Goal: Task Accomplishment & Management: Manage account settings

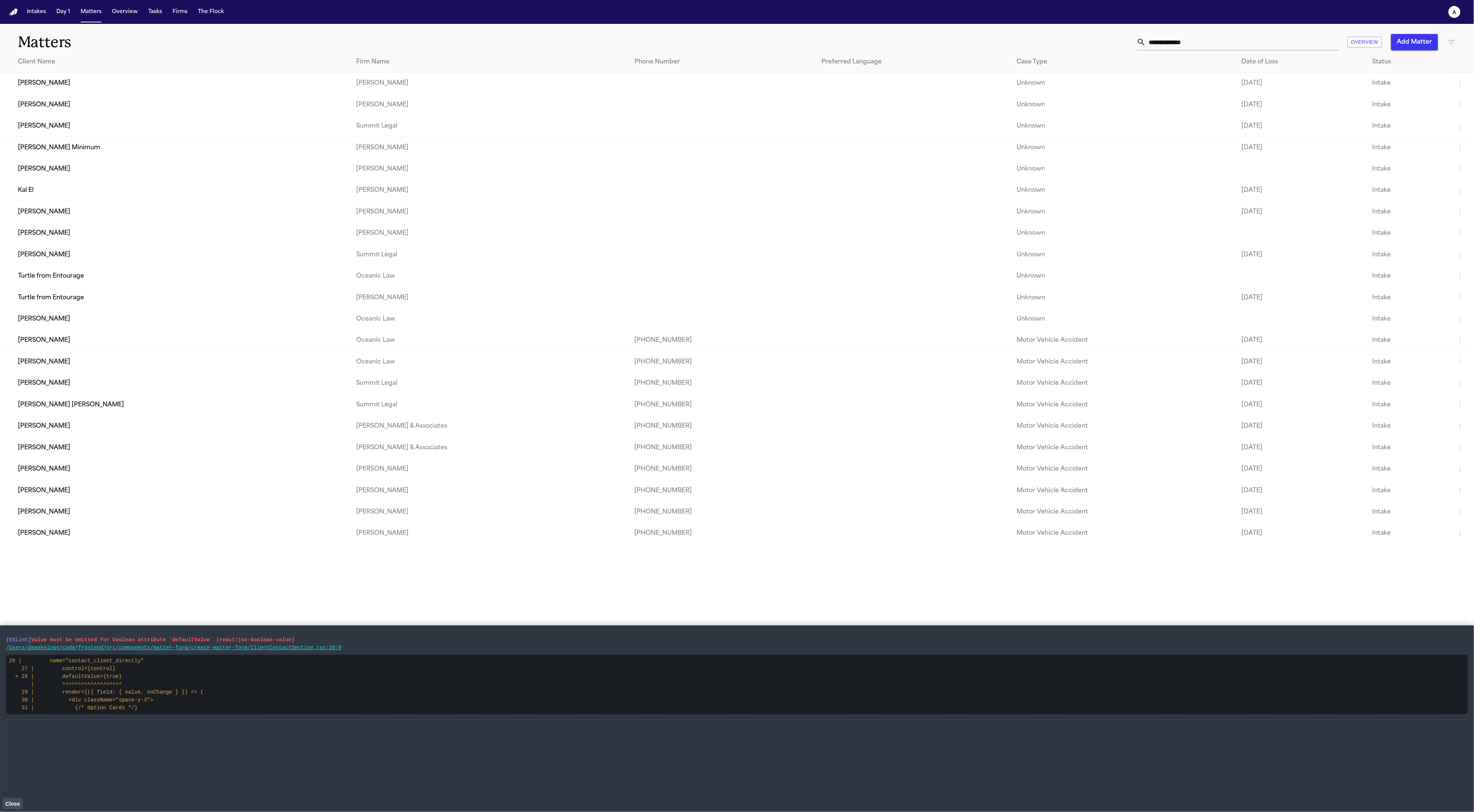
click at [109, 243] on td "Frankie Munez" at bounding box center [175, 234] width 350 height 22
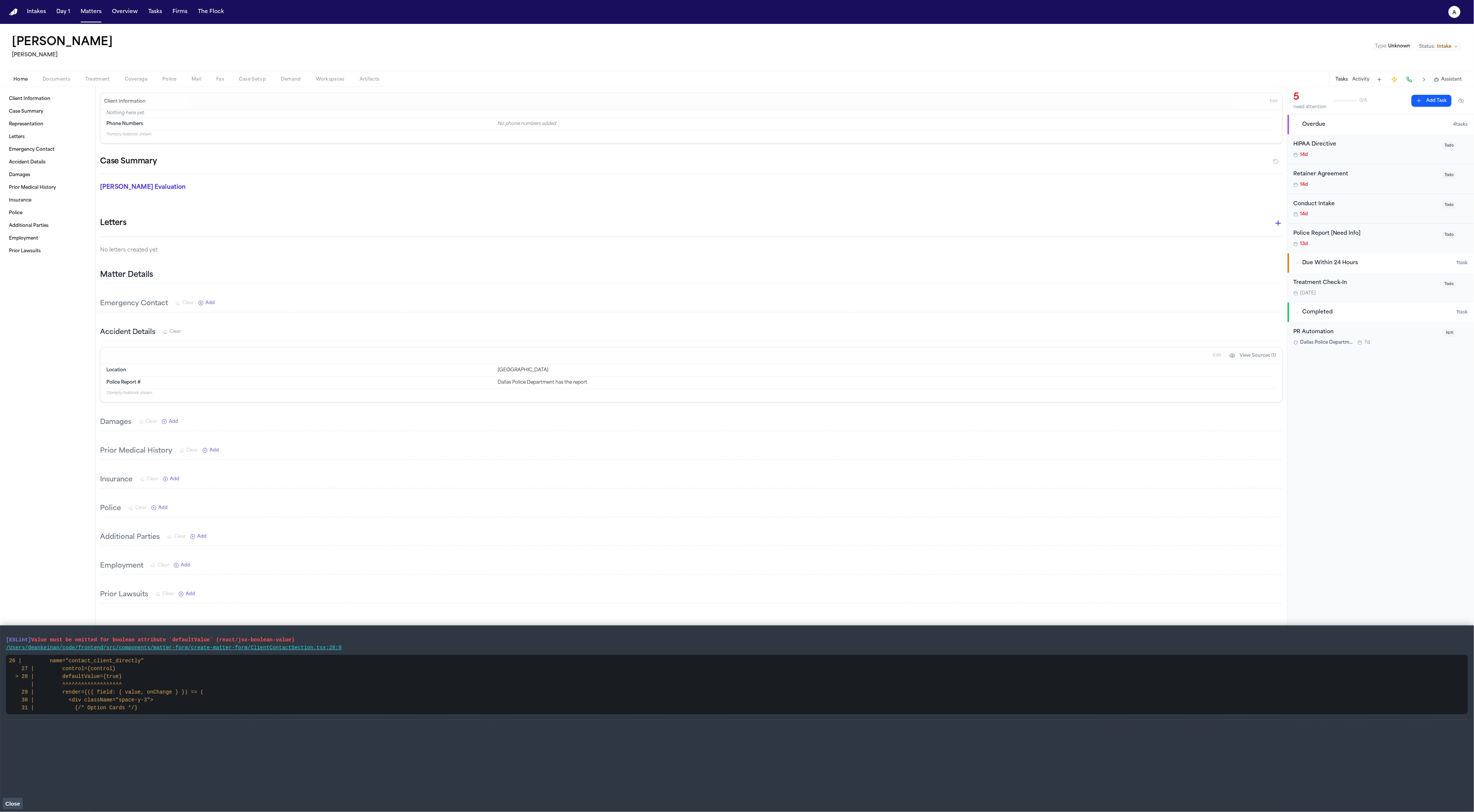
click at [172, 77] on span "Police" at bounding box center [169, 80] width 14 height 6
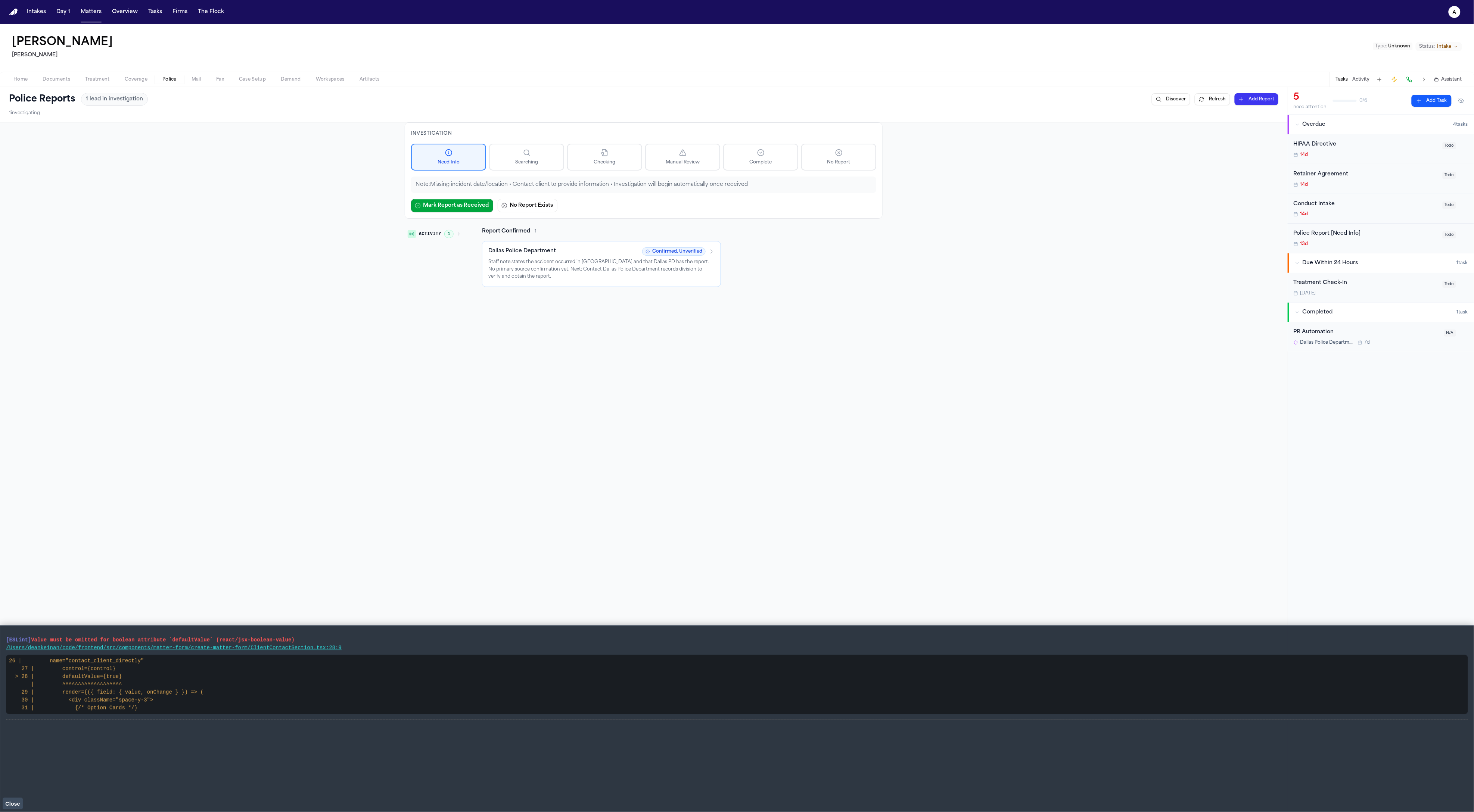
click at [637, 269] on p "Staff note states the accident occurred in Dallas and that Dallas PD has the re…" at bounding box center [601, 270] width 226 height 22
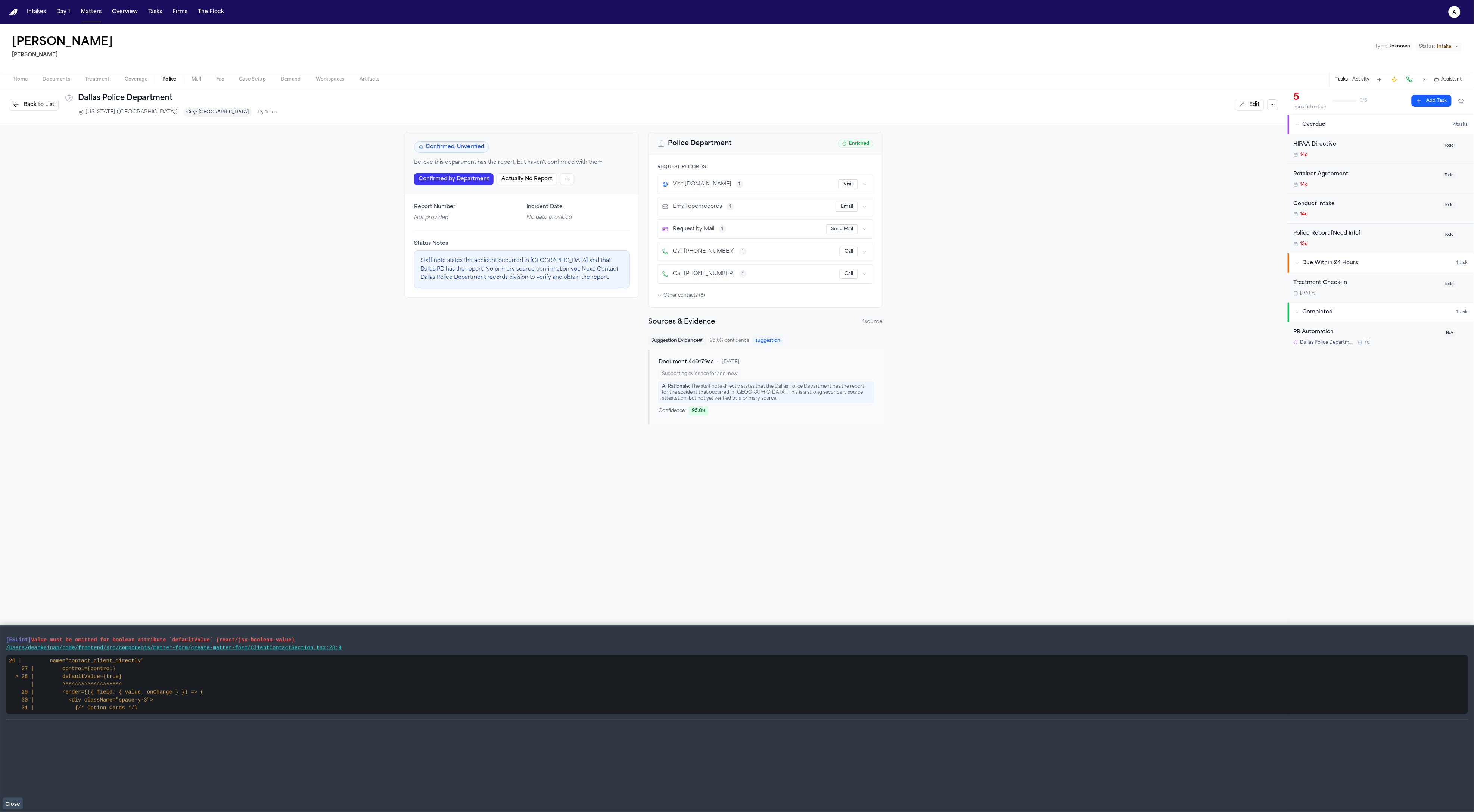
click at [1182, 383] on div "Confirmed, Unverified Believe this department has the report, but haven't confi…" at bounding box center [644, 278] width 1287 height 310
click at [53, 110] on button "Back to List" at bounding box center [34, 104] width 50 height 12
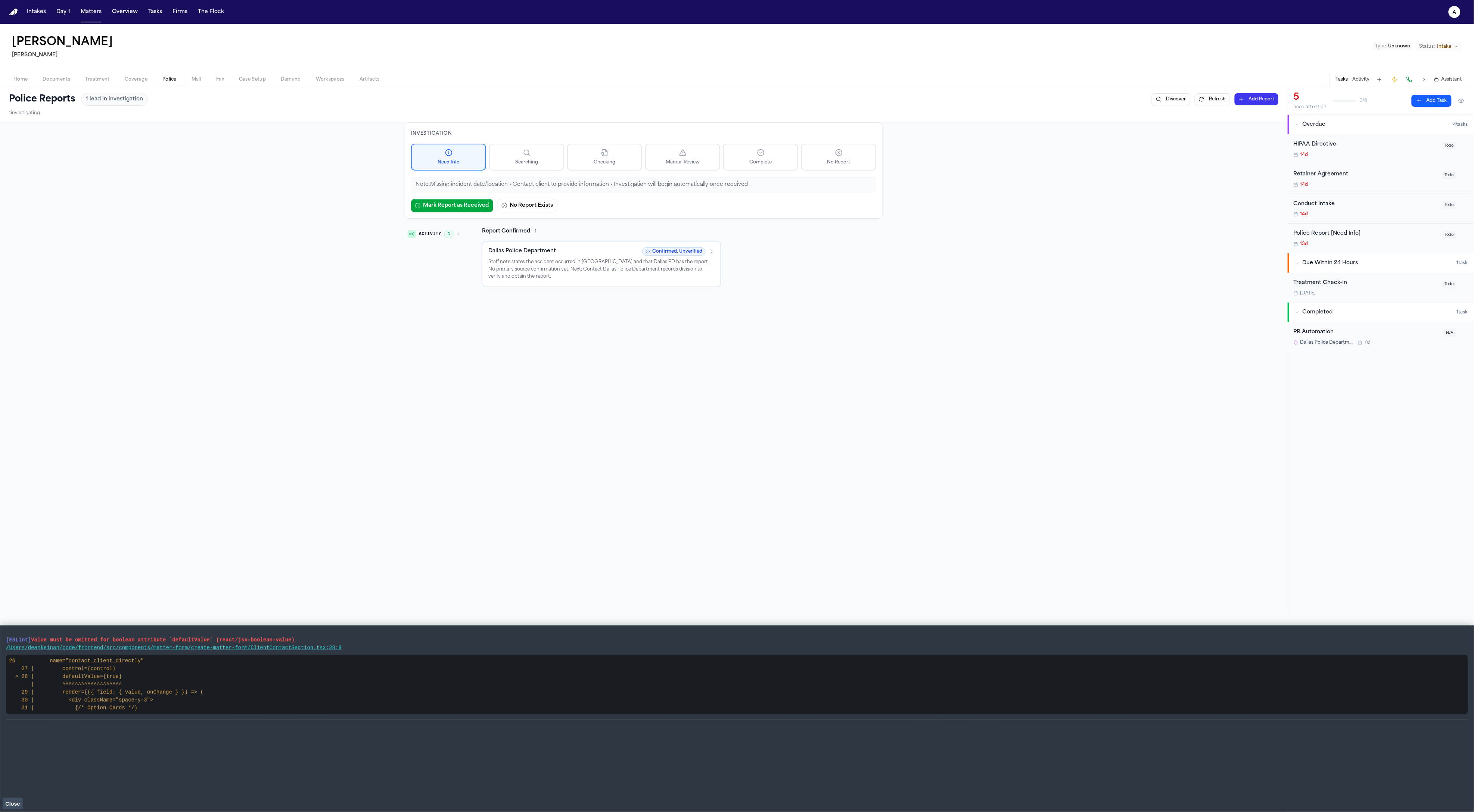
click at [148, 5] on nav "Intakes Day 1 Matters Overview Tasks Firms The Flock a" at bounding box center [737, 12] width 1474 height 24
click at [149, 6] on button "Tasks" at bounding box center [155, 12] width 20 height 14
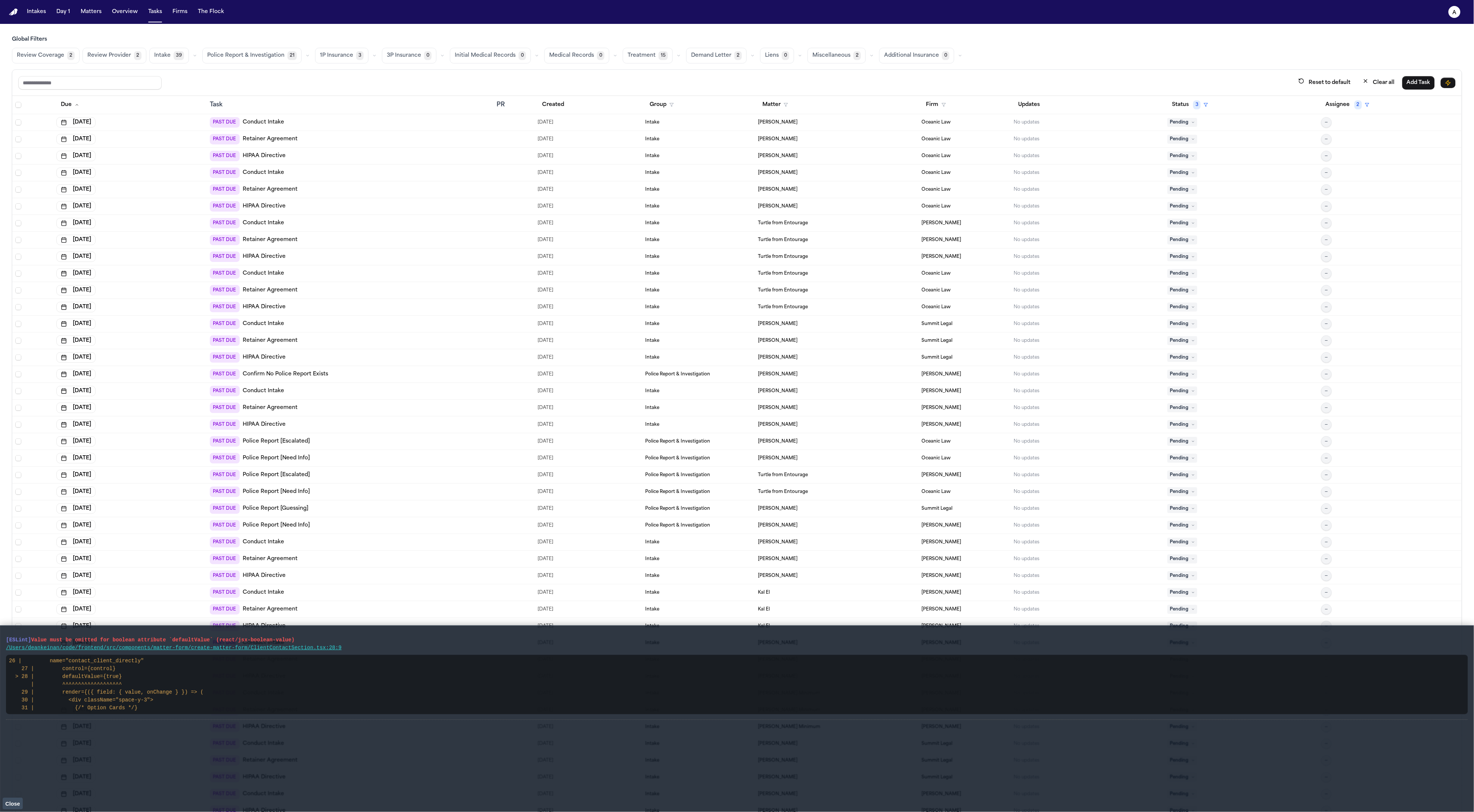
click at [265, 55] on span "Police Report & Investigation" at bounding box center [245, 55] width 77 height 7
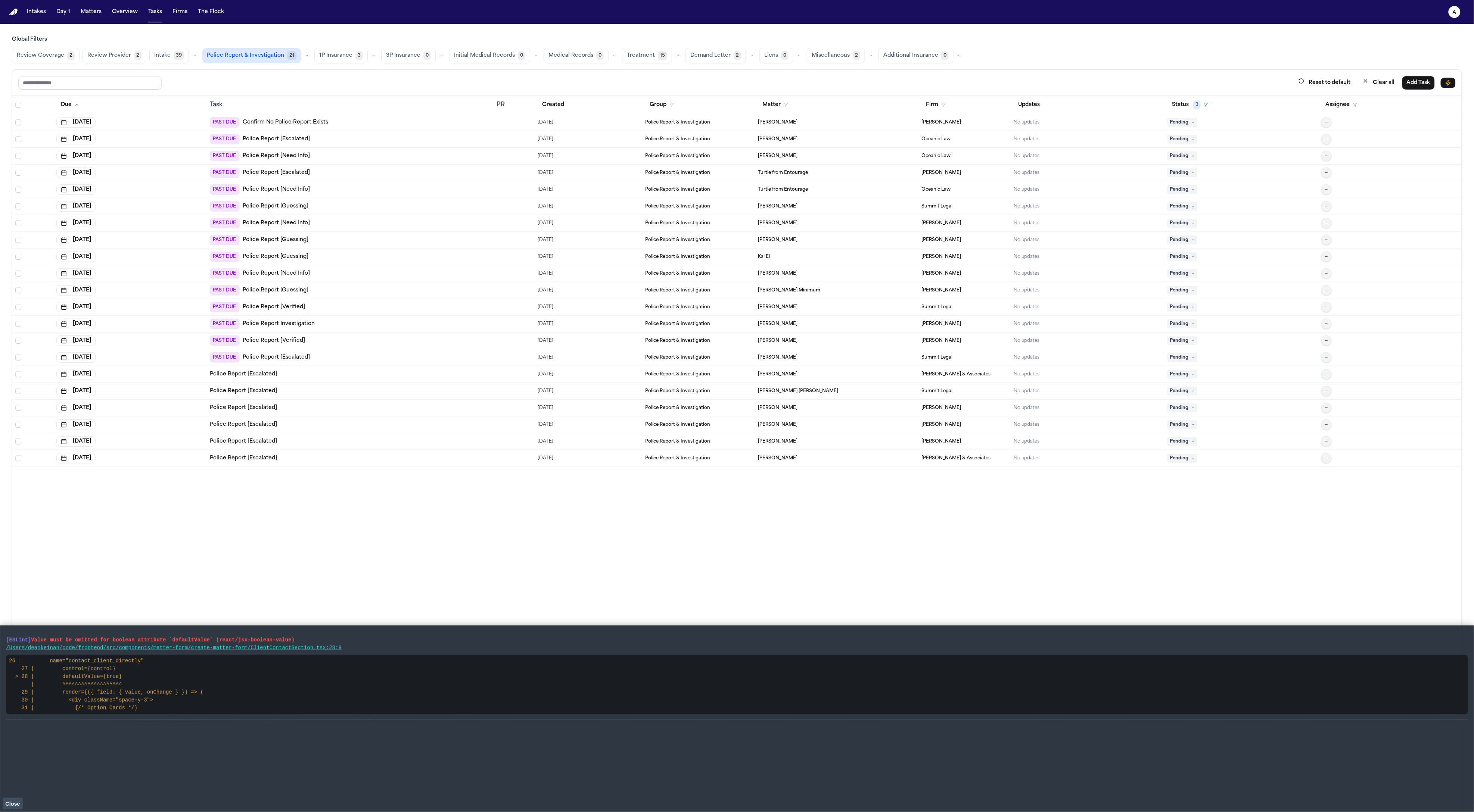
click at [416, 560] on div "Due Task PR Created Group Matter Firm Updates Status 3 Assignee Aug 15, 2025 PA…" at bounding box center [737, 461] width 1450 height 731
click at [326, 325] on div "PAST DUE Police Report Investigation" at bounding box center [350, 324] width 281 height 11
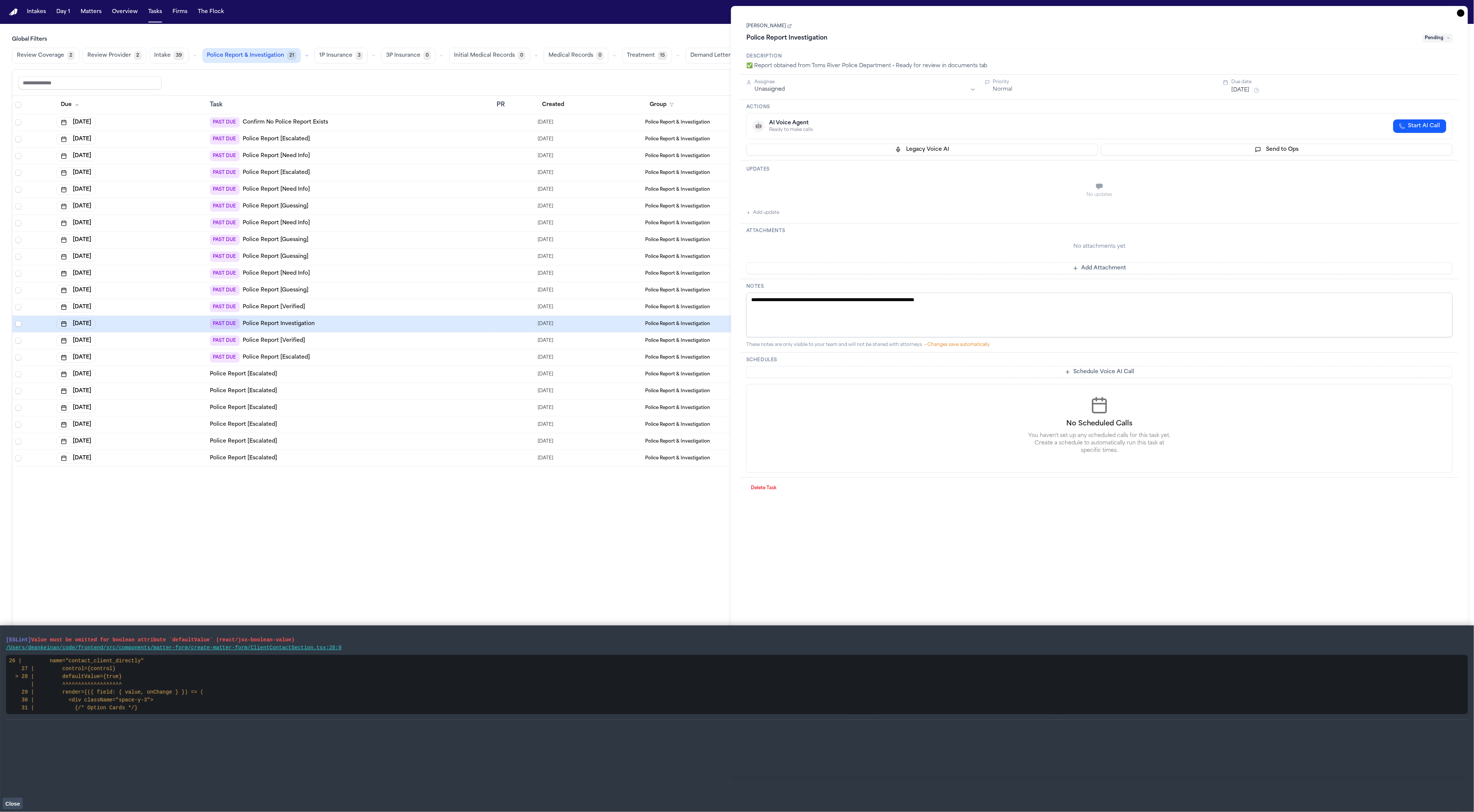
click at [328, 324] on div "PAST DUE Police Report Investigation" at bounding box center [350, 324] width 281 height 11
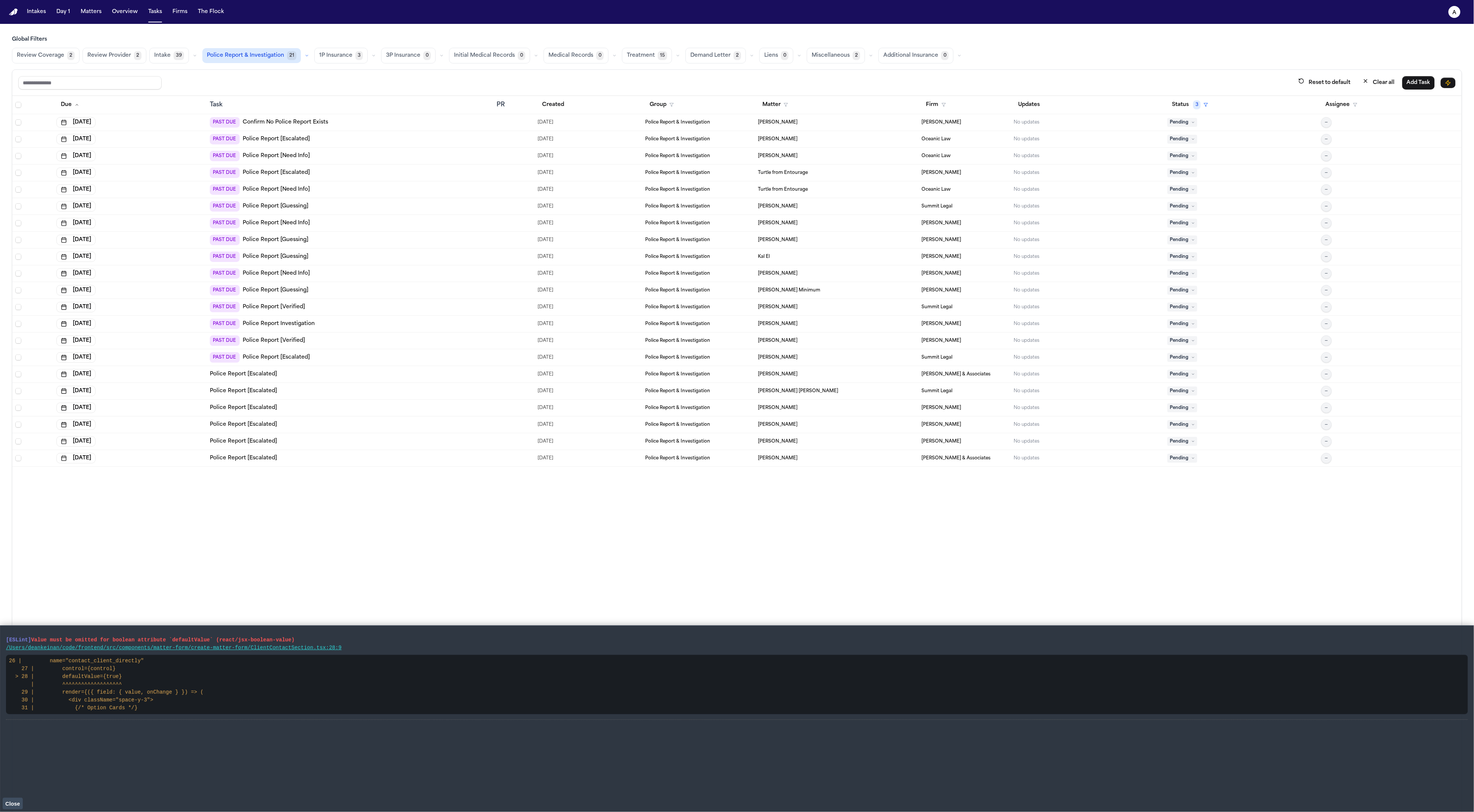
click at [322, 324] on div "PAST DUE Police Report Investigation" at bounding box center [350, 324] width 281 height 11
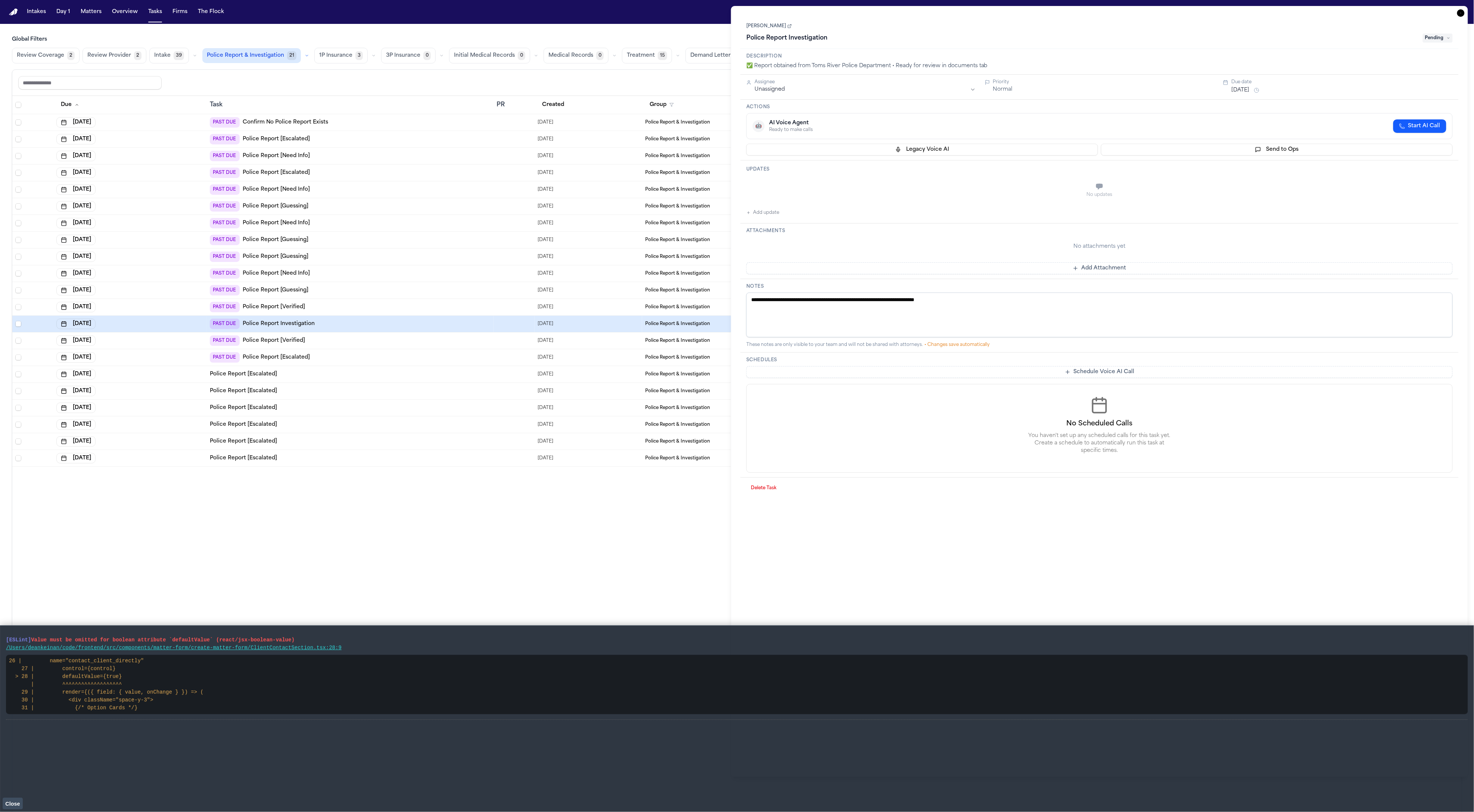
click at [755, 28] on link "[PERSON_NAME]" at bounding box center [769, 26] width 45 height 6
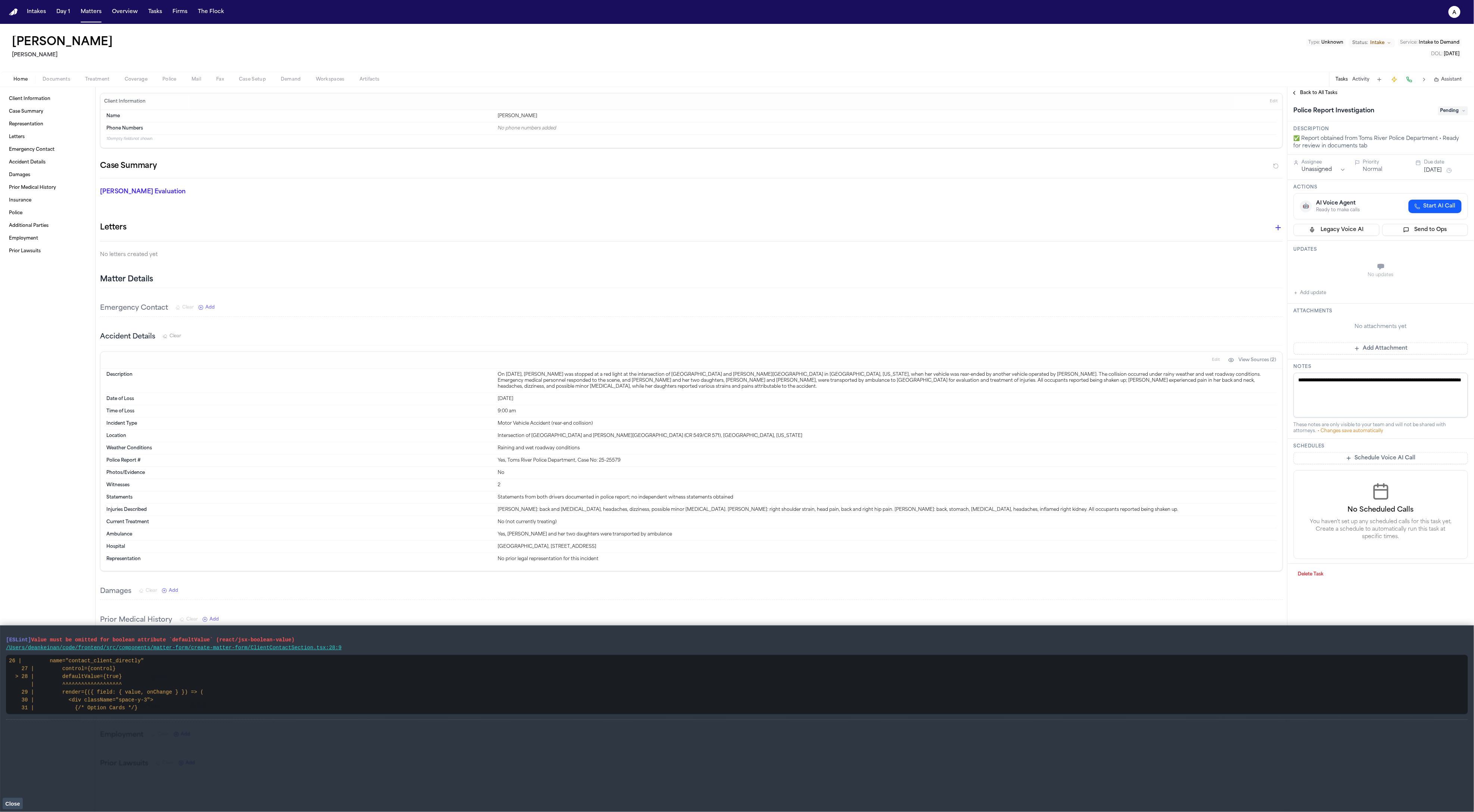
click at [175, 79] on span "Police" at bounding box center [169, 80] width 14 height 6
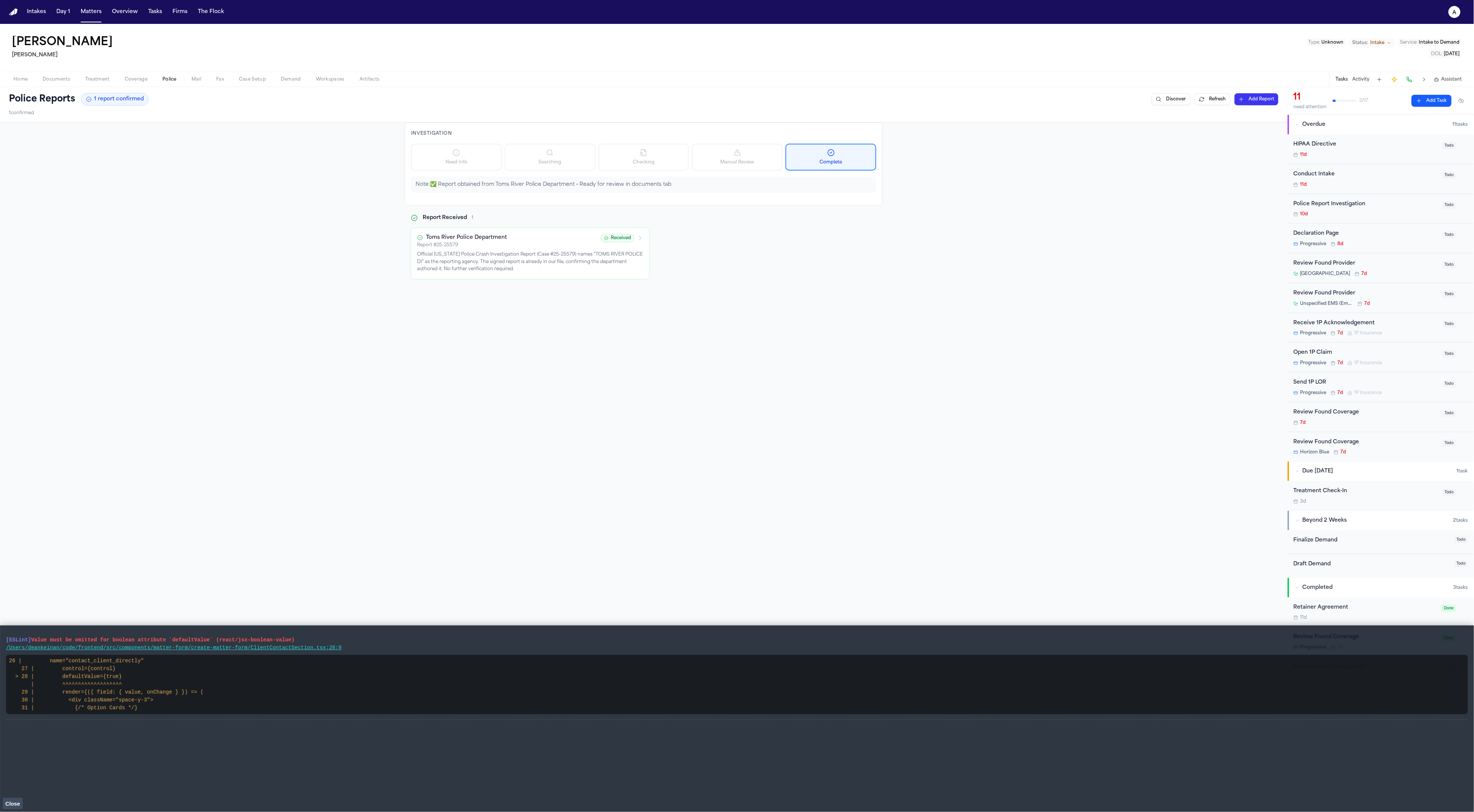
click at [8, 800] on button "Close" at bounding box center [13, 804] width 20 height 11
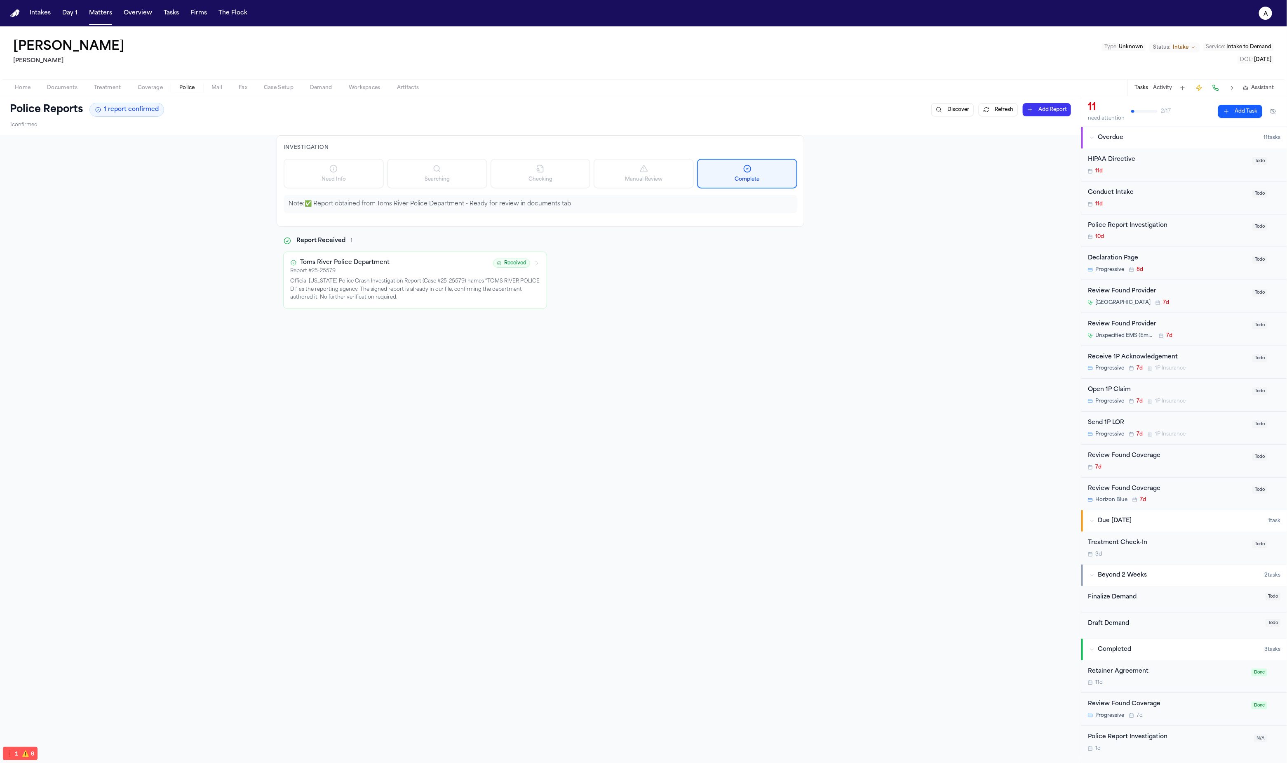
click at [979, 110] on button "Refresh" at bounding box center [998, 109] width 39 height 13
click at [762, 422] on div "Investigation Need Info Searching Checking Manual Review Complete Note: ✅ Repor…" at bounding box center [540, 497] width 1081 height 724
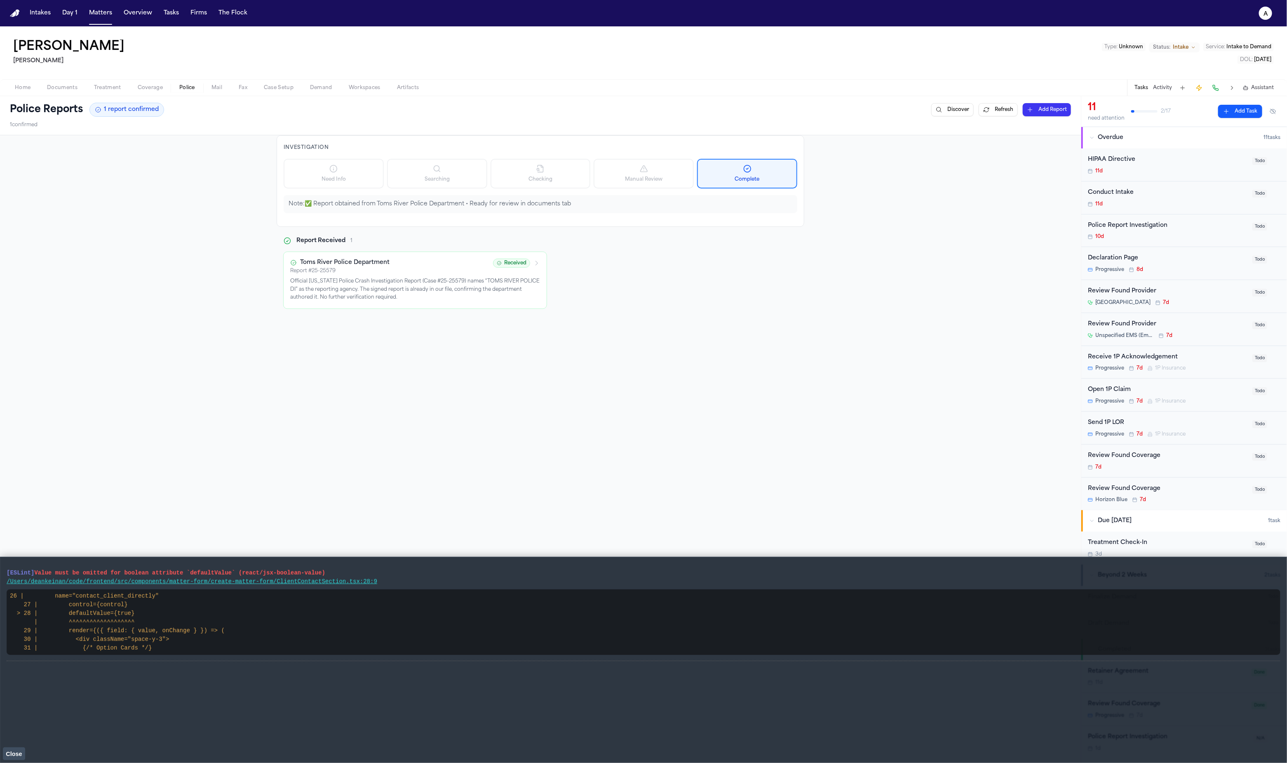
click at [19, 756] on span "Close" at bounding box center [14, 754] width 16 height 7
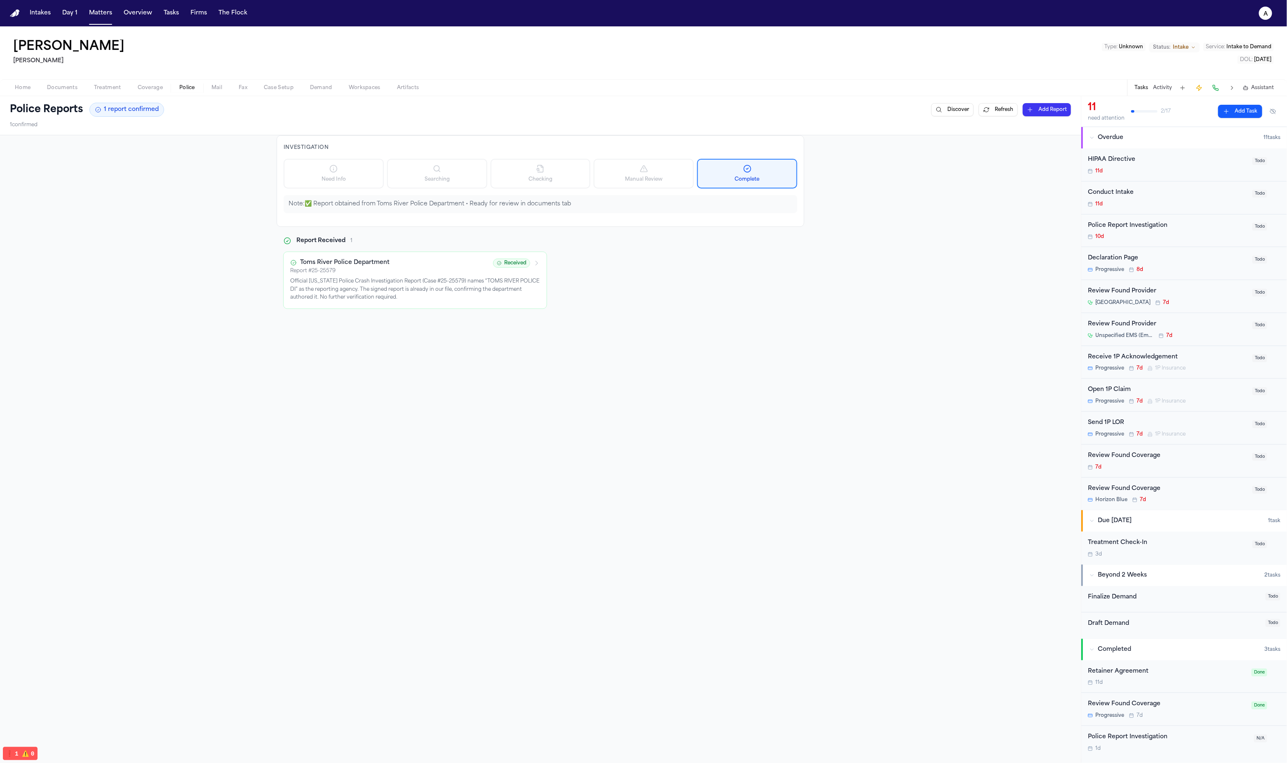
click at [365, 287] on p "Official [US_STATE] Police Crash Investigation Report (Case #25-25579) names “T…" at bounding box center [415, 290] width 250 height 24
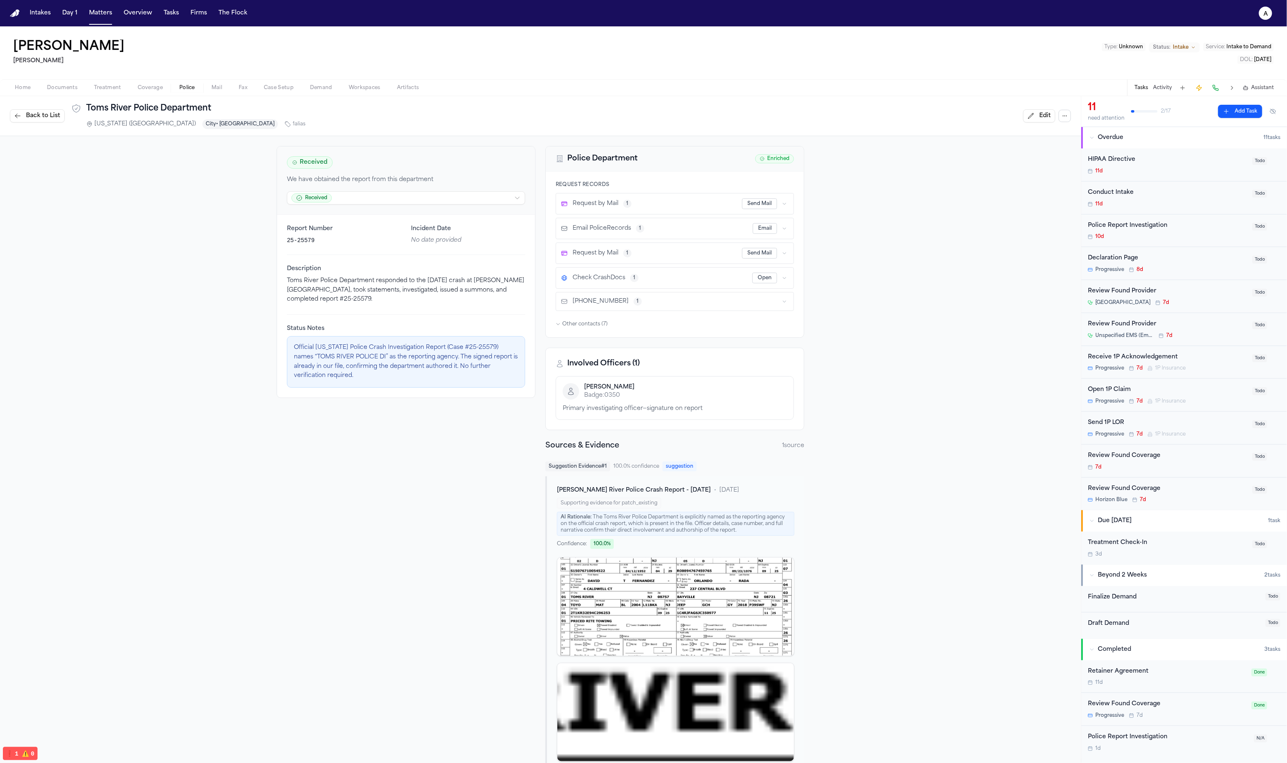
click at [44, 112] on span "Back to List" at bounding box center [43, 116] width 34 height 8
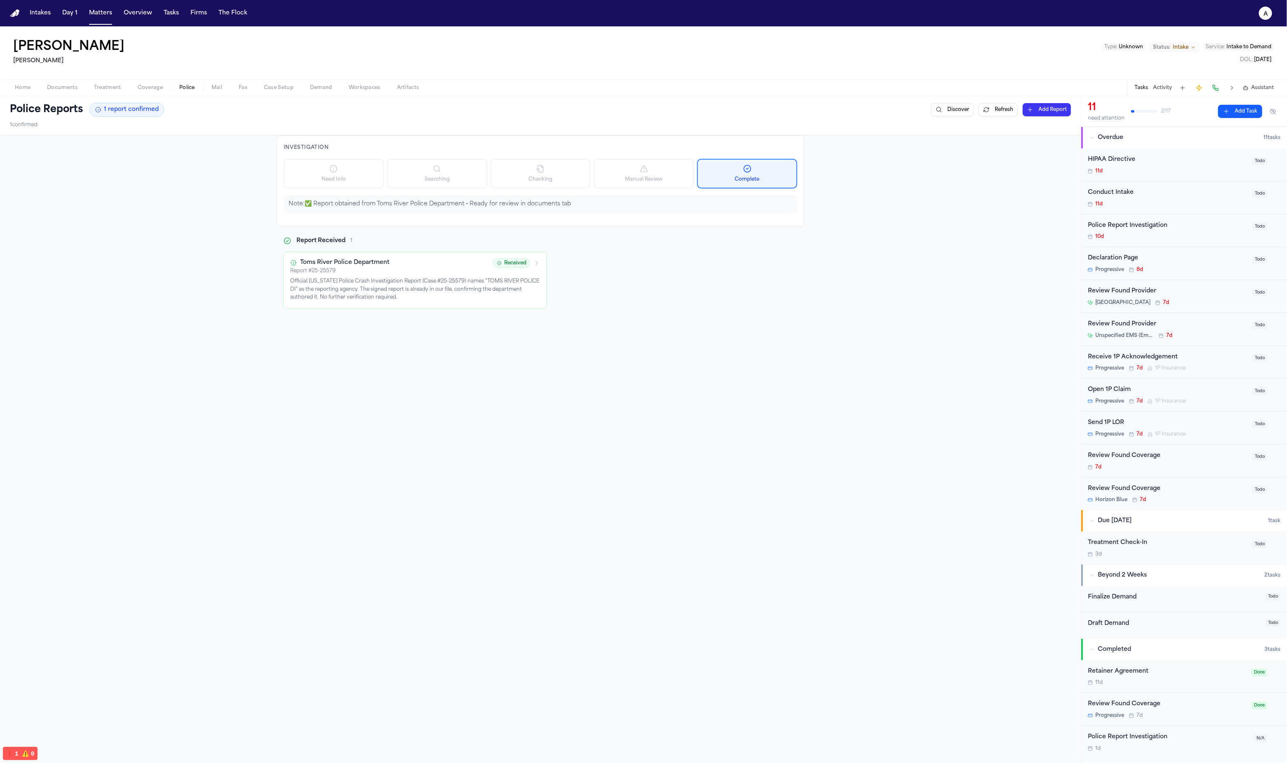
click at [983, 111] on button "Refresh" at bounding box center [998, 109] width 39 height 13
click at [796, 541] on div "Investigation Need Info Searching Checking Manual Review Complete Note: ✅ Repor…" at bounding box center [540, 497] width 1081 height 724
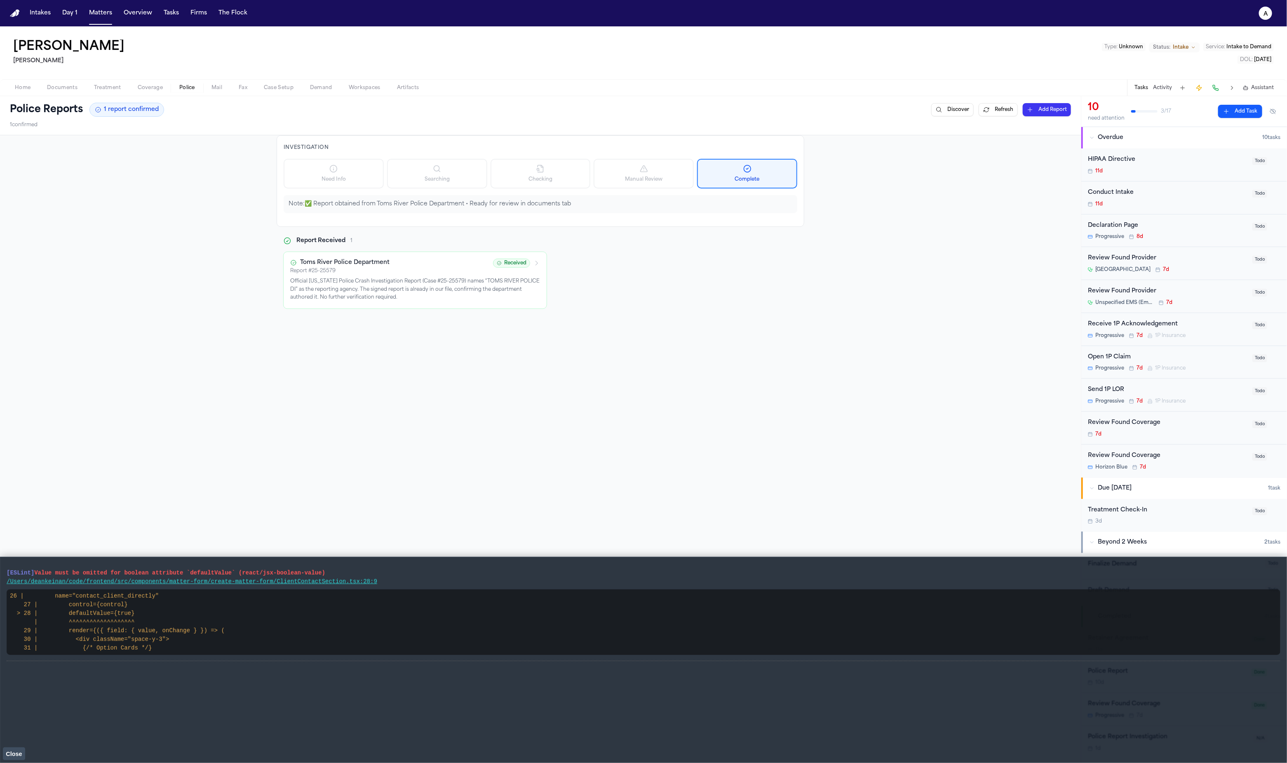
click at [16, 755] on span "Close" at bounding box center [14, 754] width 16 height 7
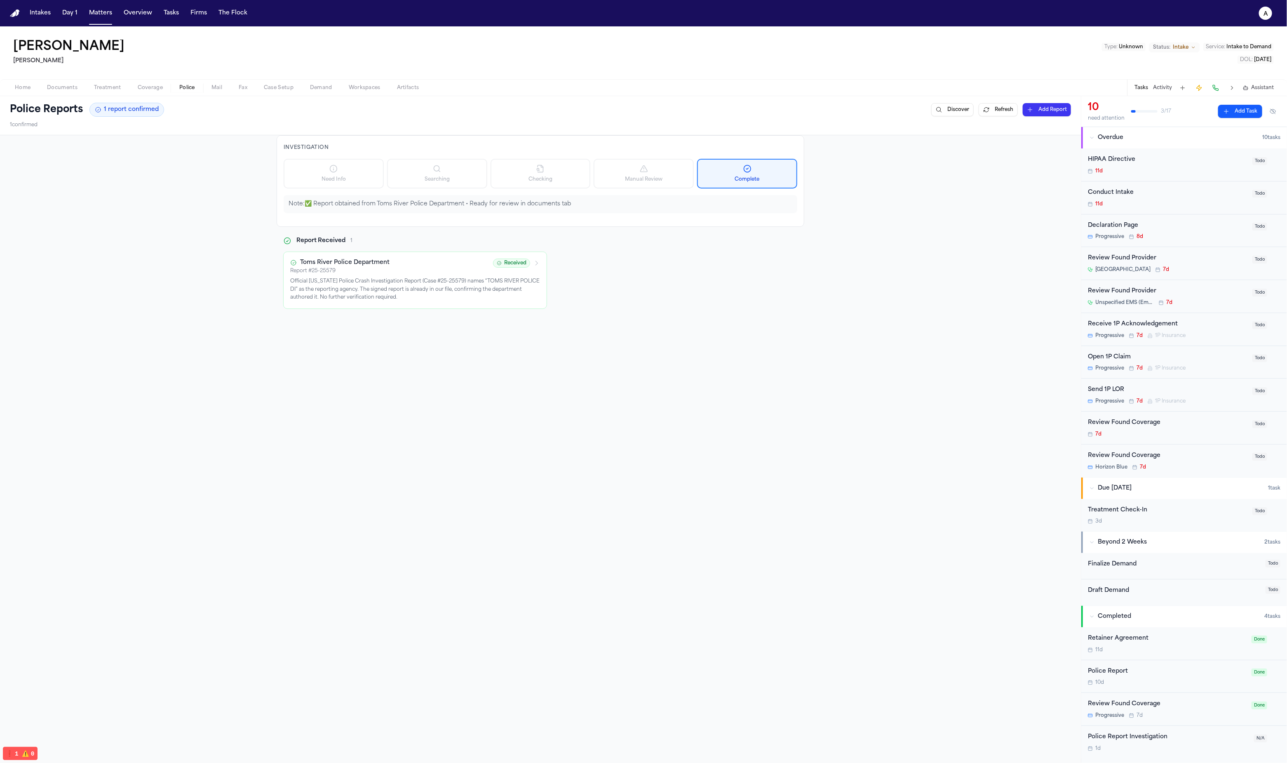
click at [671, 476] on div "Investigation Need Info Searching Checking Manual Review Complete Note: ✅ Repor…" at bounding box center [540, 497] width 1081 height 724
click at [1164, 744] on div "Police Report Investigation 1d" at bounding box center [1168, 741] width 161 height 19
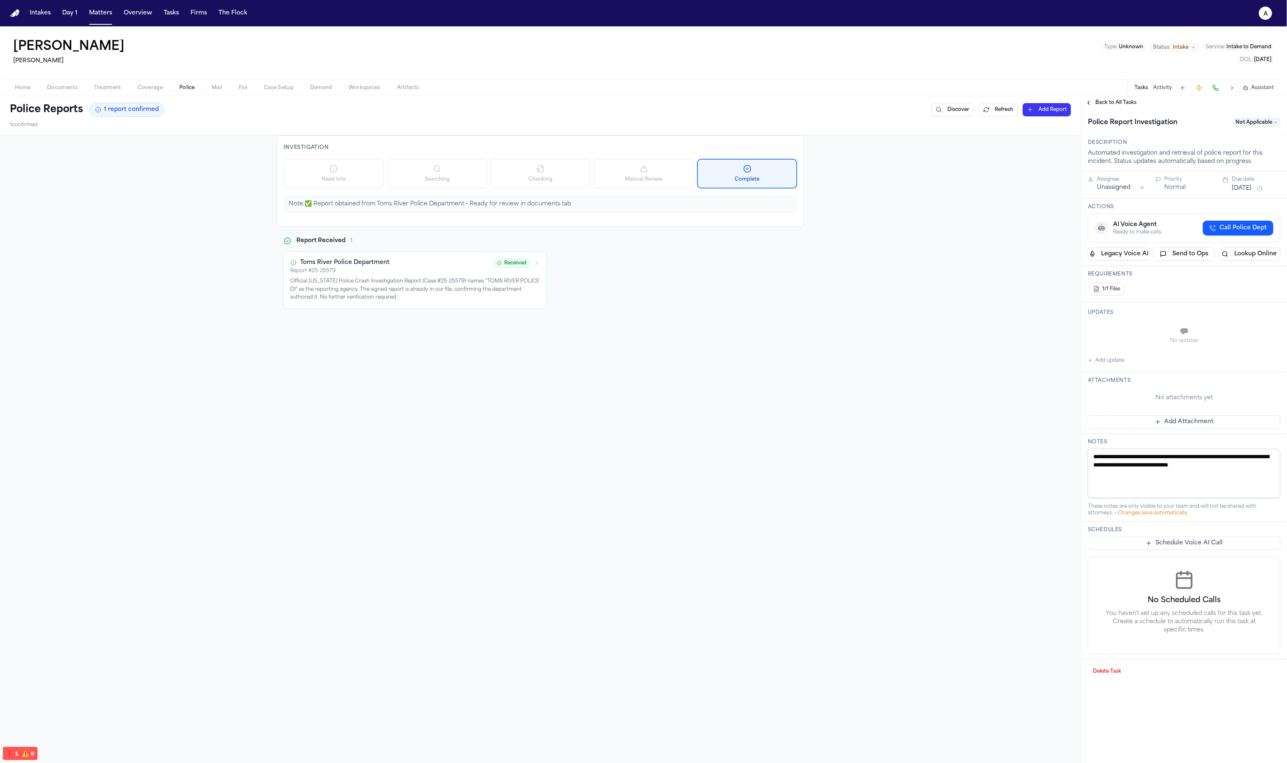
click at [806, 581] on div "Investigation Need Info Searching Checking Manual Review Complete Note: ✅ Repor…" at bounding box center [540, 497] width 1081 height 724
click at [1128, 105] on span "Back to All Tasks" at bounding box center [1116, 102] width 41 height 7
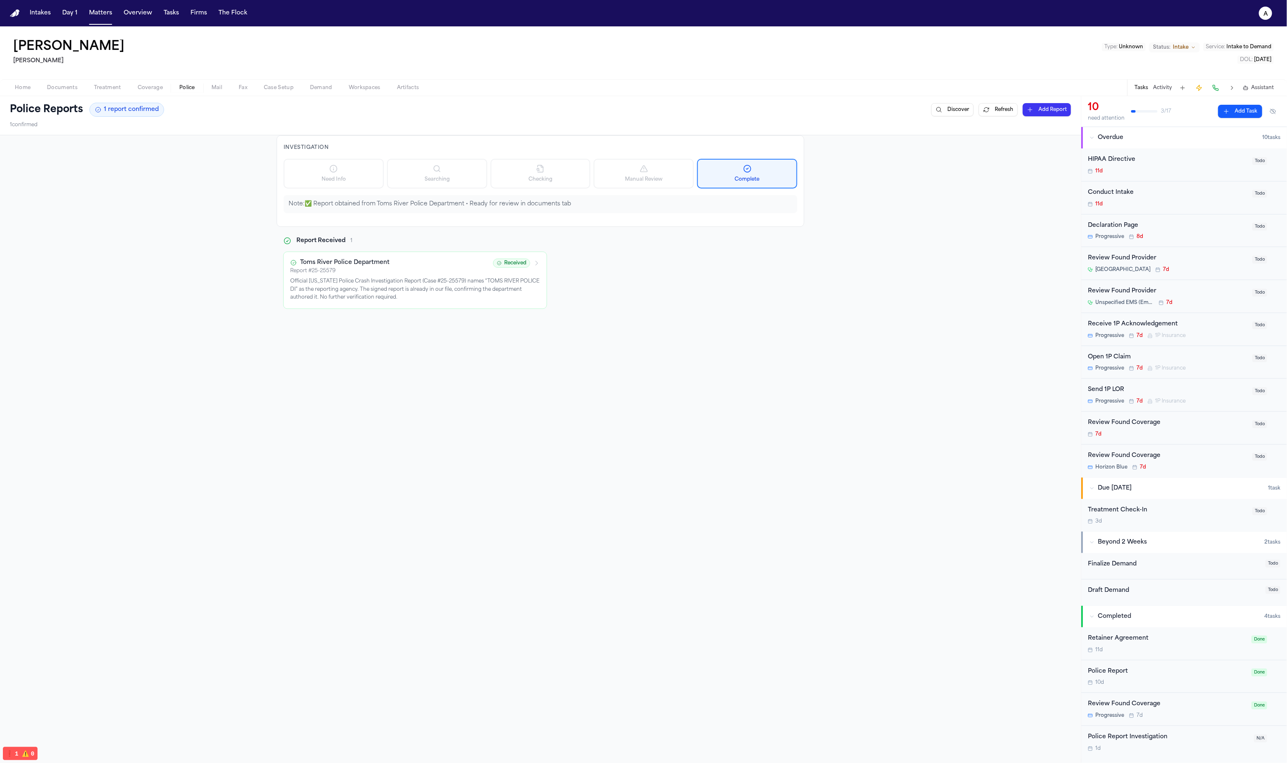
click at [935, 505] on div "Investigation Need Info Searching Checking Manual Review Complete Note: ✅ Repor…" at bounding box center [540, 497] width 1081 height 724
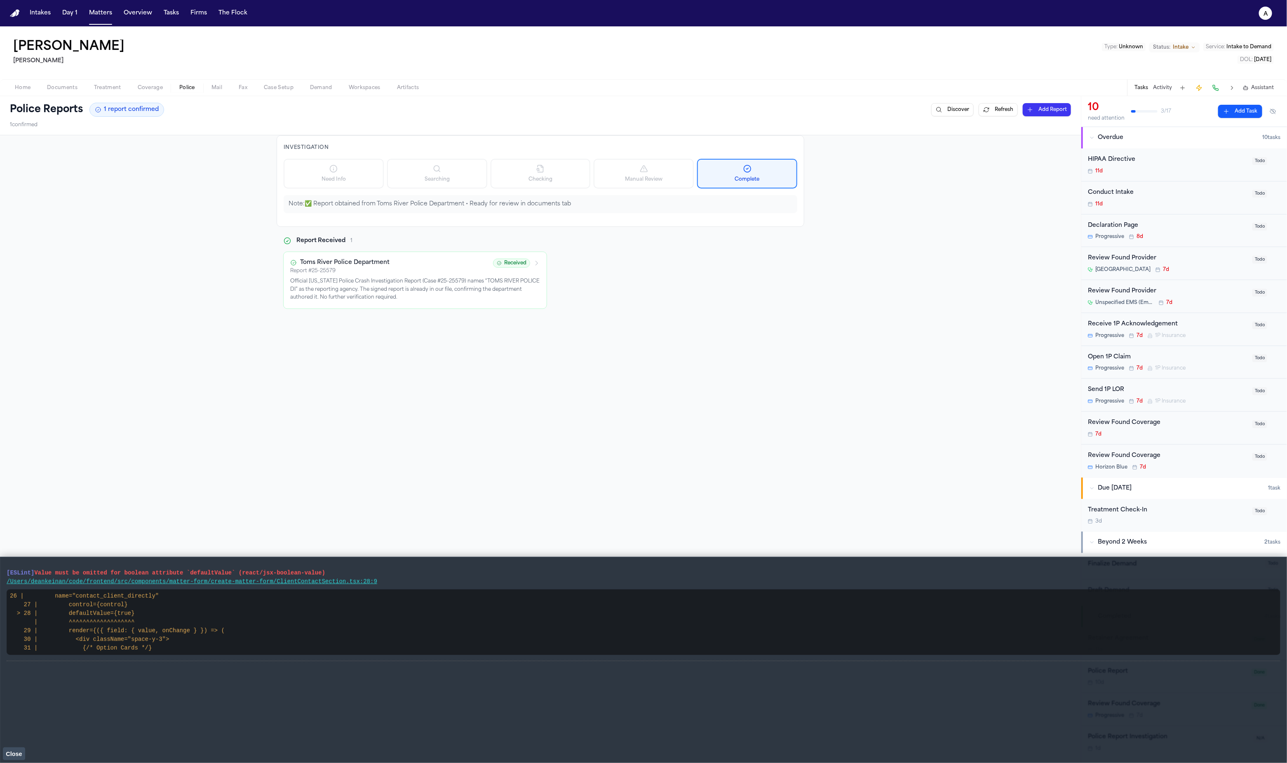
click at [19, 753] on span "Close" at bounding box center [14, 754] width 16 height 7
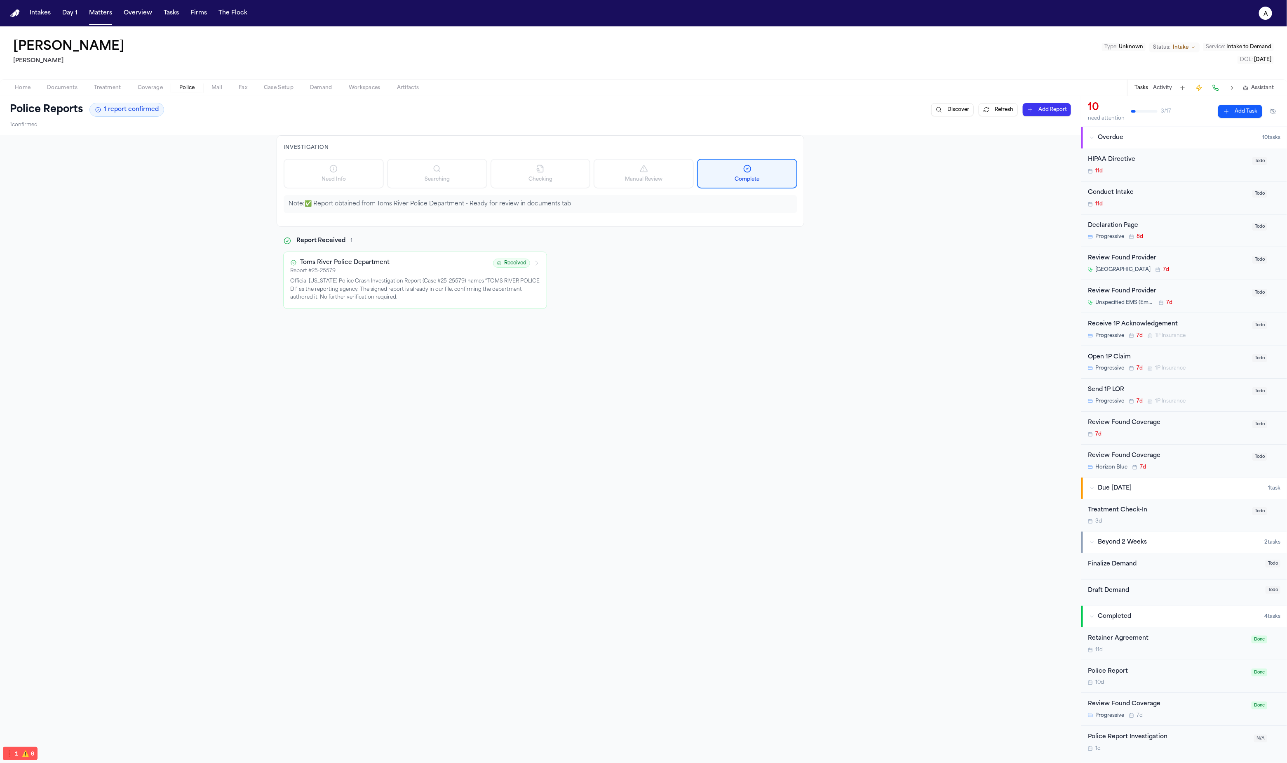
click at [825, 570] on div "Investigation Need Info Searching Checking Manual Review Complete Note: ✅ Repor…" at bounding box center [540, 497] width 1081 height 724
click at [433, 282] on p "Official [US_STATE] Police Crash Investigation Report (Case #25-25579) names “T…" at bounding box center [415, 290] width 250 height 24
click at [961, 188] on div "Investigation Need Info Searching Checking Manual Review Complete Note: ✅ Repor…" at bounding box center [540, 497] width 1081 height 724
click at [991, 111] on button "Refresh" at bounding box center [998, 109] width 39 height 13
click at [996, 288] on div "Investigation Need Info Searching Checking Manual Review Complete Note: ✅ Repor…" at bounding box center [540, 497] width 1081 height 724
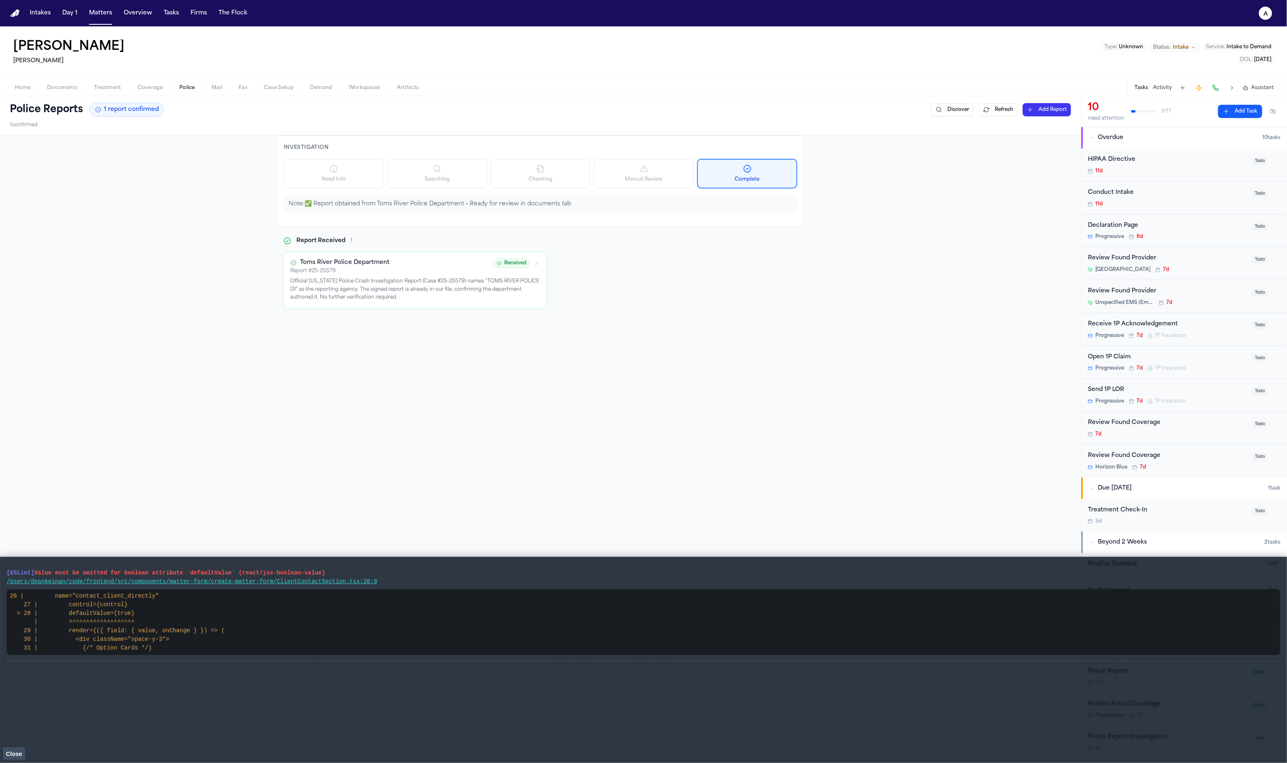
click at [21, 751] on span "Close" at bounding box center [14, 754] width 16 height 7
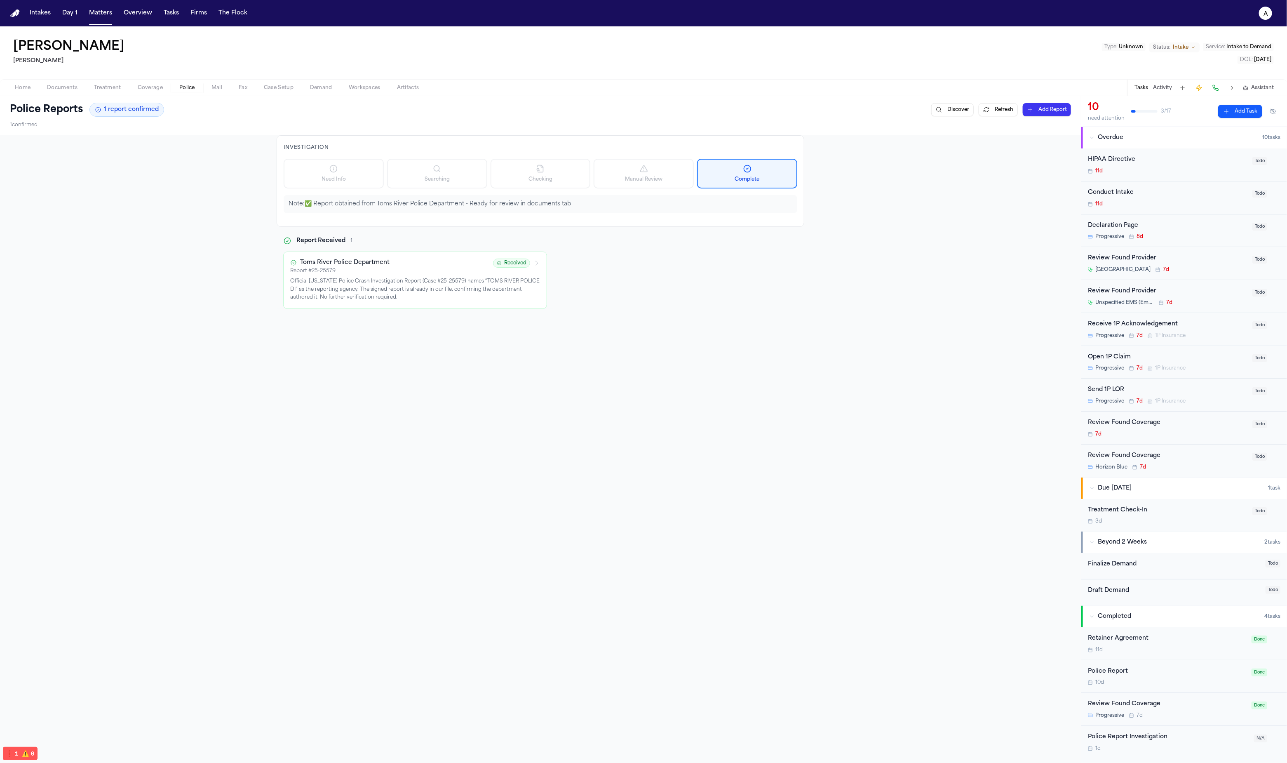
click at [352, 280] on p "Official [US_STATE] Police Crash Investigation Report (Case #25-25579) names “T…" at bounding box center [415, 290] width 250 height 24
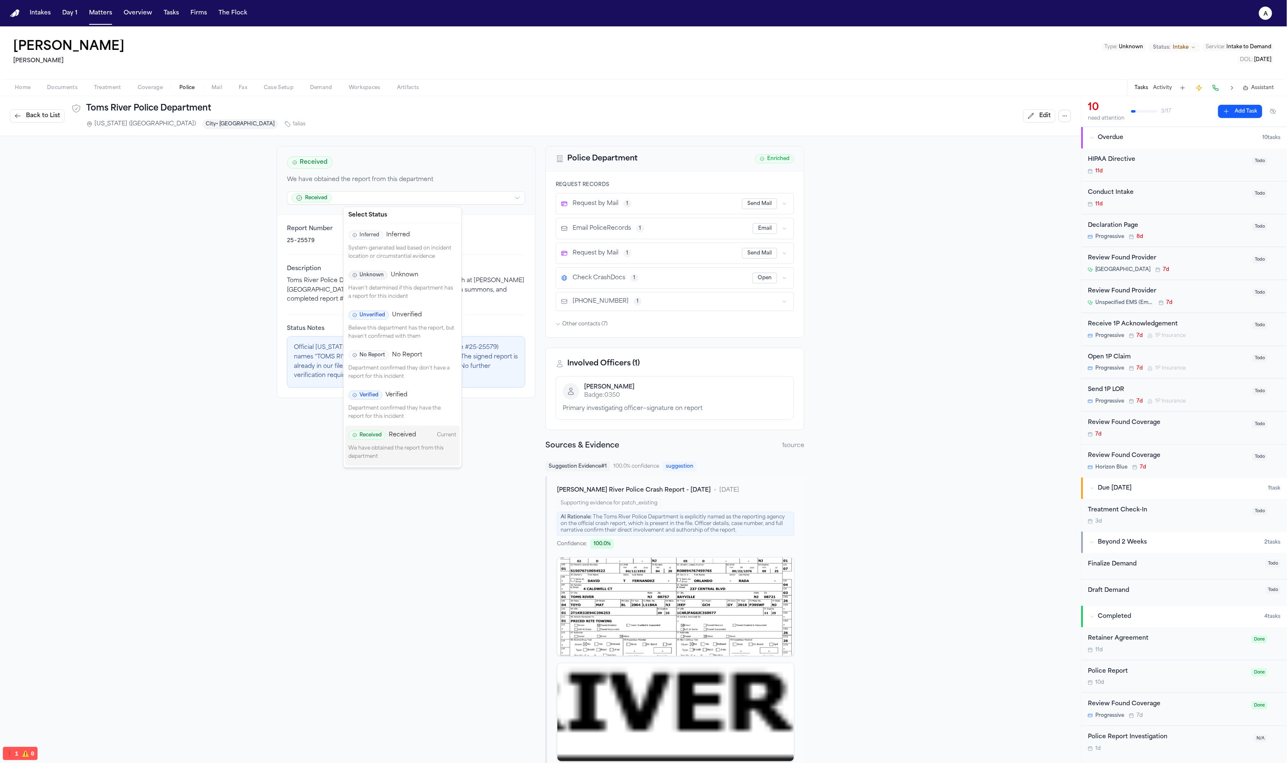
click at [429, 199] on html "Intakes Day 1 Matters Overview Tasks Firms The Flock a Lisa Rada Hecht Type : U…" at bounding box center [643, 381] width 1287 height 763
click at [429, 254] on p "System-generated lead based on incident location or circumstantial evidence" at bounding box center [403, 253] width 108 height 16
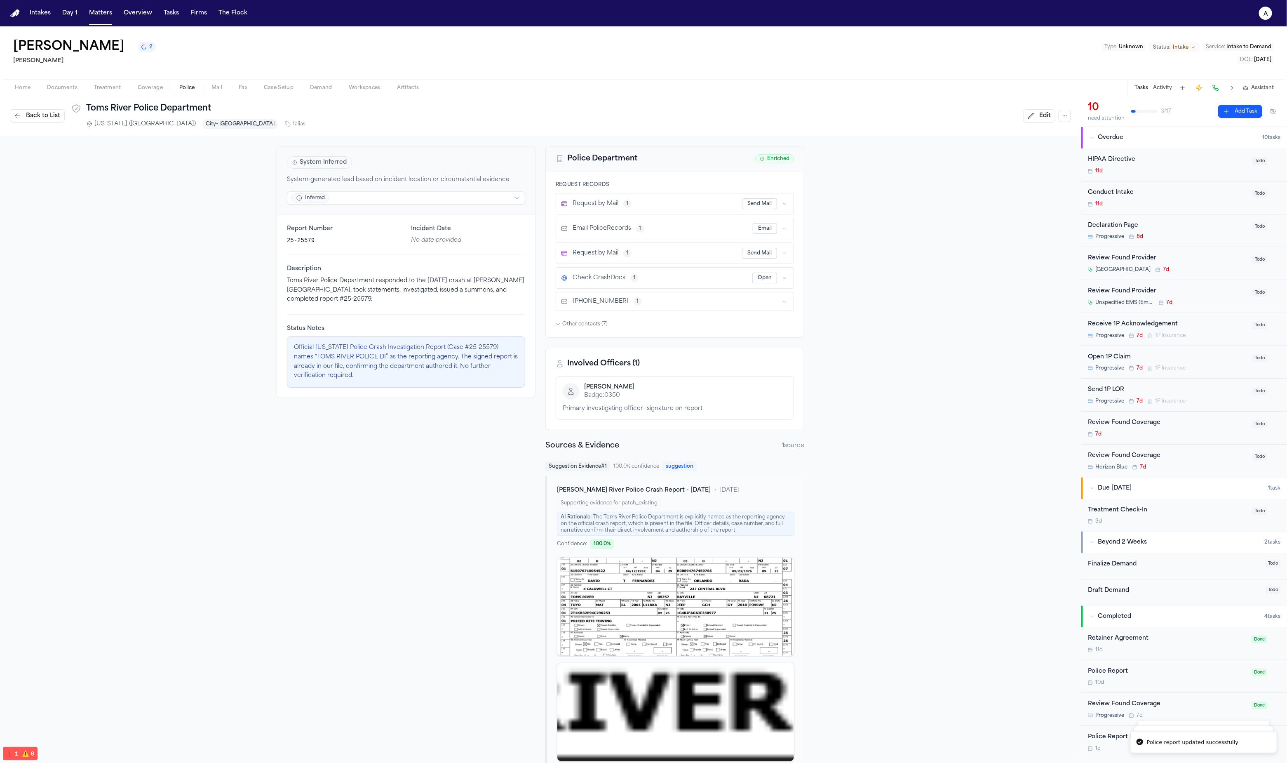
click at [55, 112] on span "Back to List" at bounding box center [43, 116] width 34 height 8
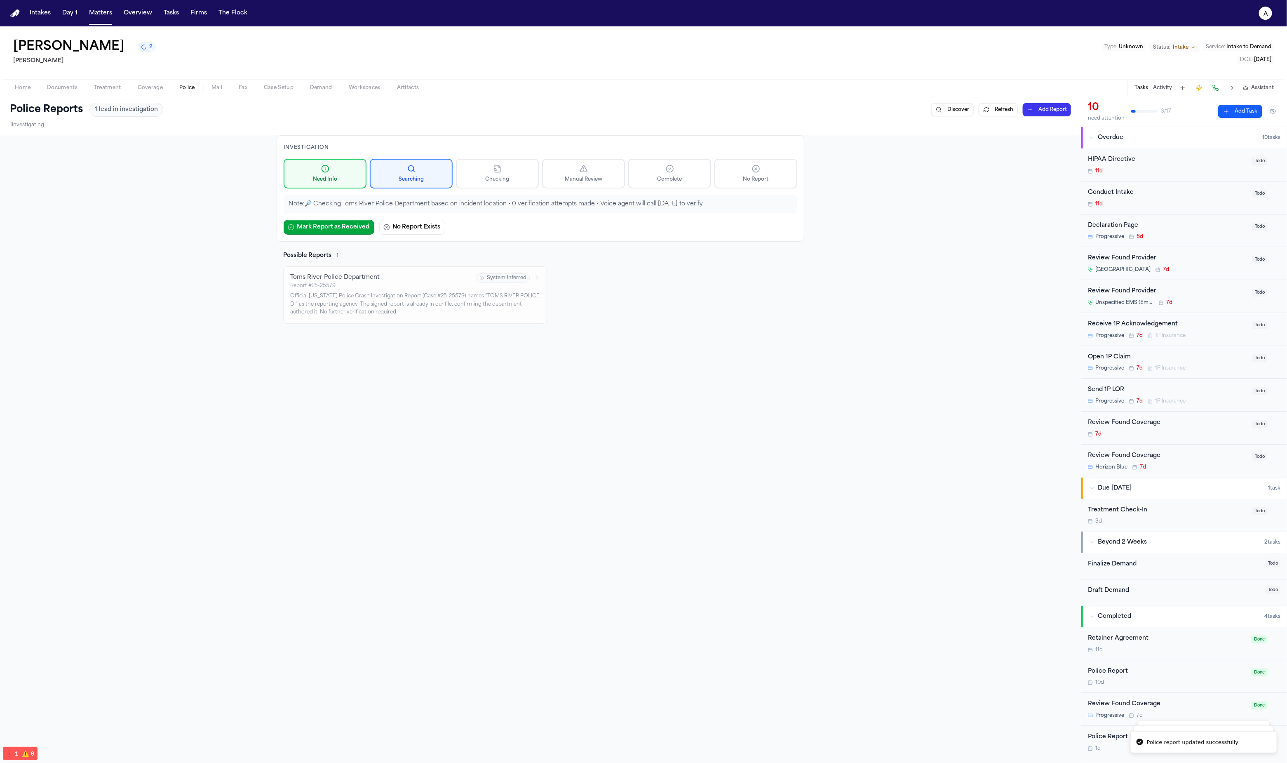
click at [219, 398] on div "Investigation Need Info Searching Checking Manual Review Complete No Report Not…" at bounding box center [540, 497] width 1081 height 724
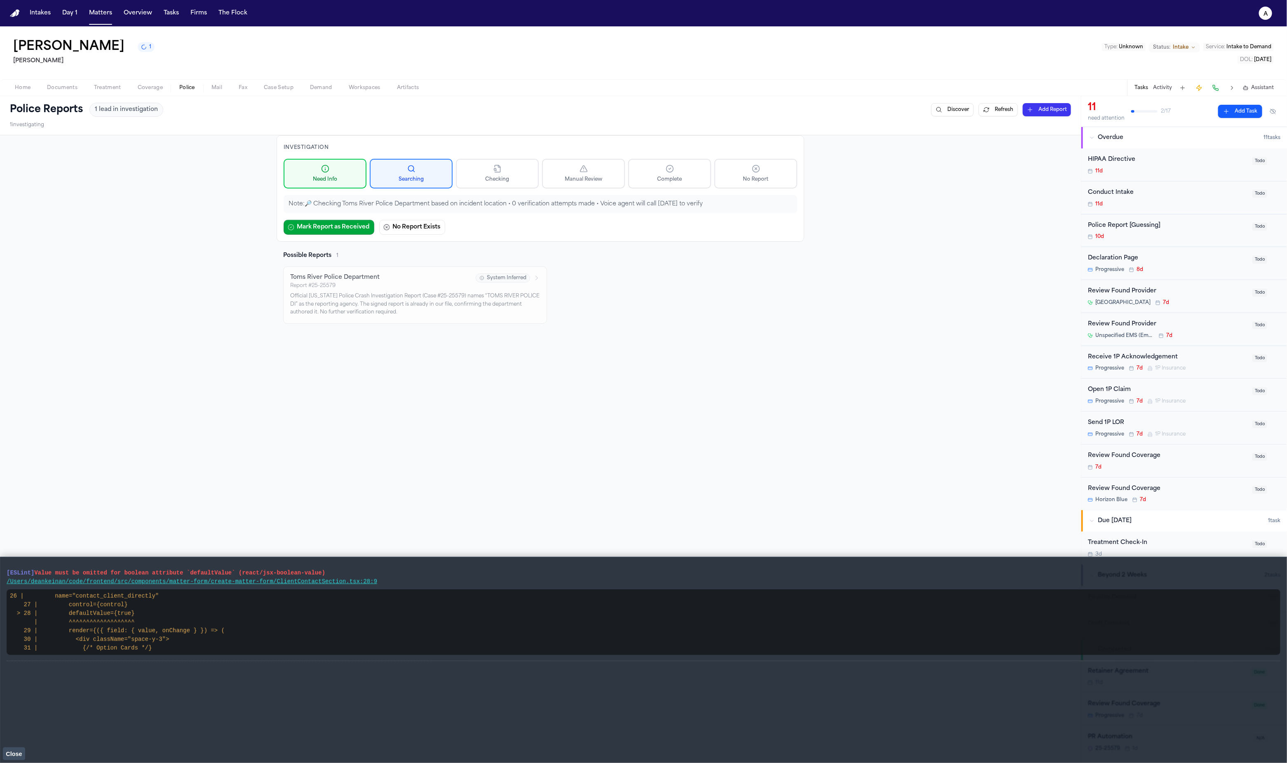
click at [12, 753] on span "Close" at bounding box center [14, 754] width 16 height 7
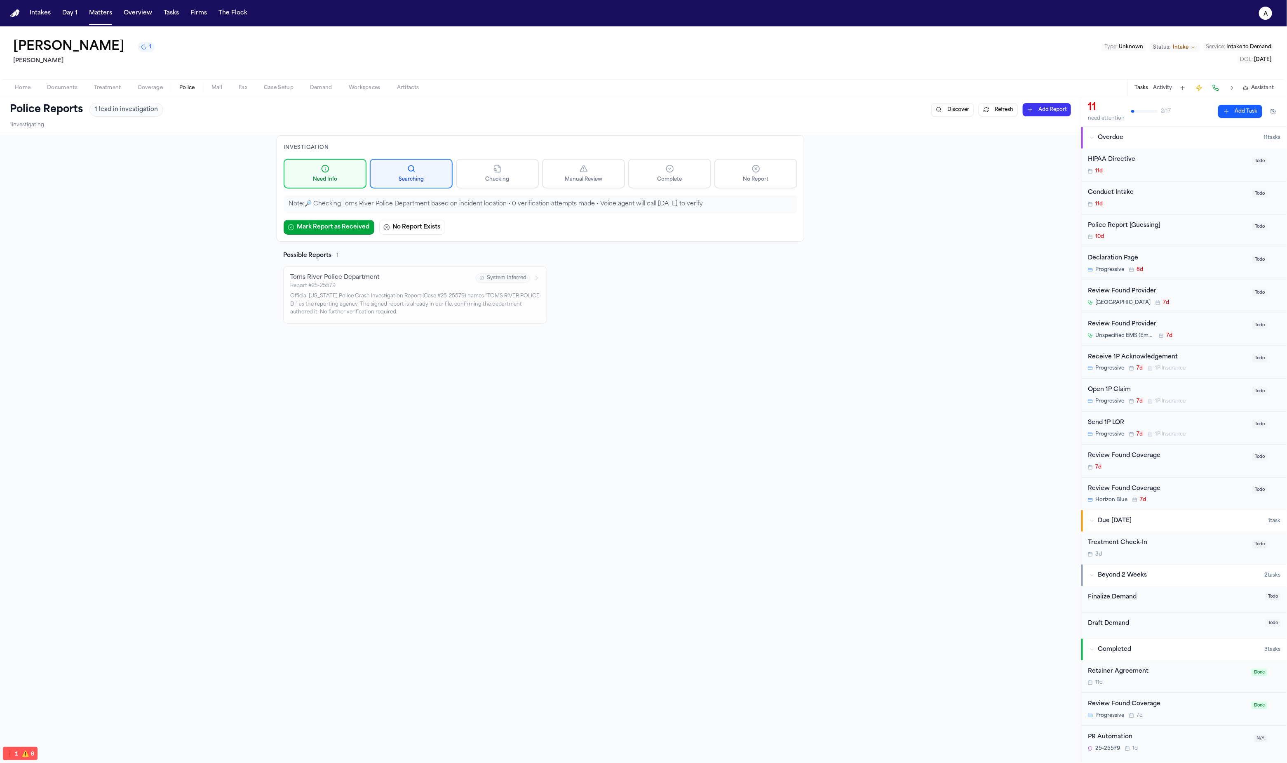
click at [956, 337] on div "Investigation Need Info Searching Checking Manual Review Complete No Report Not…" at bounding box center [540, 497] width 1081 height 724
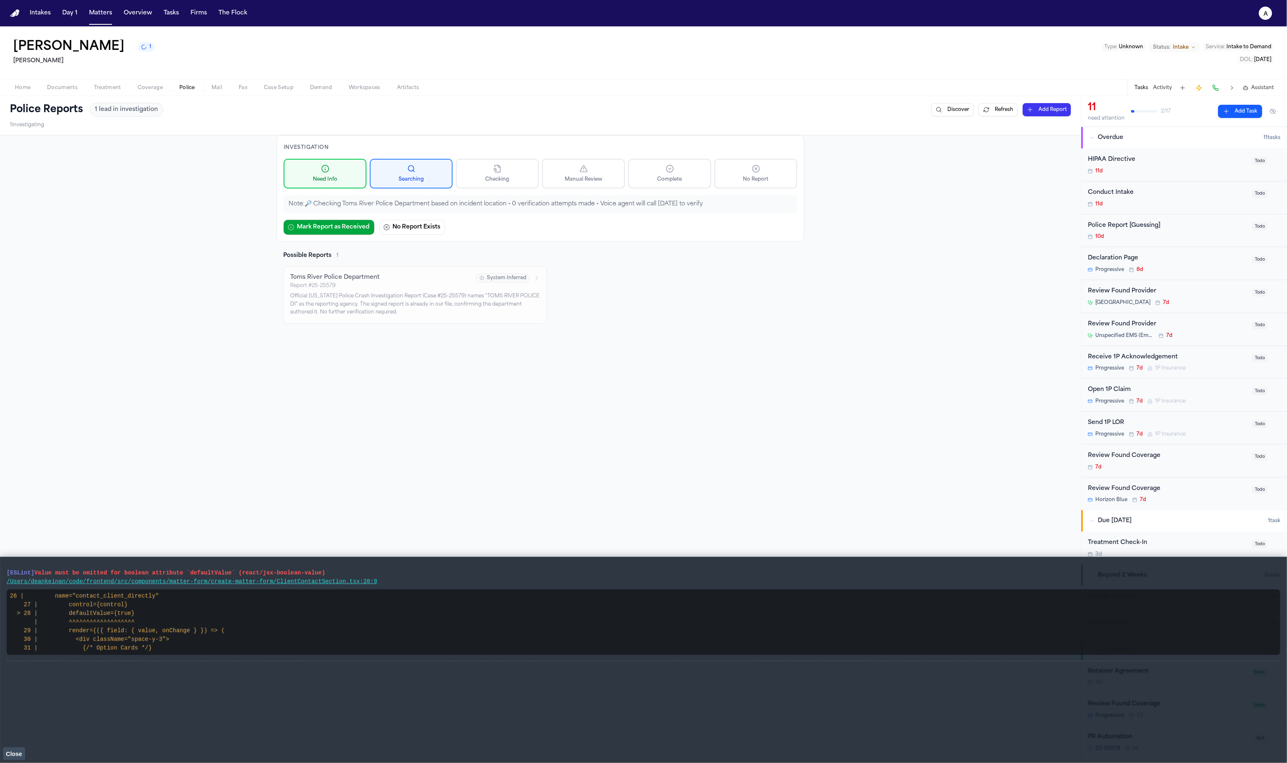
click at [15, 753] on span "Close" at bounding box center [14, 754] width 16 height 7
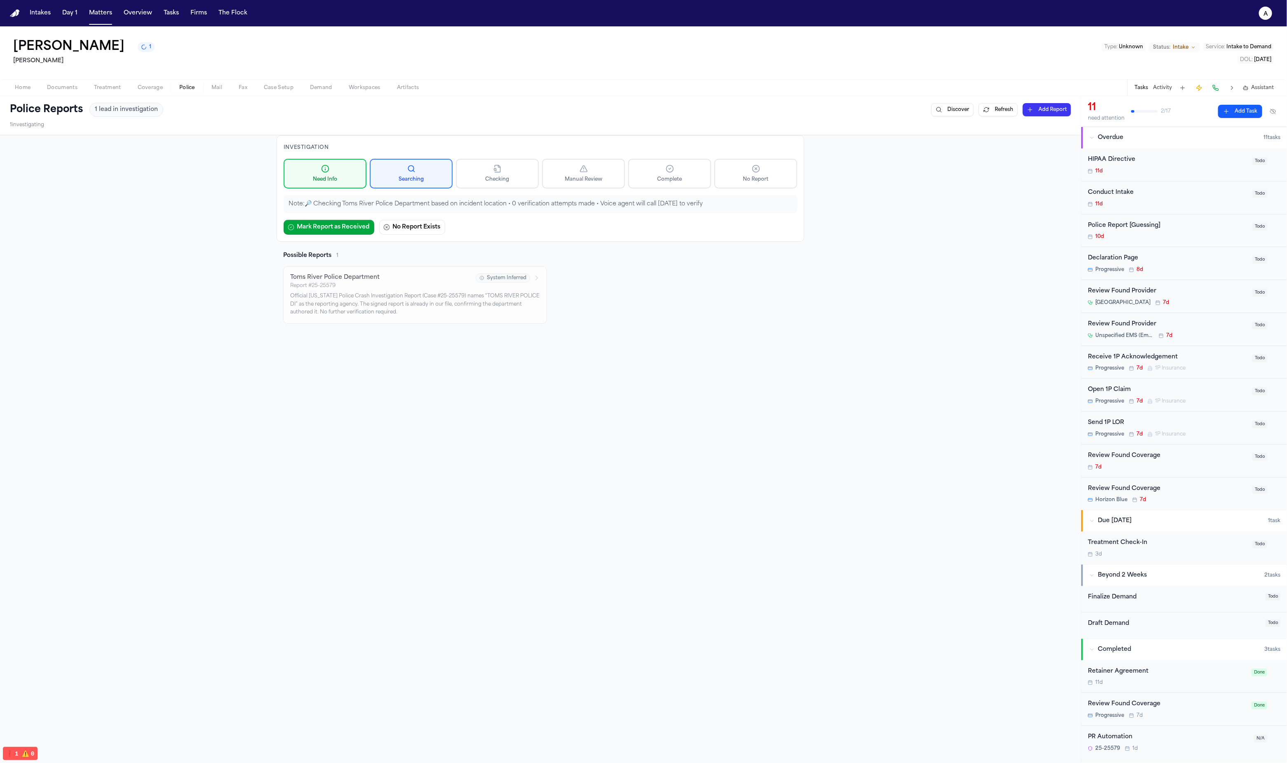
click at [845, 427] on div "Investigation Need Info Searching Checking Manual Review Complete No Report Not…" at bounding box center [540, 497] width 1081 height 724
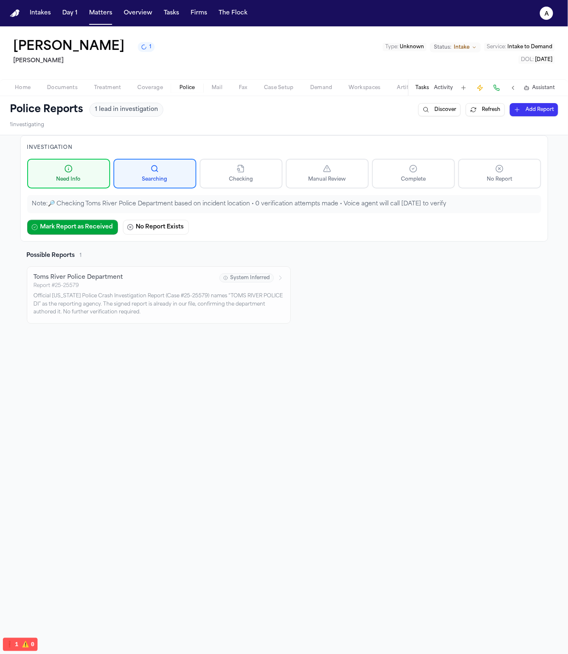
click at [384, 295] on div "Possible Reports 1 Toms River Police Department Report # 25-25579 System Inferr…" at bounding box center [284, 288] width 528 height 72
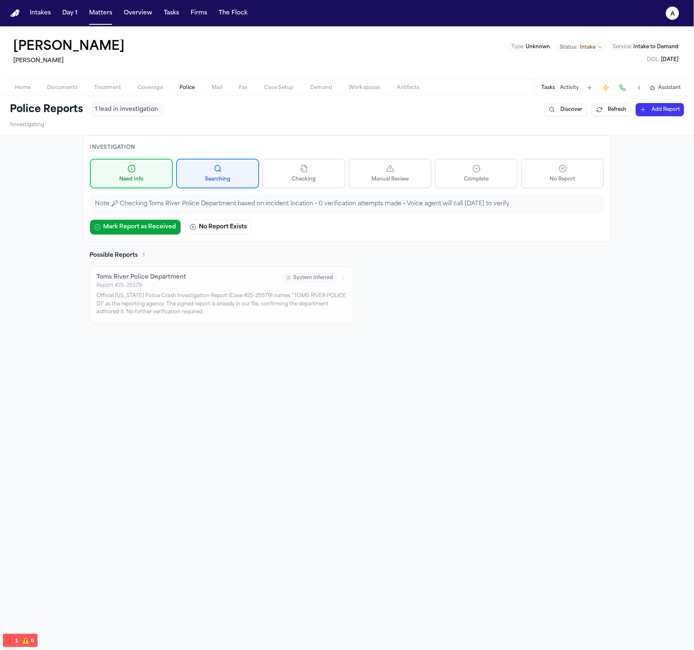
click at [519, 357] on div "Investigation Need Info Searching Checking Manual Review Complete No Report Not…" at bounding box center [347, 440] width 694 height 611
drag, startPoint x: 571, startPoint y: 435, endPoint x: 404, endPoint y: 324, distance: 200.8
click at [404, 324] on div "Investigation Need Info Searching Checking Manual Review Complete No Report Not…" at bounding box center [347, 440] width 694 height 611
click at [542, 464] on div "Investigation Need Info Searching Checking Manual Review Complete No Report Not…" at bounding box center [347, 440] width 694 height 611
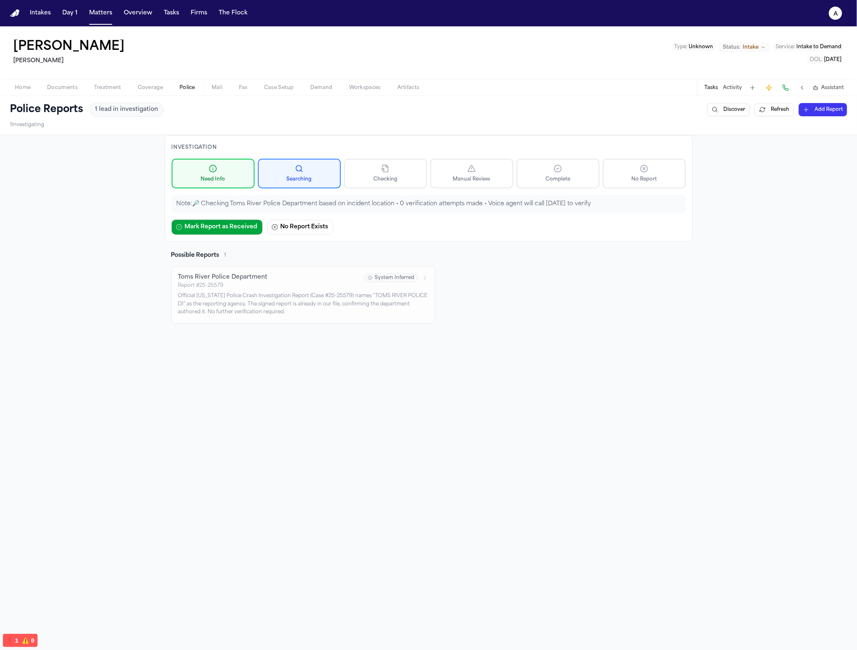
click at [693, 285] on div "Investigation Need Info Searching Checking Manual Review Complete No Report Not…" at bounding box center [428, 440] width 857 height 611
click at [724, 88] on button "Activity" at bounding box center [731, 88] width 19 height 7
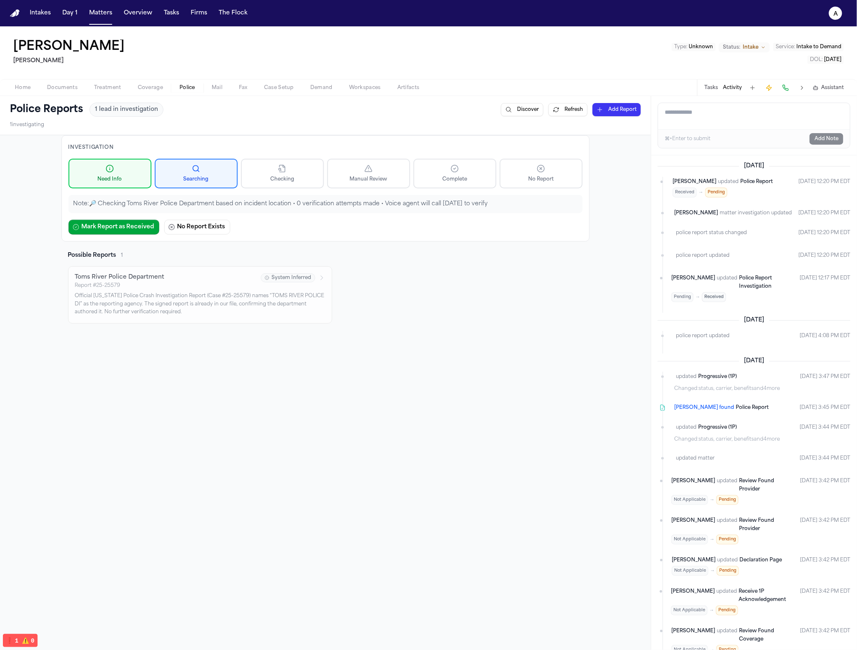
click at [718, 89] on button "Tasks" at bounding box center [711, 88] width 14 height 7
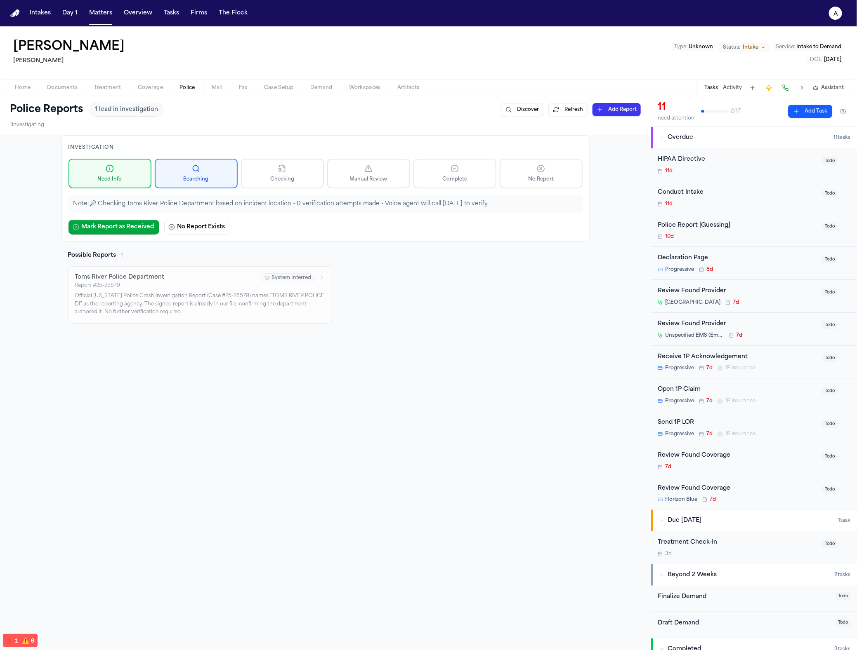
scroll to position [109, 0]
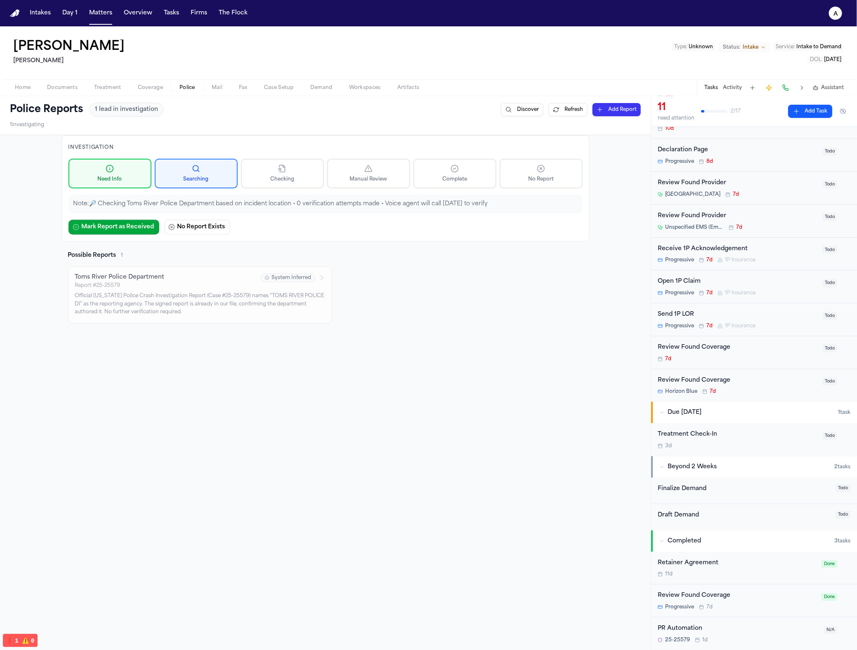
click at [488, 402] on div "Investigation Need Info Searching Checking Manual Review Complete No Report Not…" at bounding box center [325, 440] width 650 height 611
click at [568, 110] on button "Refresh" at bounding box center [567, 109] width 39 height 13
click at [560, 105] on button "Refresh" at bounding box center [567, 109] width 39 height 13
click at [558, 313] on div "Possible Reports 1 Toms River Police Department Report # 25-25579 System Inferr…" at bounding box center [325, 288] width 528 height 72
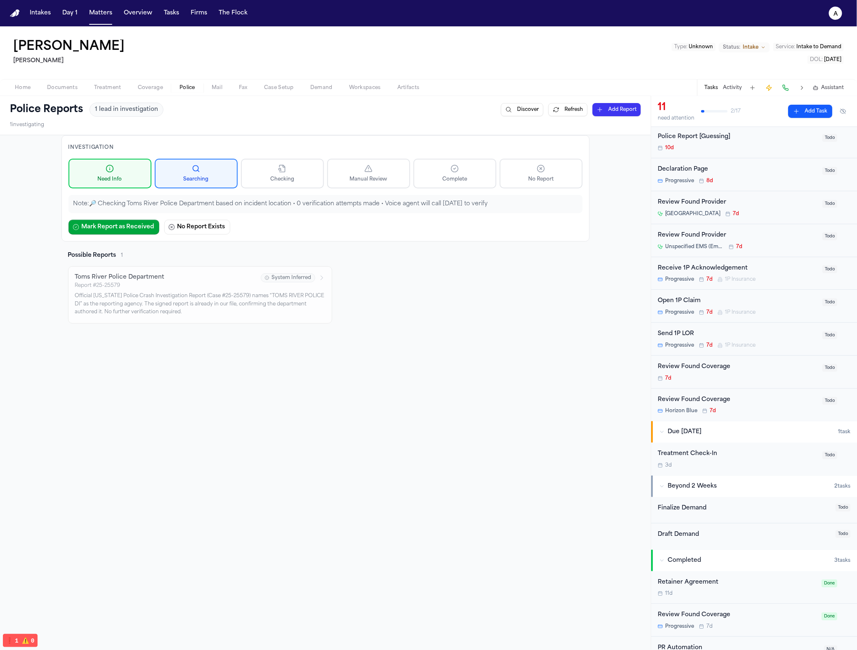
scroll to position [0, 0]
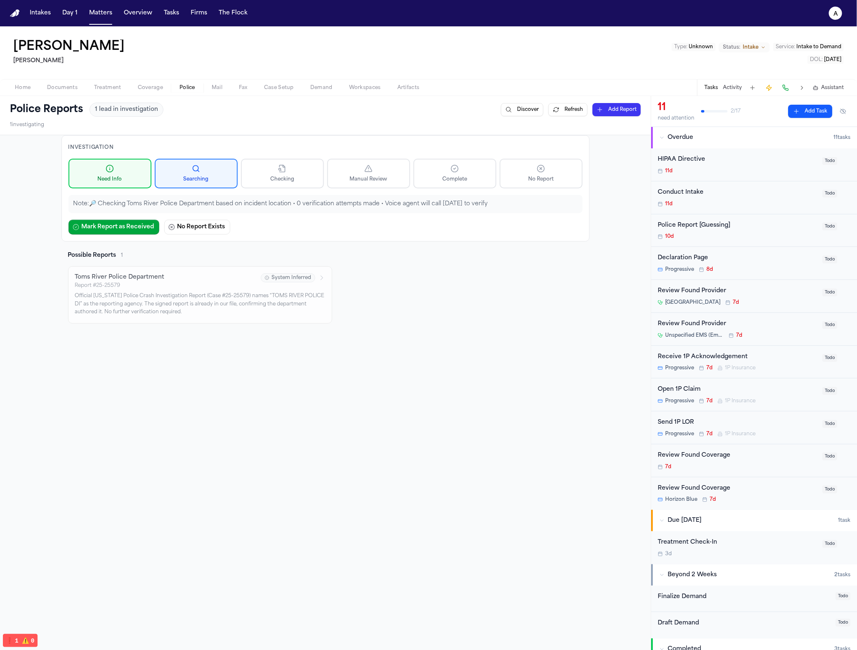
click at [550, 403] on div "Investigation Need Info Searching Checking Manual Review Complete No Report Not…" at bounding box center [325, 440] width 650 height 611
click at [507, 426] on div "Investigation Need Info Searching Checking Manual Review Complete No Report Not…" at bounding box center [325, 440] width 650 height 611
click at [165, 19] on button "Tasks" at bounding box center [171, 13] width 22 height 15
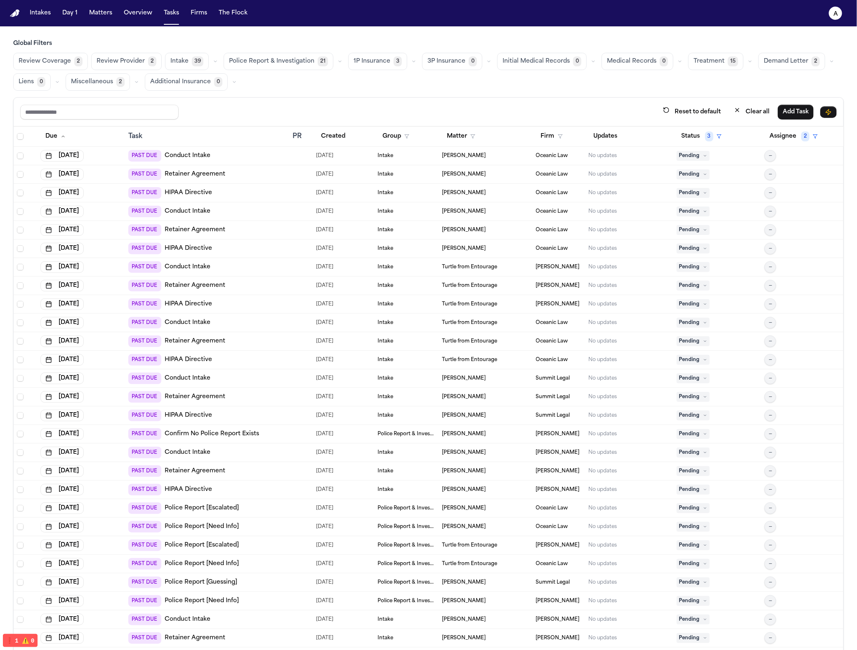
click at [279, 65] on span "Police Report & Investigation" at bounding box center [271, 61] width 85 height 8
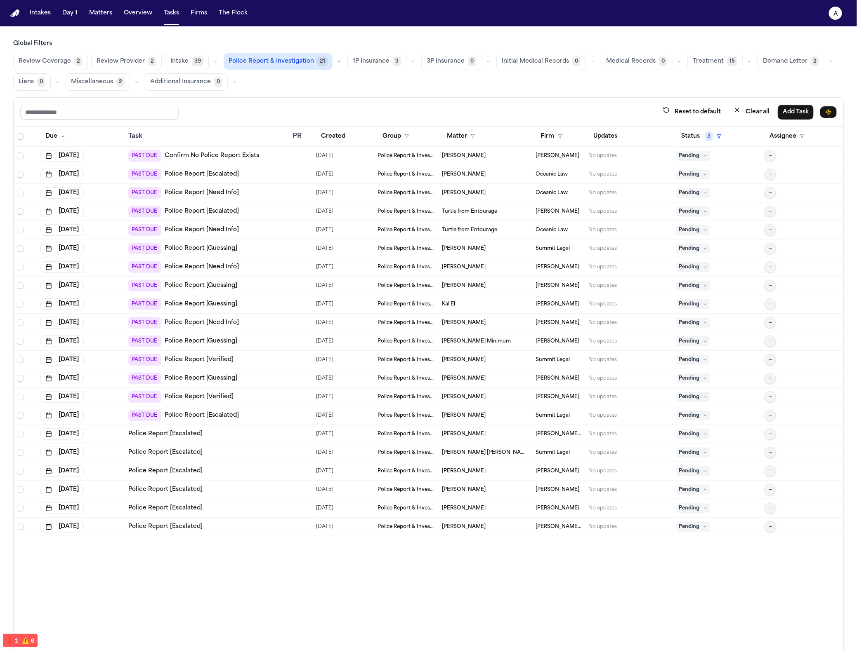
click at [409, 607] on div "Due Task PR Created Group Matter Firm Updates Status 3 Assignee Aug 15, 2025 PA…" at bounding box center [428, 407] width 829 height 560
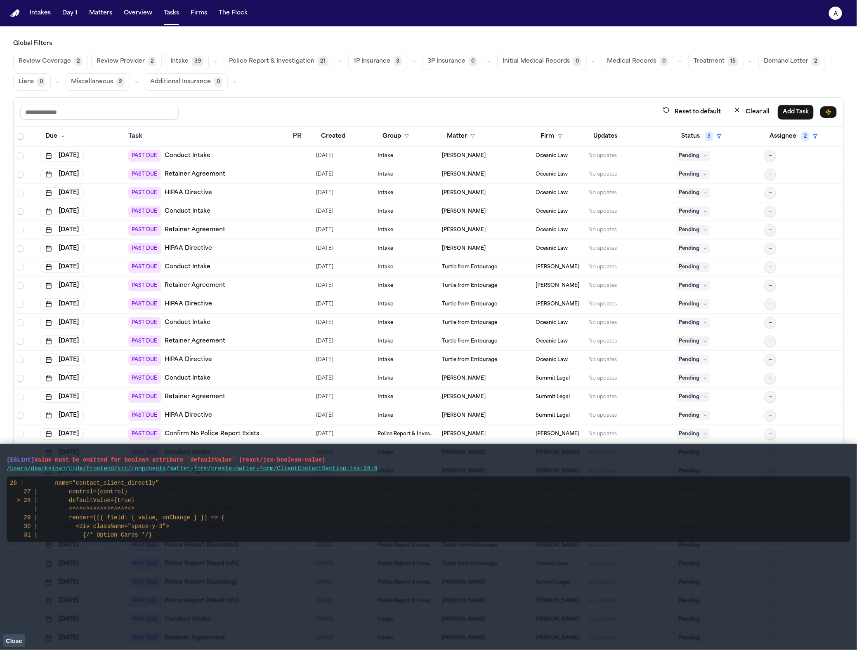
click at [14, 644] on span "Close" at bounding box center [14, 641] width 16 height 7
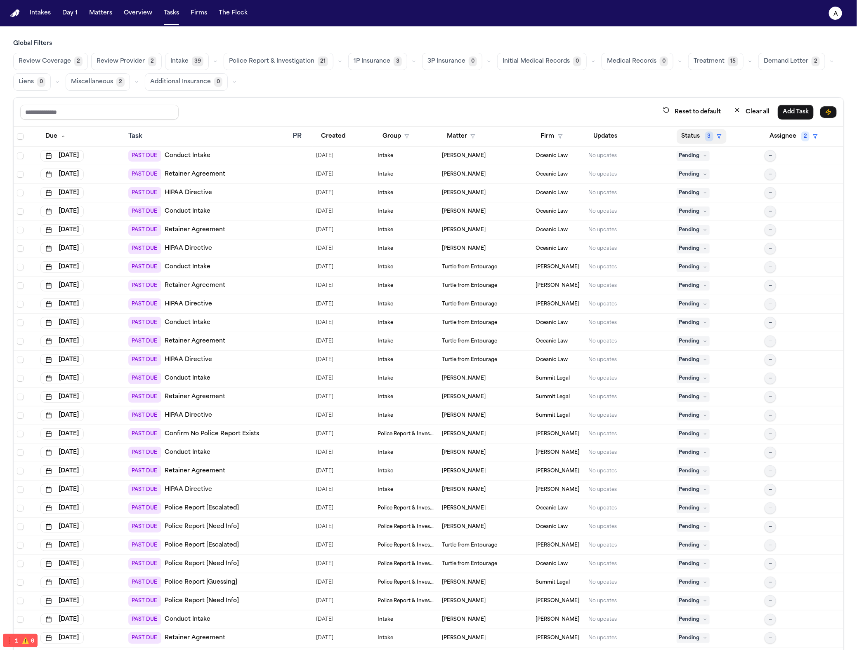
click at [705, 139] on button "Status 3" at bounding box center [701, 136] width 50 height 15
click at [732, 189] on button "Inactive" at bounding box center [735, 188] width 27 height 11
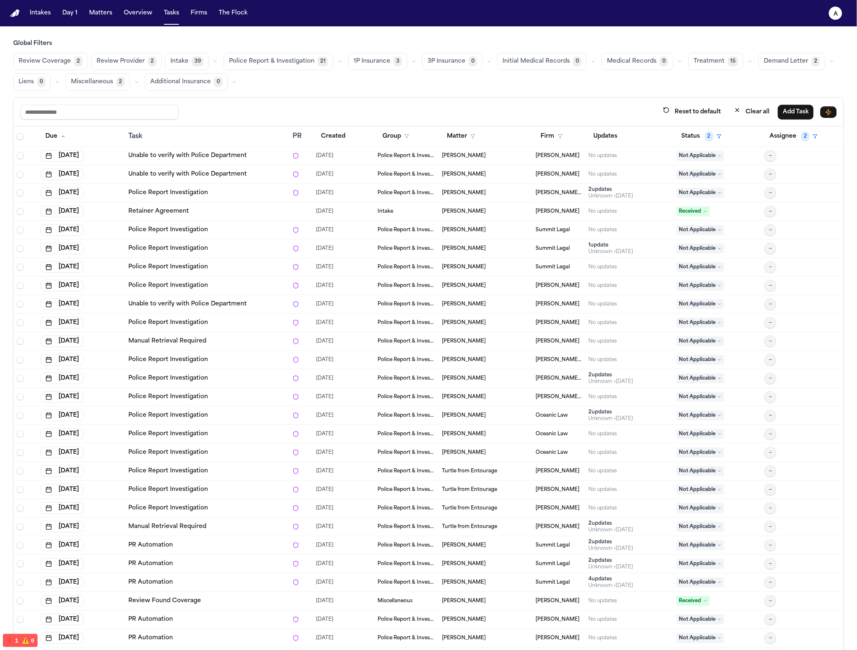
click at [291, 70] on div "Review Coverage 2 Review Provider 2 Intake 39 Police Report & Investigation 21 …" at bounding box center [428, 72] width 830 height 38
click at [399, 139] on button "Group" at bounding box center [395, 136] width 37 height 15
click at [440, 257] on div "Police Report & Investigation" at bounding box center [418, 255] width 82 height 10
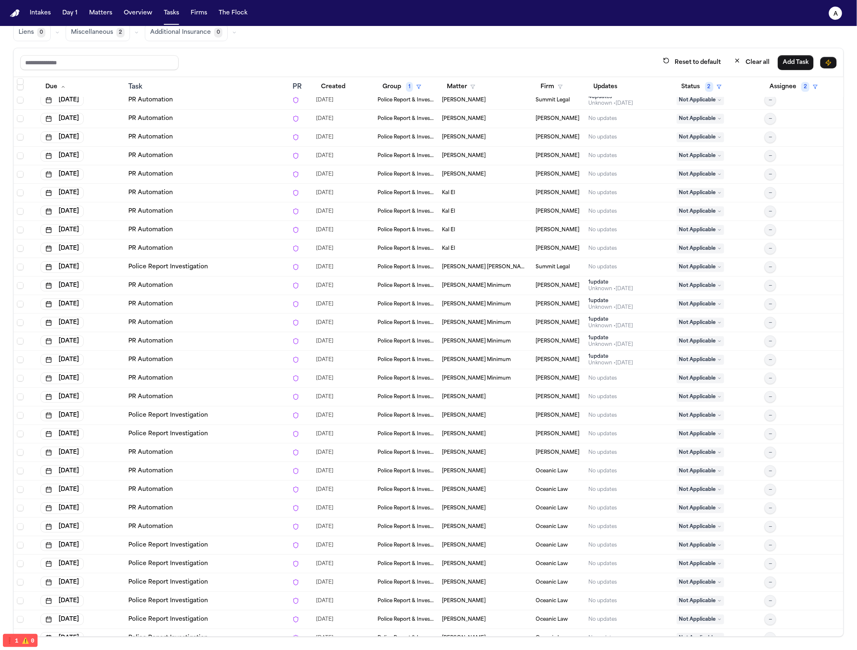
scroll to position [500, 0]
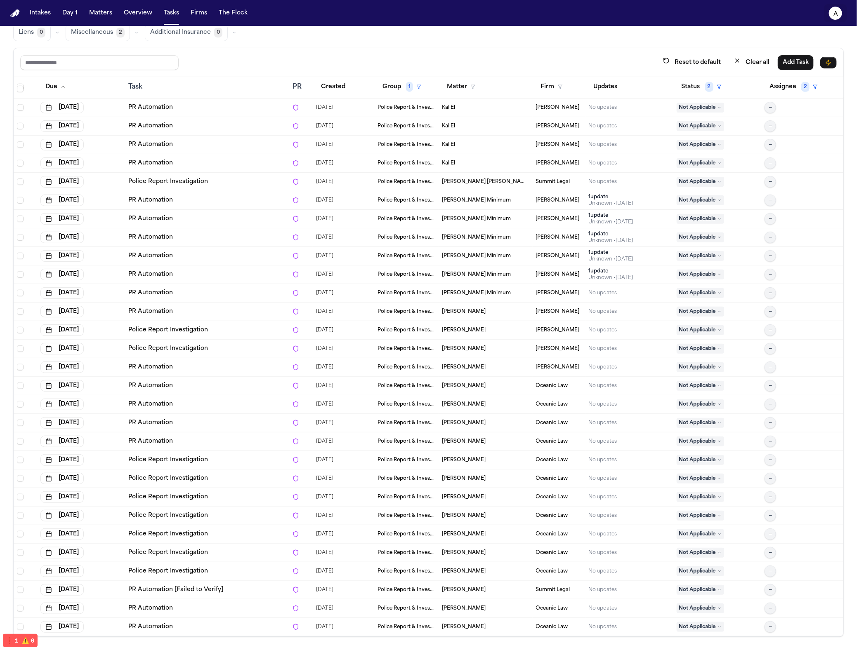
click at [828, 13] on button "a" at bounding box center [835, 13] width 23 height 18
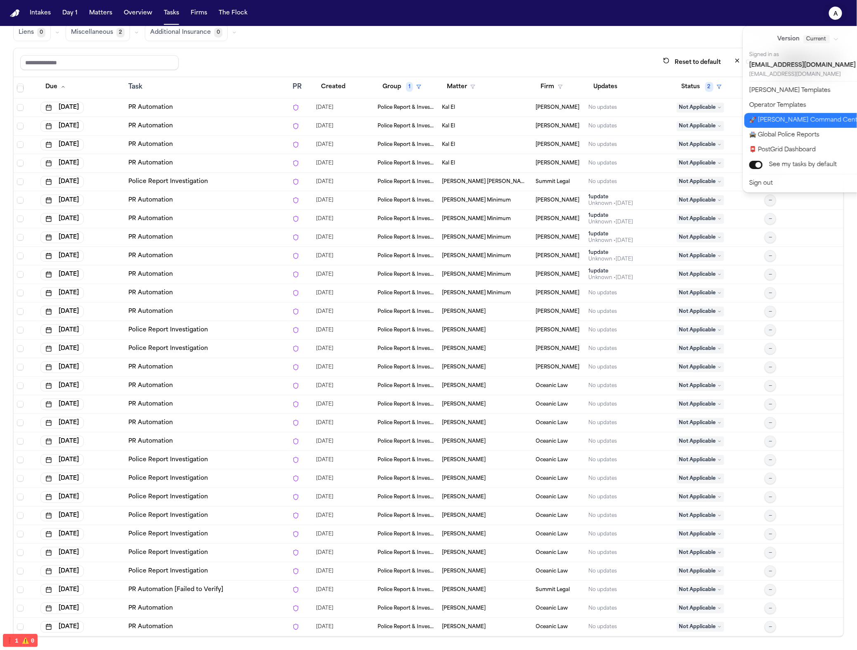
click at [814, 122] on button "🚀 [PERSON_NAME] Command Center" at bounding box center [812, 120] width 137 height 15
select select "**"
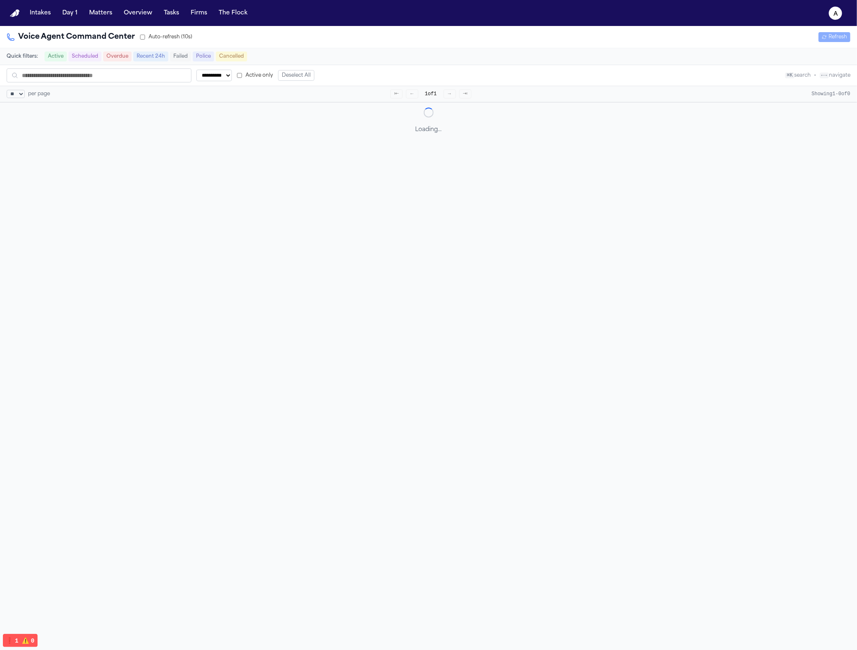
scroll to position [26, 0]
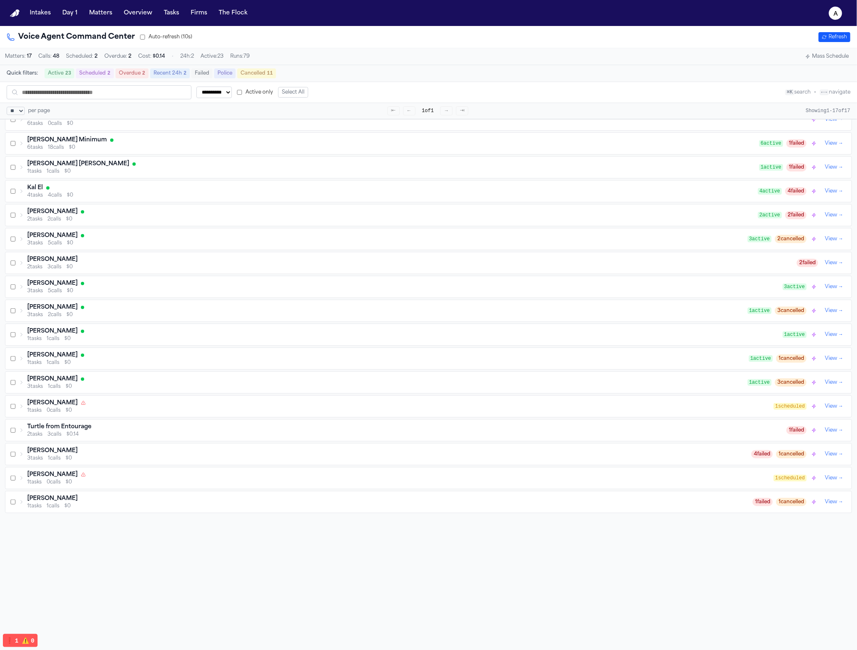
click at [829, 54] on button "Mass Schedule" at bounding box center [827, 57] width 50 height 10
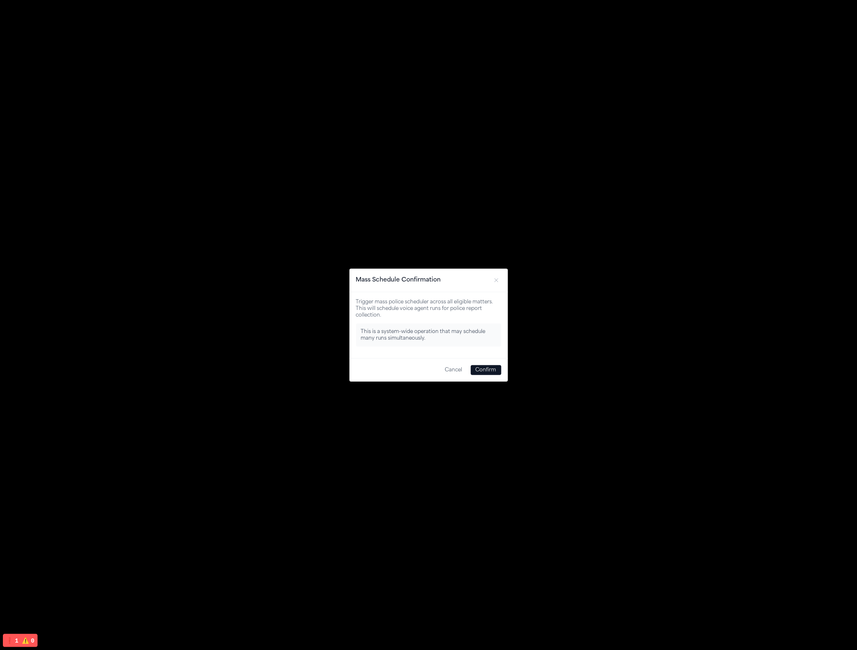
click at [495, 370] on button "Confirm" at bounding box center [486, 370] width 31 height 10
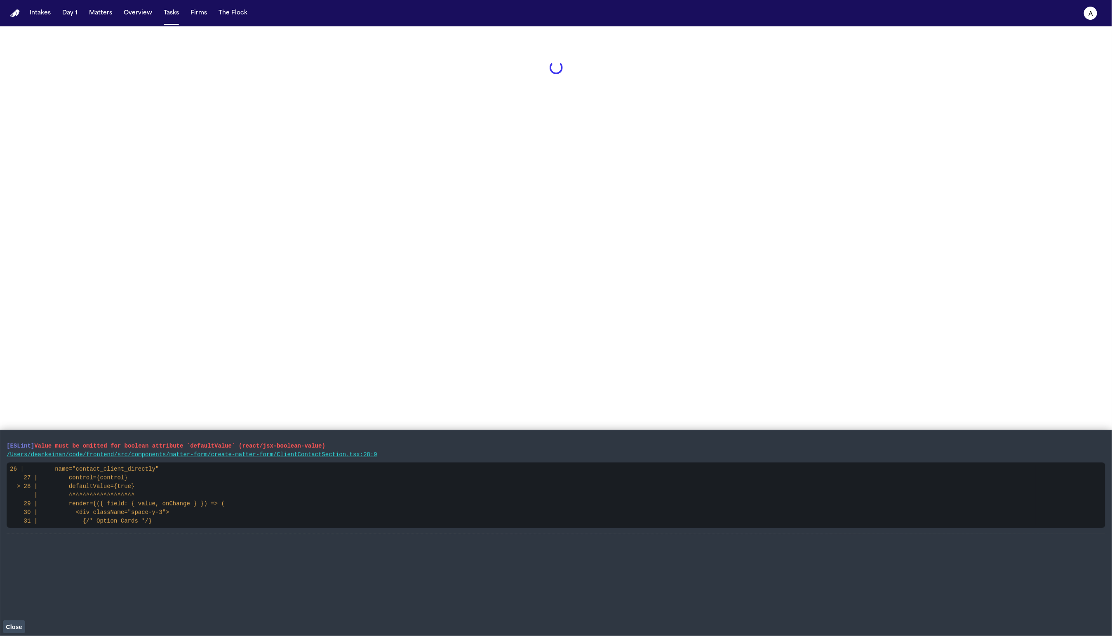
click at [15, 629] on span "Close" at bounding box center [14, 627] width 16 height 7
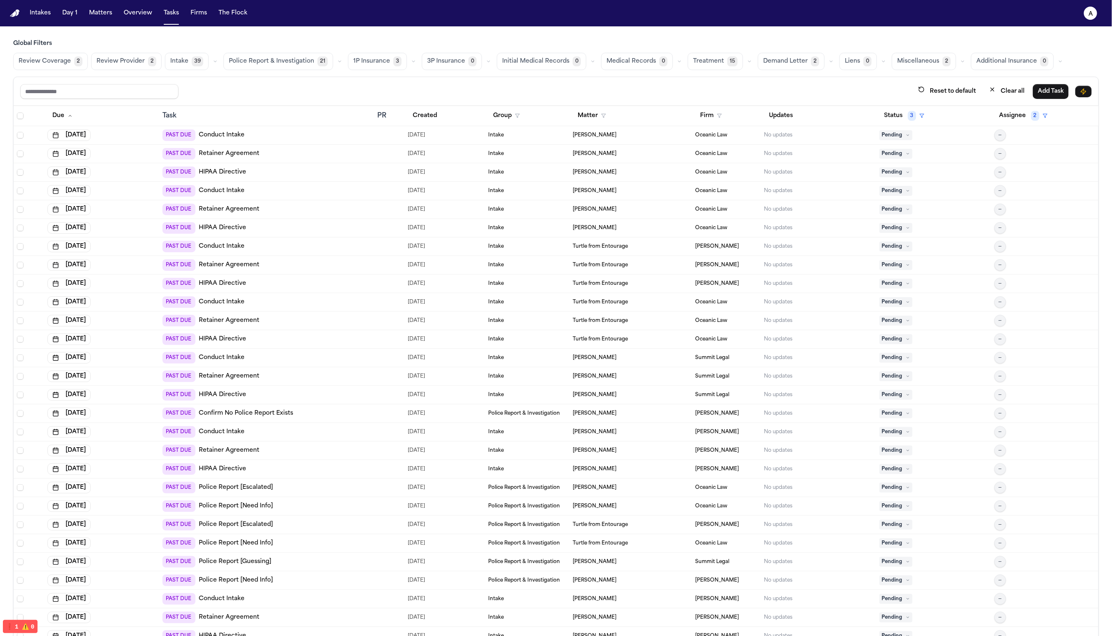
scroll to position [6, 0]
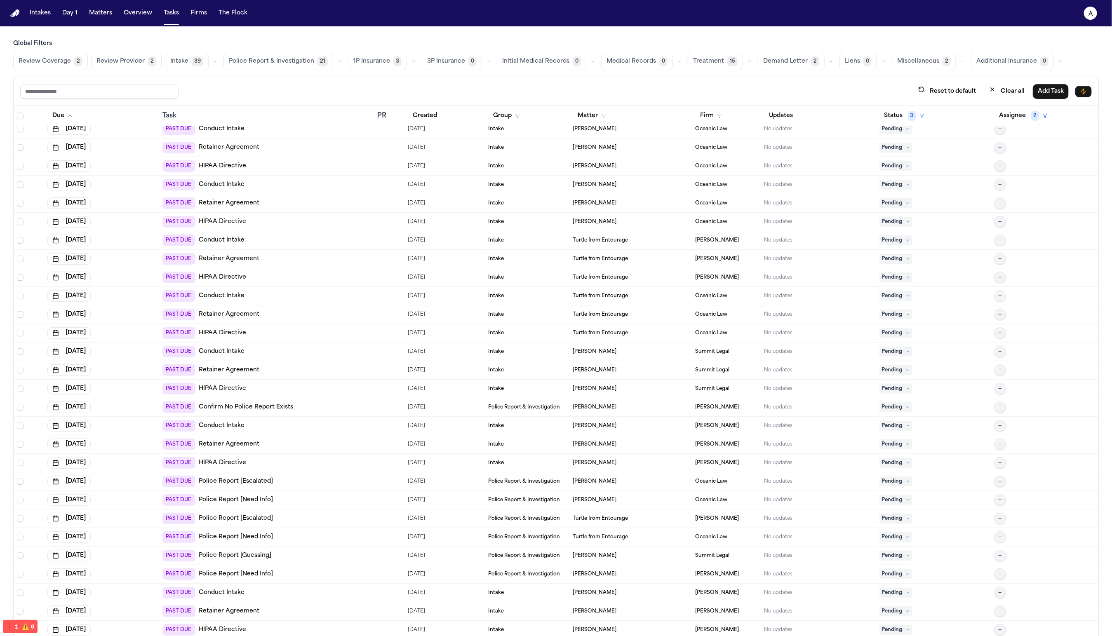
click at [299, 407] on div "PAST DUE Confirm No Police Report Exists" at bounding box center [266, 408] width 208 height 12
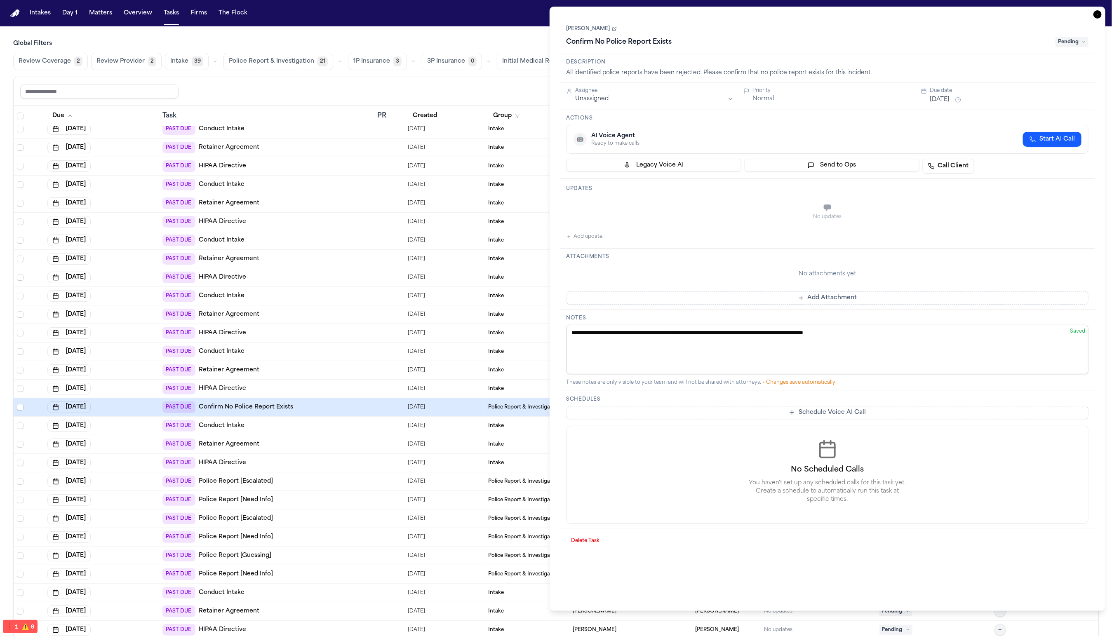
click at [590, 32] on link "[PERSON_NAME]" at bounding box center [592, 29] width 50 height 7
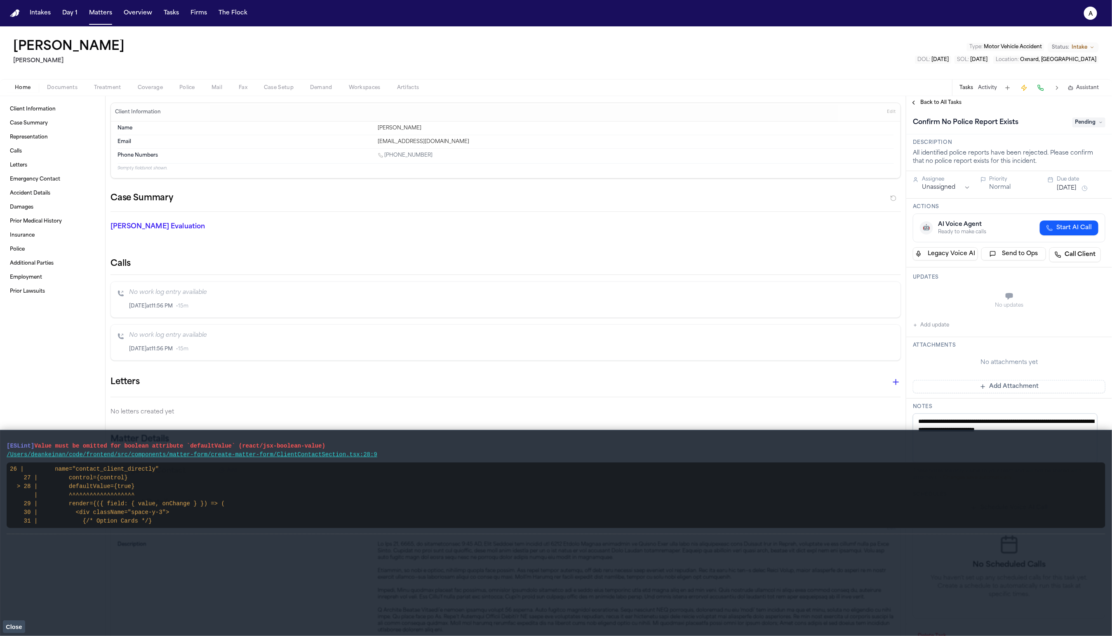
click at [120, 88] on span "Treatment" at bounding box center [107, 88] width 27 height 7
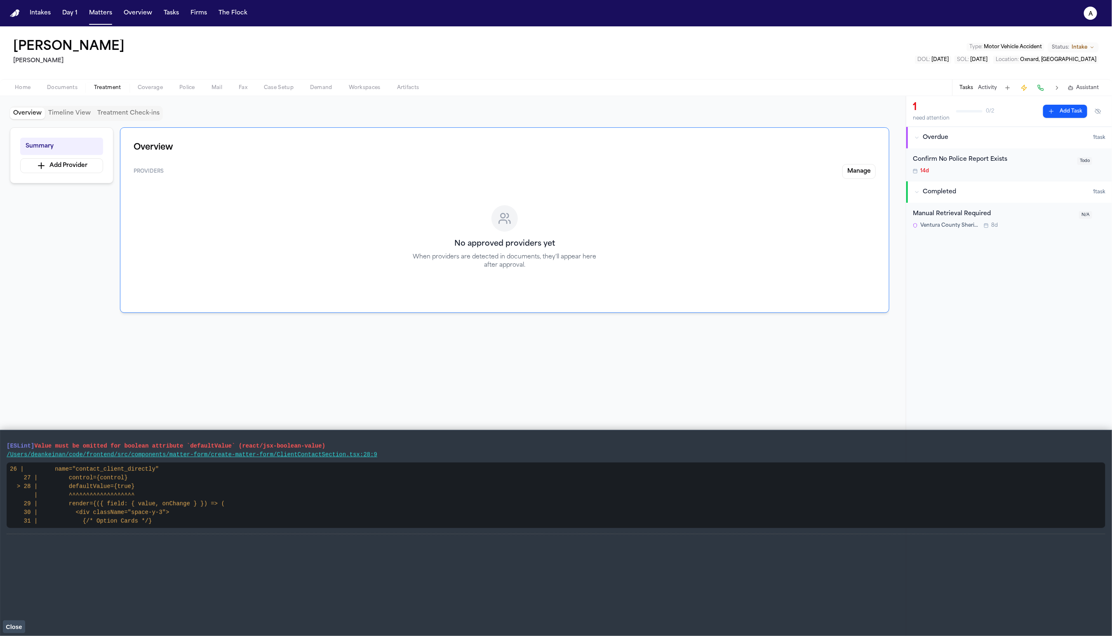
click at [171, 89] on button "Police" at bounding box center [187, 88] width 32 height 10
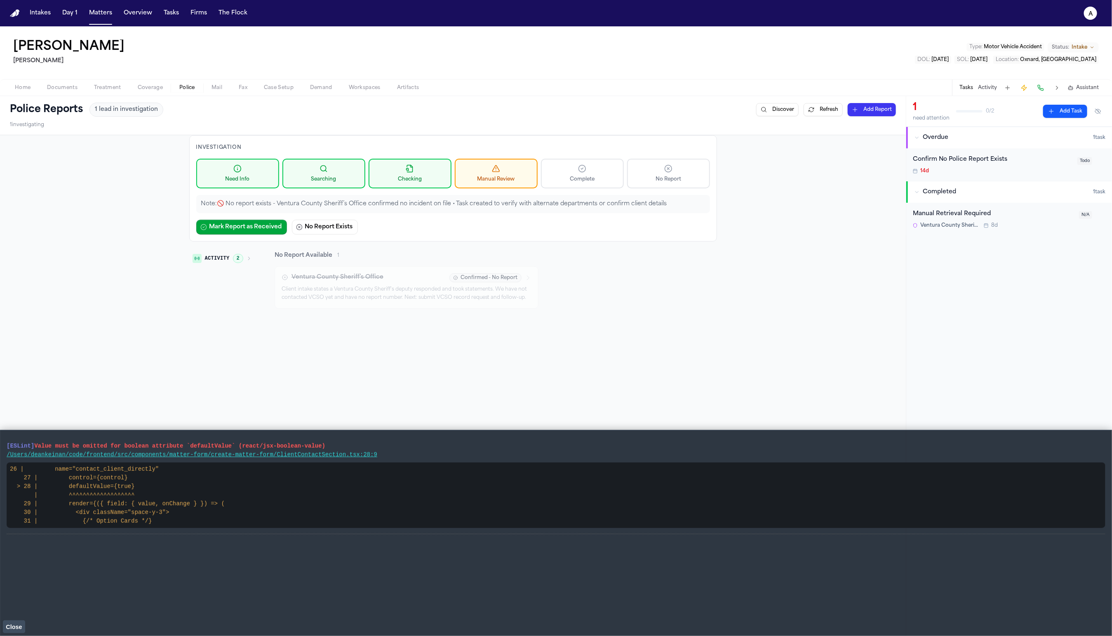
click at [11, 621] on button "Close" at bounding box center [14, 627] width 22 height 12
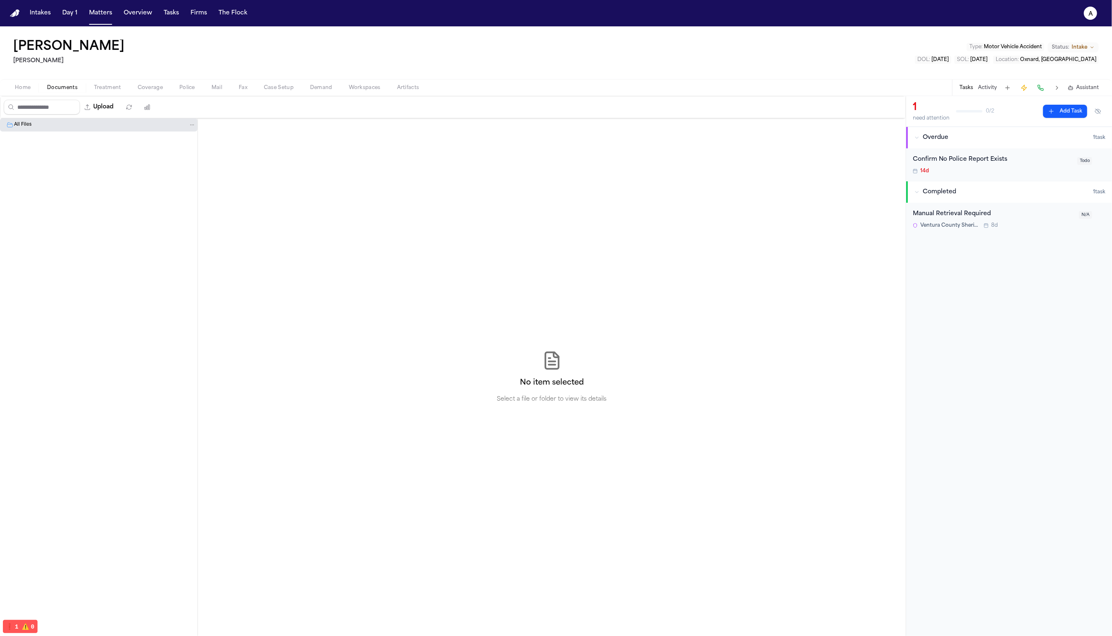
click at [76, 87] on span "Documents" at bounding box center [62, 88] width 31 height 7
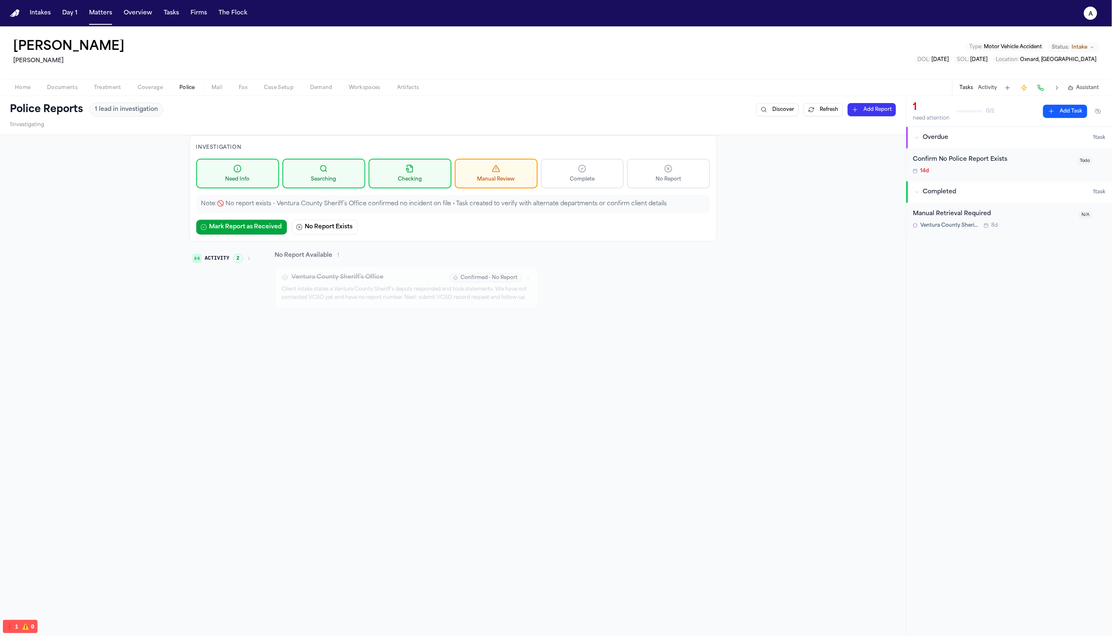
click at [186, 85] on span "Police" at bounding box center [187, 88] width 16 height 7
click at [412, 302] on div "Ventura County Sheriff’s Office Confirmed - No Report Client intake states a Ve…" at bounding box center [407, 287] width 264 height 42
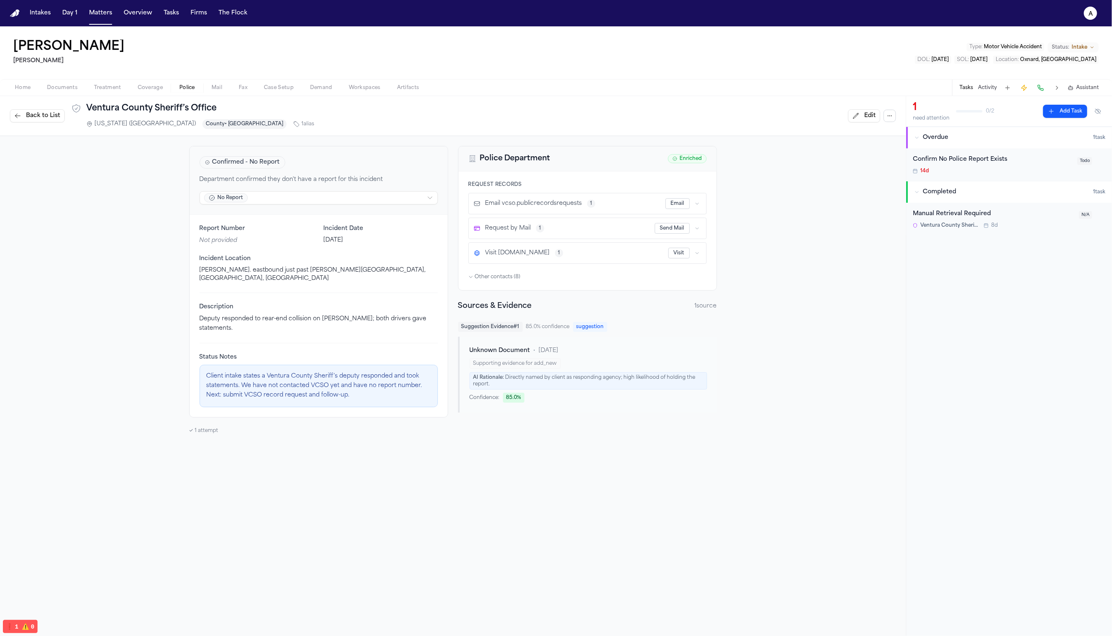
click at [320, 389] on p "Client intake states a Ventura County Sheriff's deputy responded and took state…" at bounding box center [319, 386] width 224 height 28
click at [315, 409] on div "Report Number Not provided Incident Date May 11, 2024 Incident Location Wooley …" at bounding box center [319, 316] width 258 height 202
click at [195, 417] on div "Confirmed - No Report Department confirmed they don't have a report for this in…" at bounding box center [318, 290] width 259 height 288
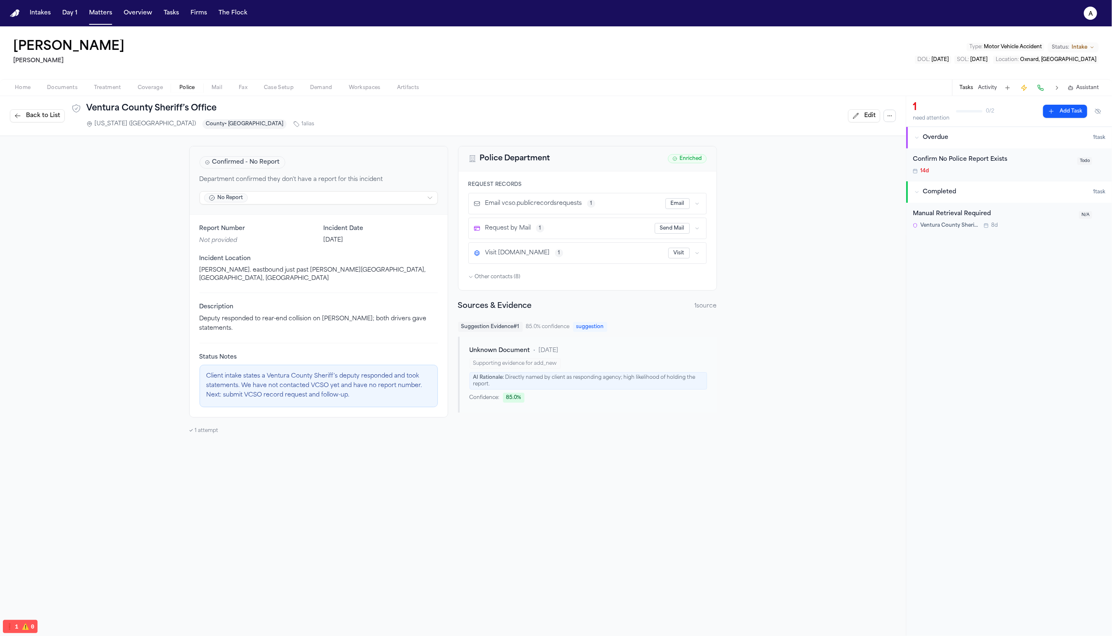
click at [267, 201] on html "Intakes Day 1 Matters Overview Tasks Firms The Flock a Raul Esteban Delgado Kur…" at bounding box center [556, 318] width 1112 height 636
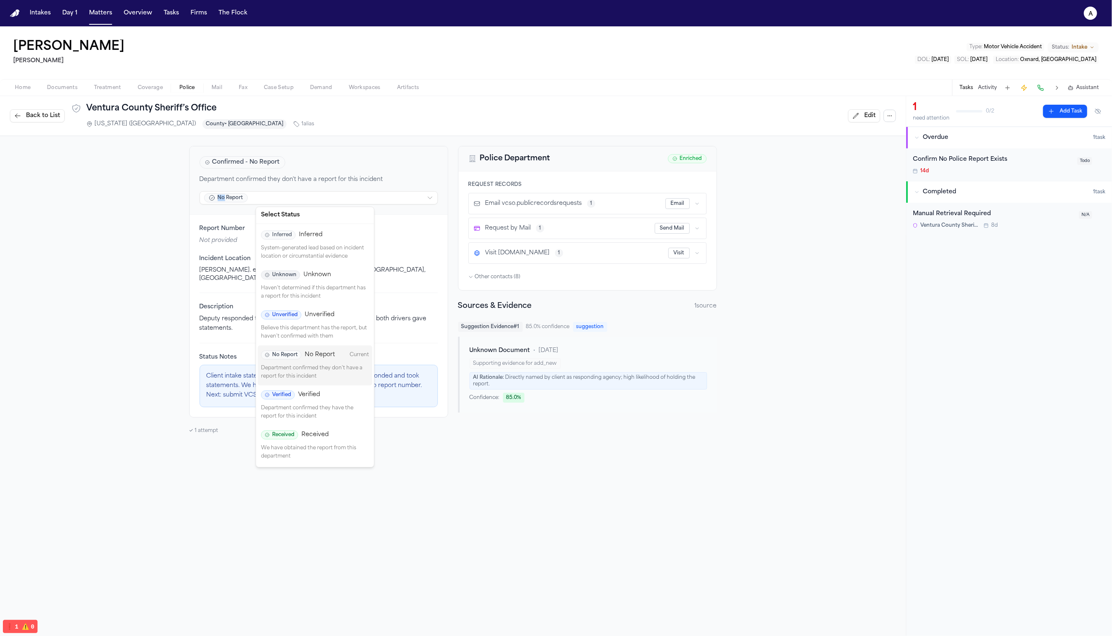
click at [267, 201] on html "Intakes Day 1 Matters Overview Tasks Firms The Flock a Raul Esteban Delgado Kur…" at bounding box center [556, 318] width 1112 height 636
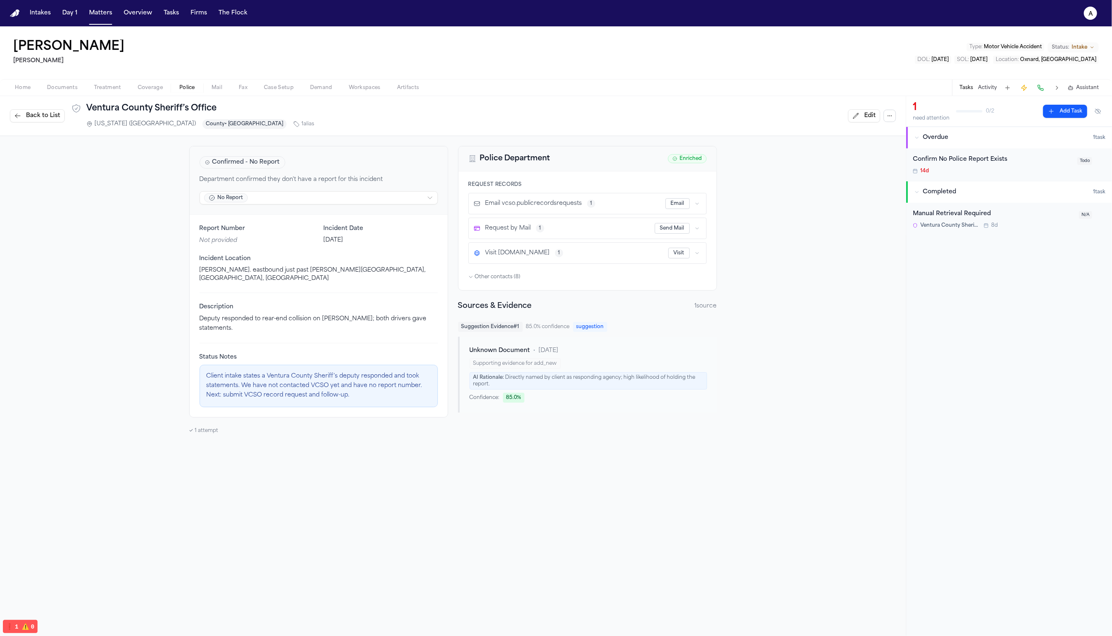
click at [14, 122] on div "Back to List Ventura County Sheriff’s Office California (CA) County • Ventura C…" at bounding box center [162, 116] width 304 height 26
click at [43, 112] on span "Back to List" at bounding box center [43, 116] width 34 height 8
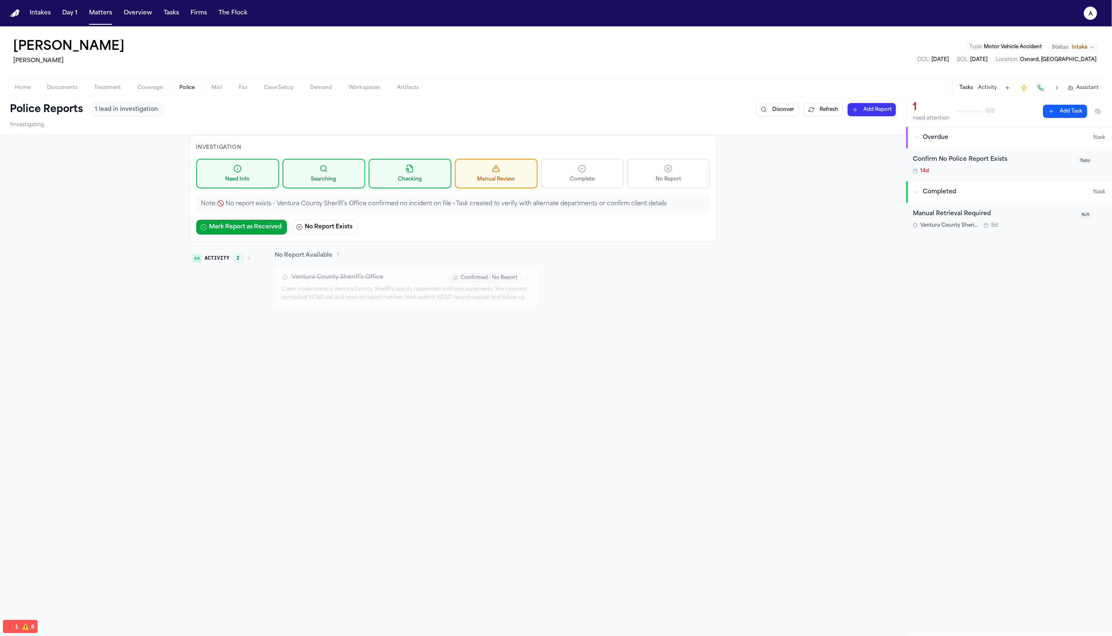
click at [482, 303] on div "Ventura County Sheriff’s Office Confirmed - No Report Client intake states a Ve…" at bounding box center [407, 287] width 264 height 42
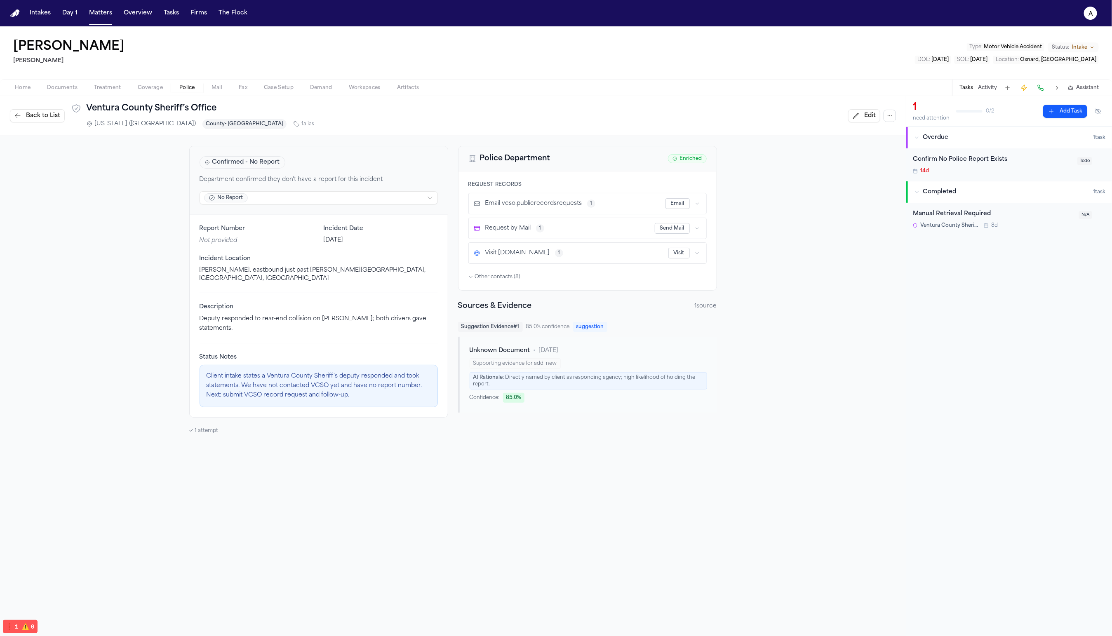
click at [14, 125] on div "Back to List Ventura County Sheriff’s Office California (CA) County • Ventura C…" at bounding box center [162, 116] width 304 height 26
click at [27, 114] on span "Back to List" at bounding box center [43, 116] width 34 height 8
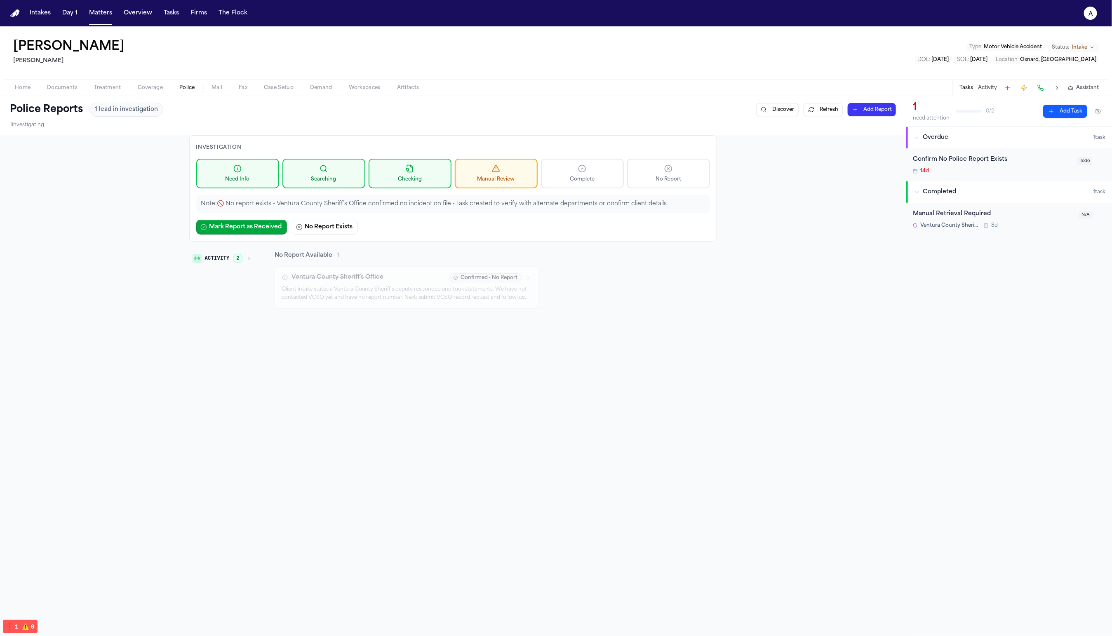
click at [240, 329] on div "Investigation Need Info Searching Checking Manual Review Complete No Report Not…" at bounding box center [453, 433] width 906 height 597
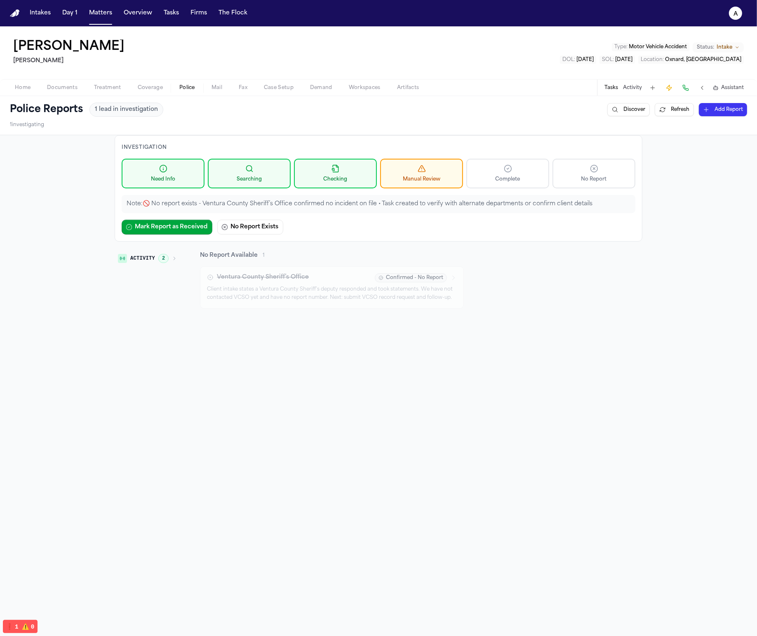
click at [672, 106] on button "Refresh" at bounding box center [674, 109] width 39 height 13
click at [617, 89] on button "Tasks" at bounding box center [612, 88] width 14 height 7
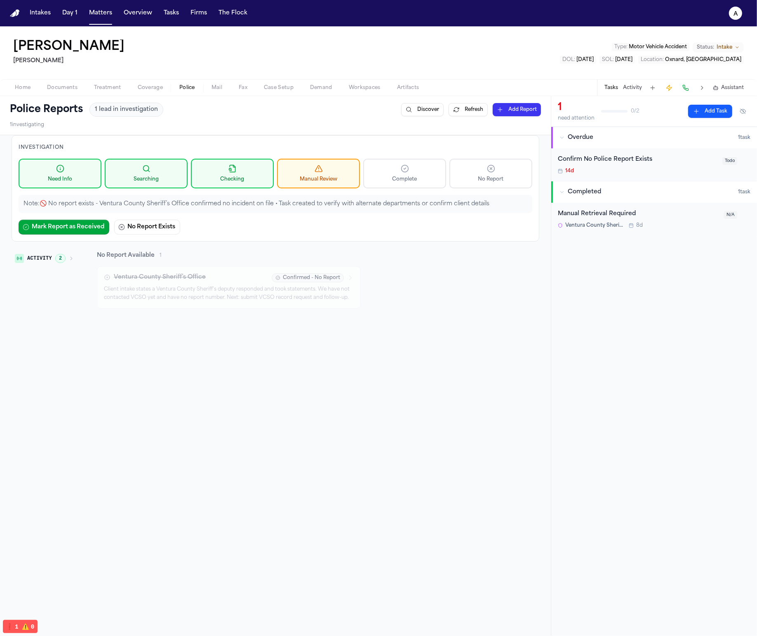
click at [617, 91] on button "Tasks" at bounding box center [612, 88] width 14 height 7
drag, startPoint x: 618, startPoint y: 89, endPoint x: 622, endPoint y: 89, distance: 4.1
click at [619, 89] on div "Tasks Activity Assistant" at bounding box center [673, 88] width 153 height 16
click at [620, 86] on div "Tasks Activity Assistant" at bounding box center [673, 88] width 153 height 16
click at [620, 89] on div "Tasks Activity Assistant" at bounding box center [673, 88] width 153 height 16
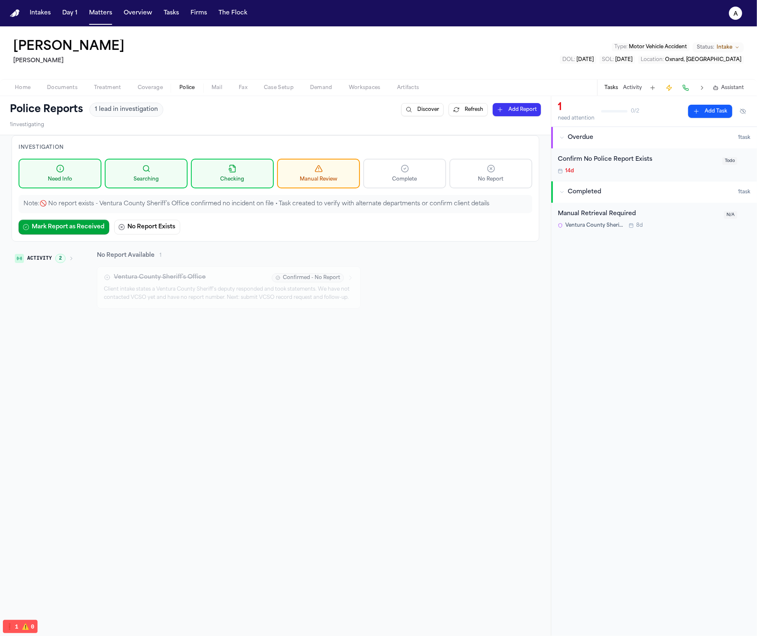
click at [639, 87] on button "Activity" at bounding box center [632, 88] width 19 height 7
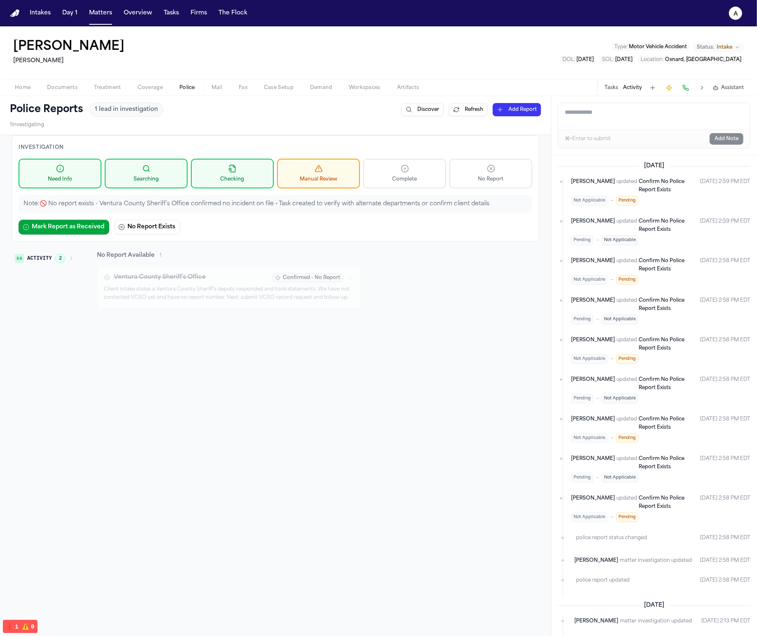
click at [614, 87] on button "Tasks" at bounding box center [612, 88] width 14 height 7
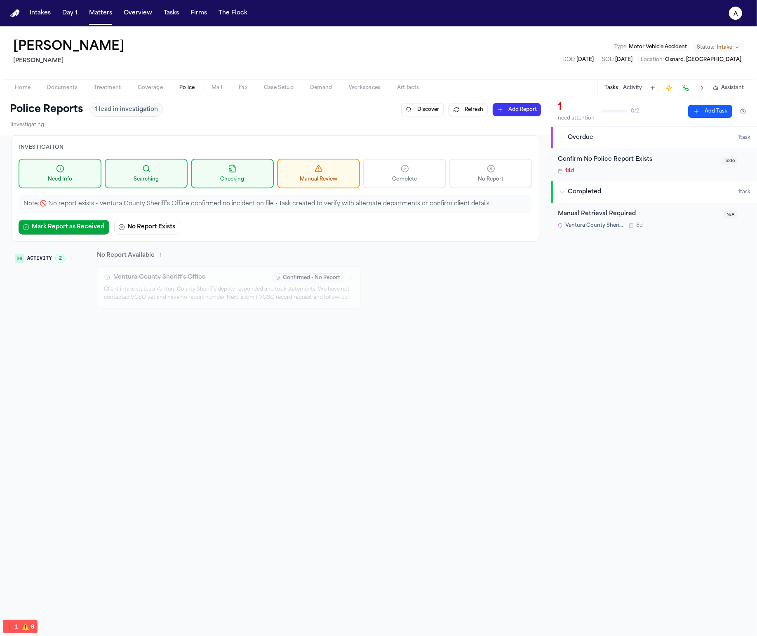
click at [640, 218] on div "Manual Retrieval Required" at bounding box center [638, 213] width 161 height 9
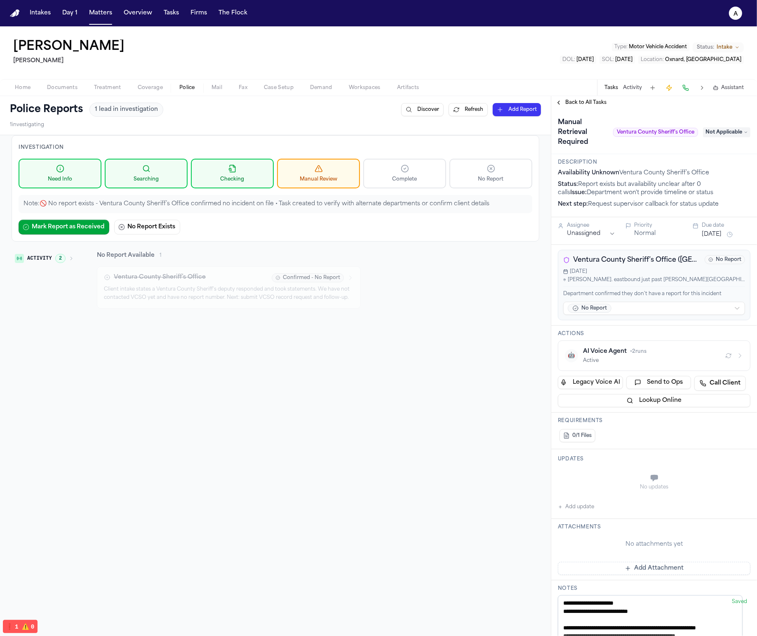
click at [577, 104] on span "Back to All Tasks" at bounding box center [585, 102] width 41 height 7
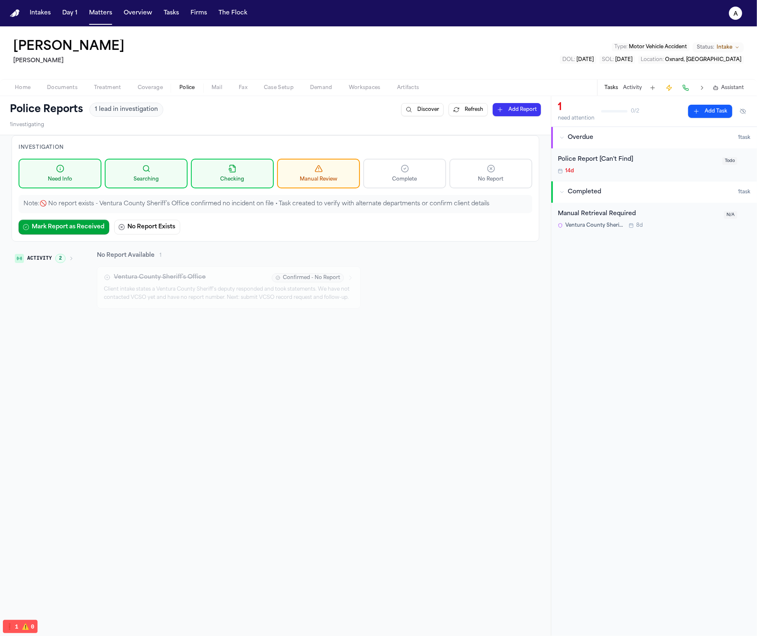
click at [628, 158] on div "Police Report [Can't Find]" at bounding box center [638, 159] width 160 height 9
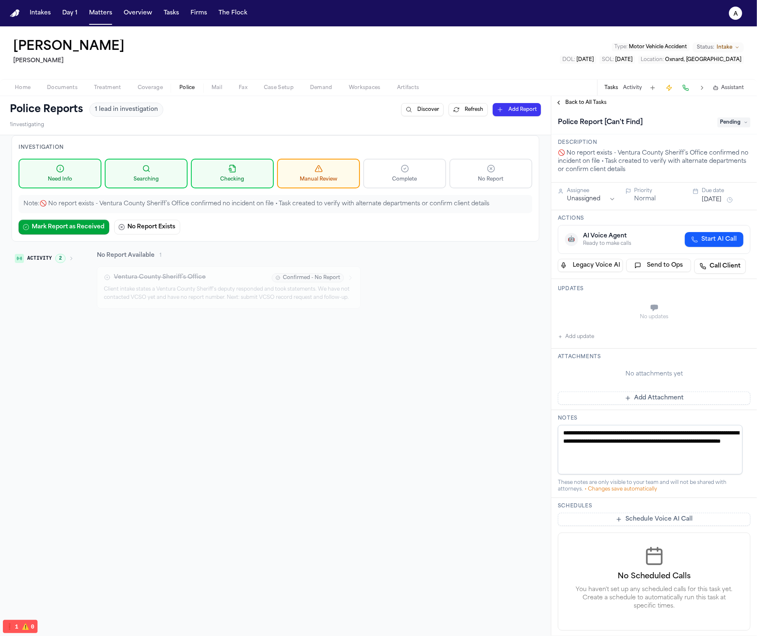
click at [299, 542] on div "Investigation Need Info Searching Checking Manual Review Complete No Report Not…" at bounding box center [275, 433] width 551 height 597
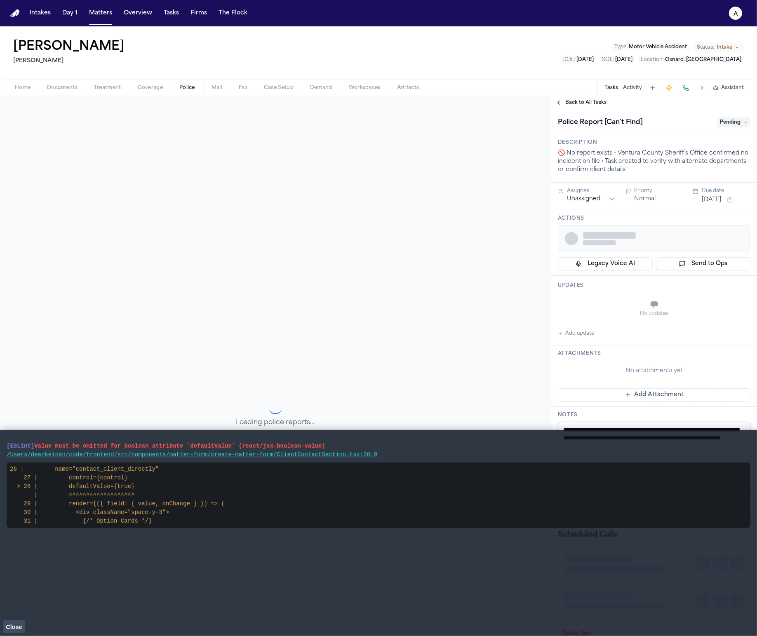
click at [12, 628] on span "Close" at bounding box center [14, 627] width 16 height 7
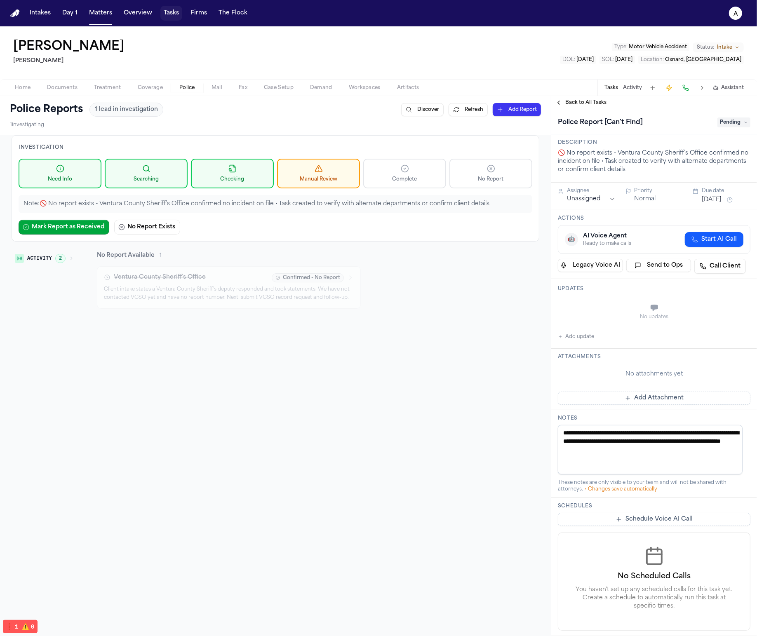
click at [172, 16] on button "Tasks" at bounding box center [171, 13] width 22 height 15
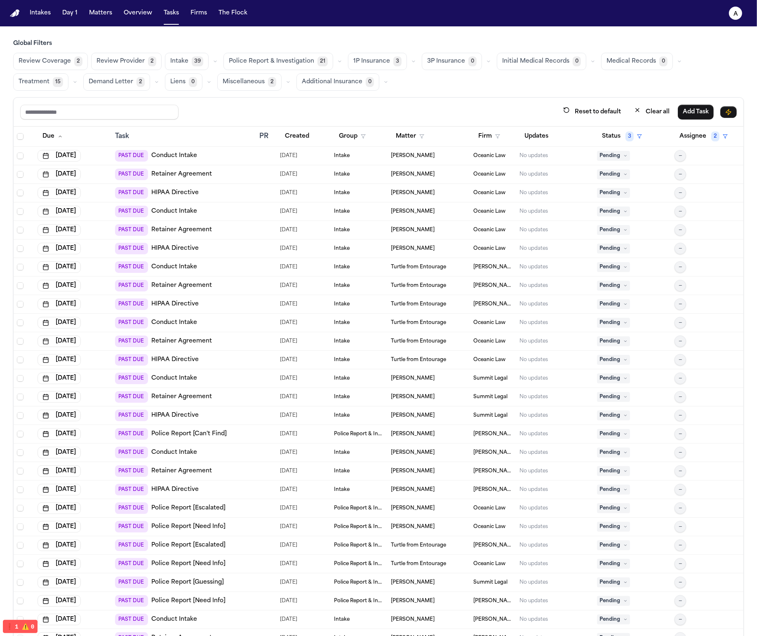
click at [283, 64] on span "Police Report & Investigation" at bounding box center [271, 61] width 85 height 8
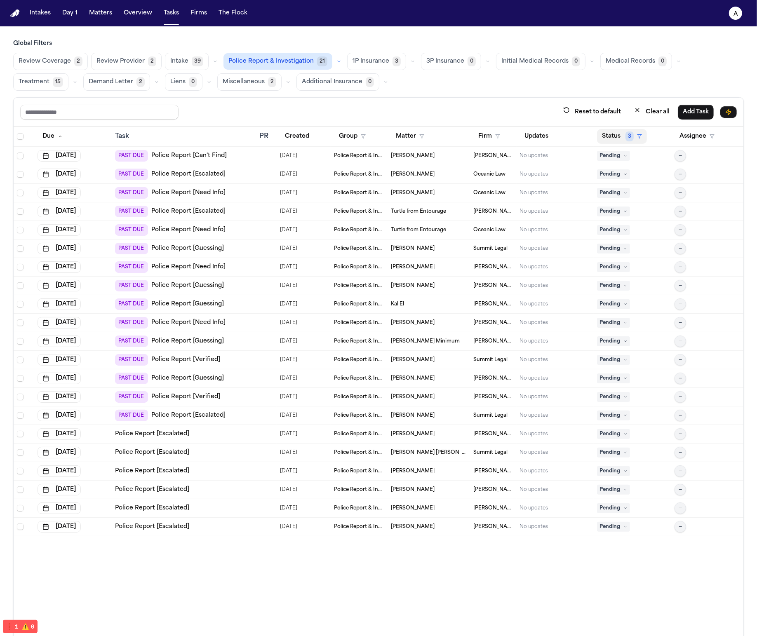
click at [597, 144] on div "Status 3" at bounding box center [632, 136] width 71 height 15
click at [602, 140] on button "Status 3" at bounding box center [622, 136] width 50 height 15
click at [637, 284] on div "Clear filter" at bounding box center [641, 286] width 30 height 10
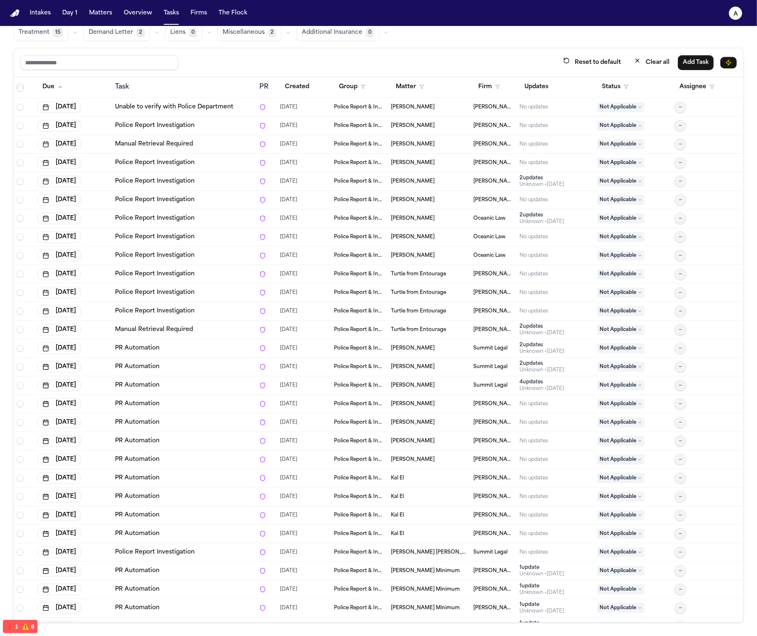
scroll to position [904, 0]
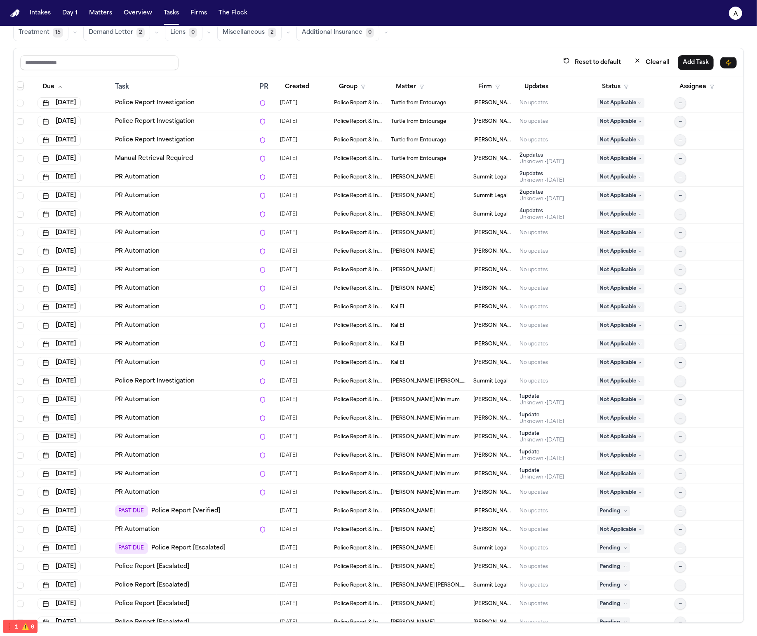
drag, startPoint x: 318, startPoint y: 515, endPoint x: 324, endPoint y: 545, distance: 29.8
click at [328, 545] on tbody "Aug 21, 2025 Police Report Investigation 08/14/2025 Police Report & Investigati…" at bounding box center [379, 270] width 730 height 1429
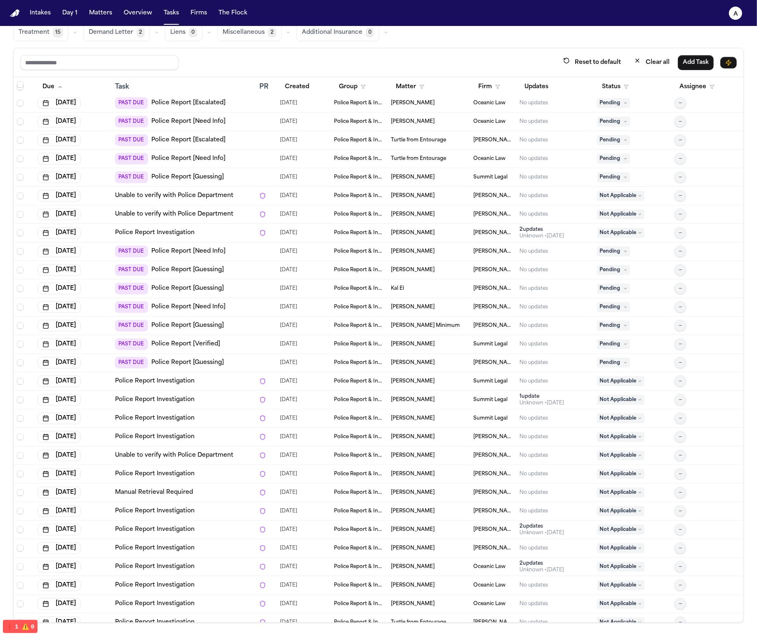
scroll to position [15, 0]
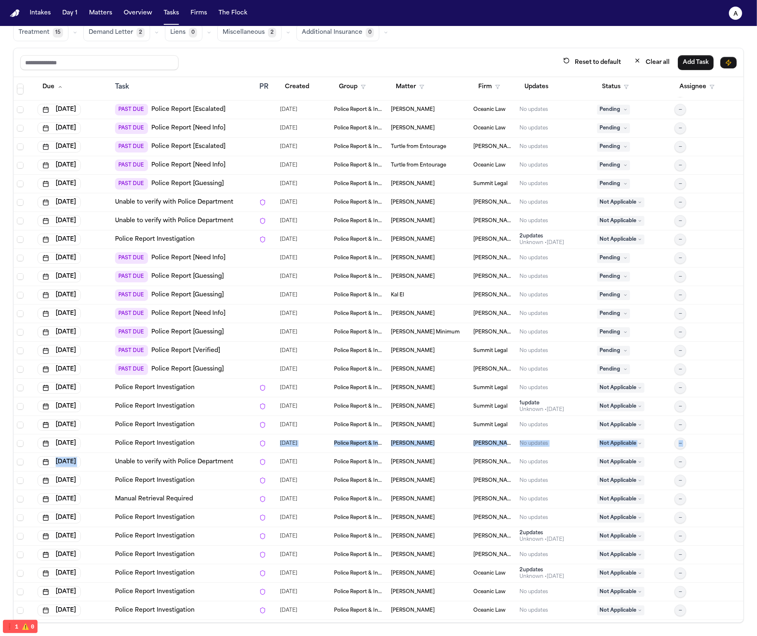
click at [200, 425] on div "Police Report Investigation" at bounding box center [184, 425] width 138 height 8
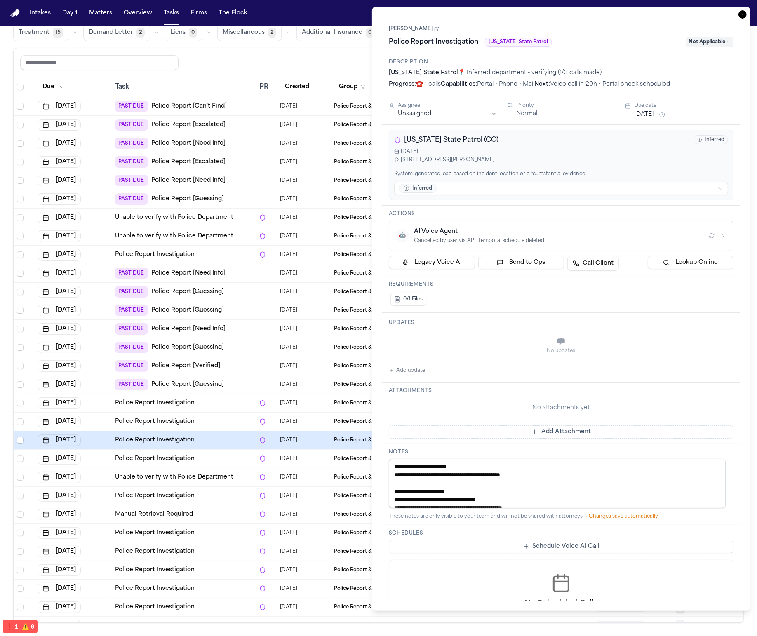
click at [742, 16] on icon "button" at bounding box center [743, 14] width 8 height 8
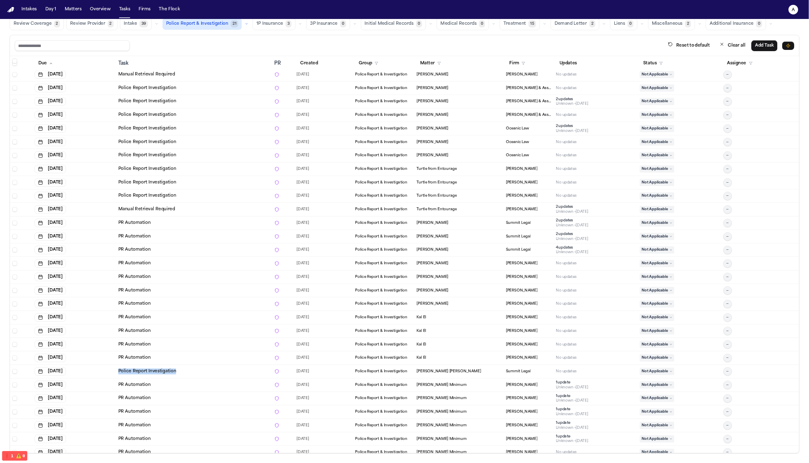
scroll to position [412, 0]
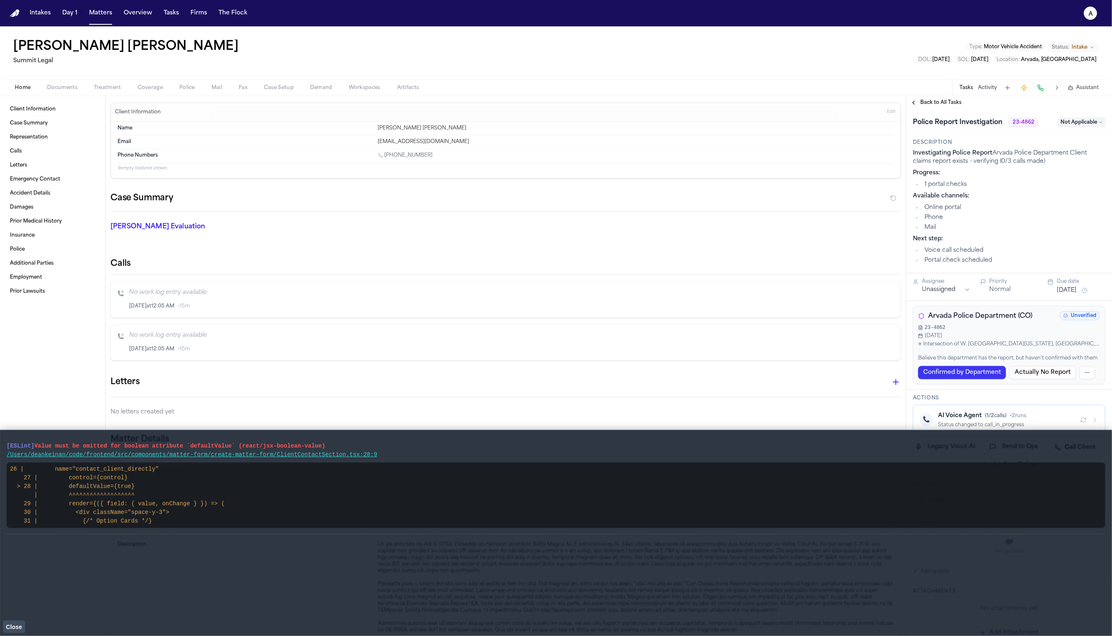
click at [198, 85] on button "Police" at bounding box center [187, 88] width 32 height 10
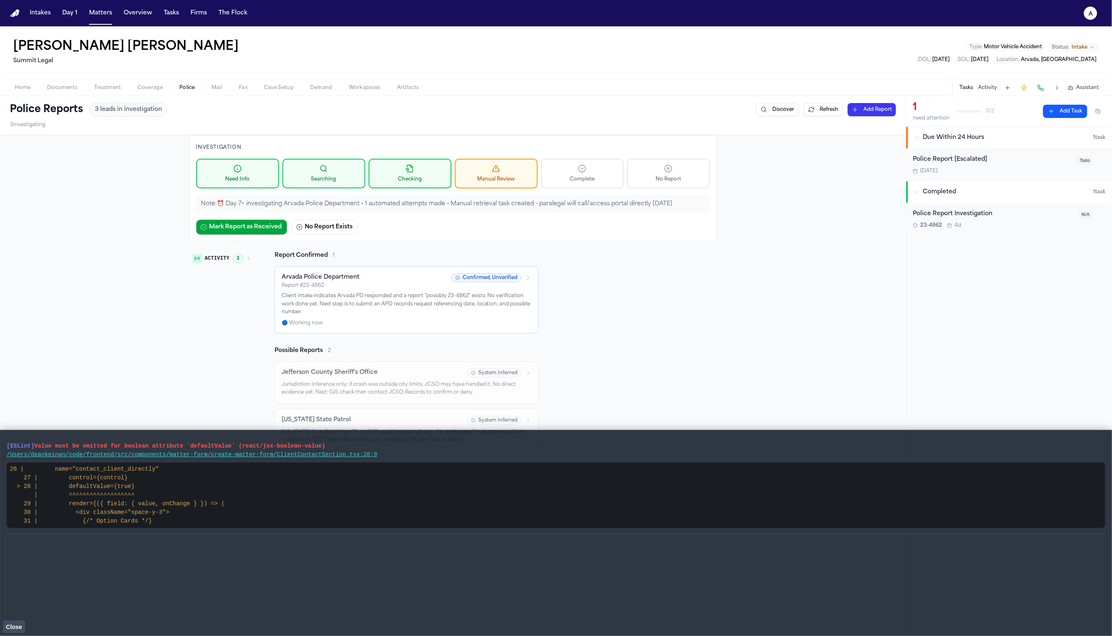
click at [810, 112] on button "Refresh" at bounding box center [823, 109] width 39 height 13
click at [13, 624] on span "Close" at bounding box center [14, 627] width 16 height 7
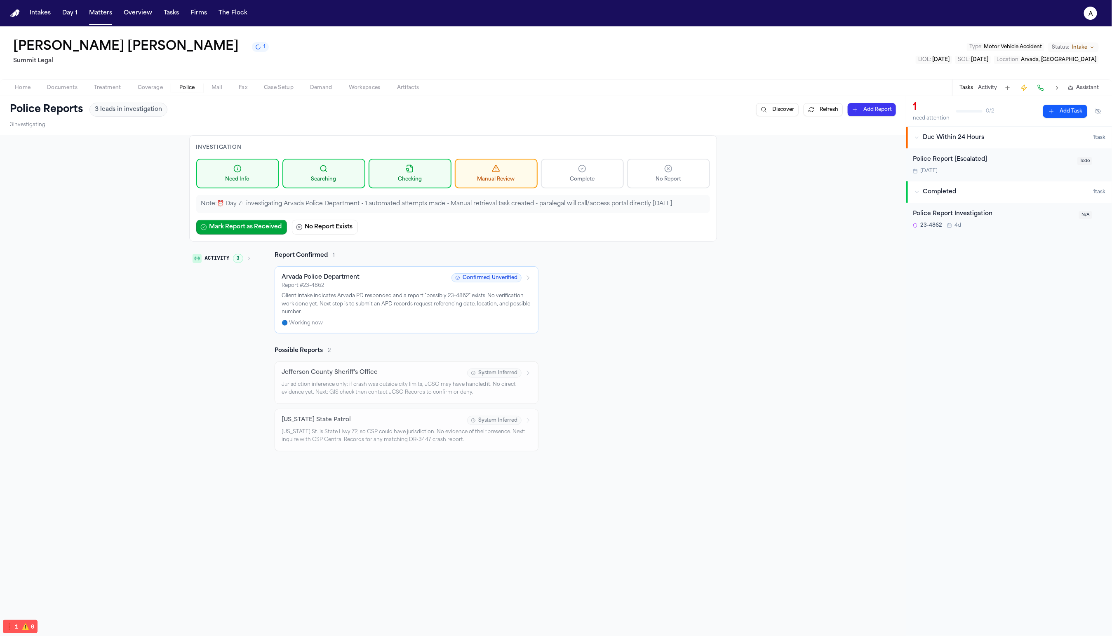
click at [866, 311] on div "Investigation Need Info Searching Checking Manual Review Complete No Report Not…" at bounding box center [453, 433] width 906 height 597
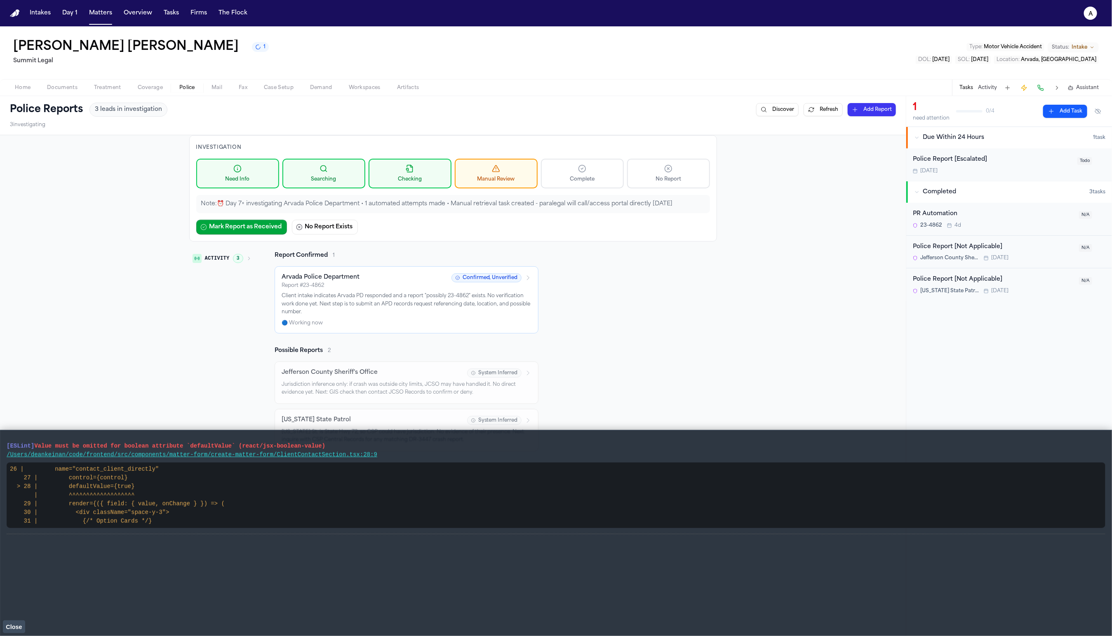
click at [146, 323] on div "Investigation Need Info Searching Checking Manual Review Complete No Report Not…" at bounding box center [453, 433] width 906 height 597
click at [20, 629] on span "Close" at bounding box center [14, 627] width 16 height 7
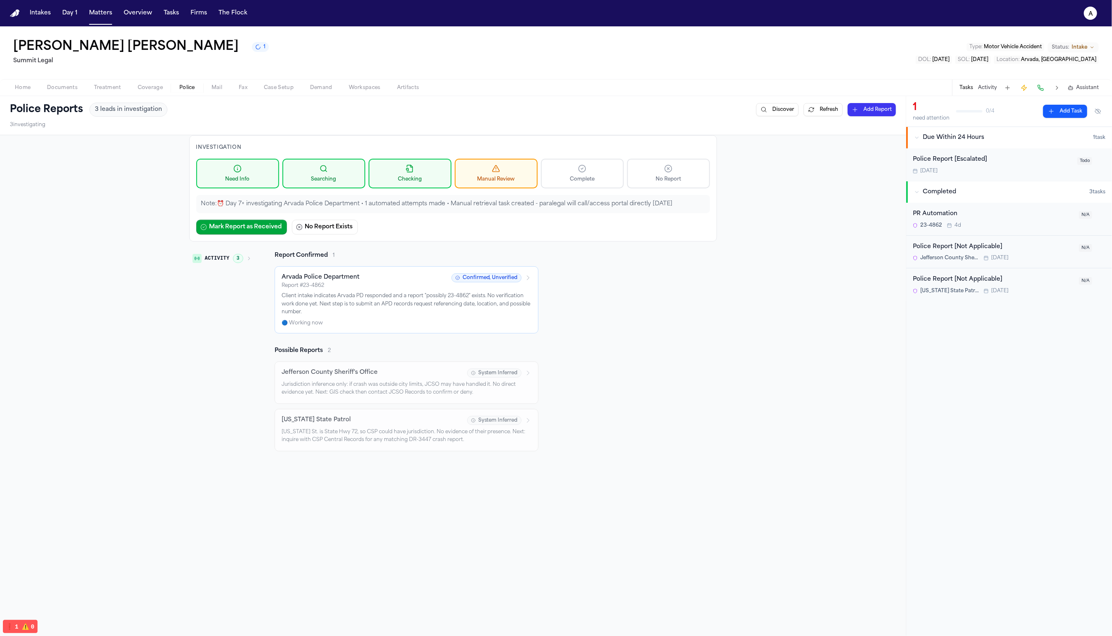
click at [963, 256] on span "Jefferson County Sheriff's Office" at bounding box center [949, 258] width 59 height 7
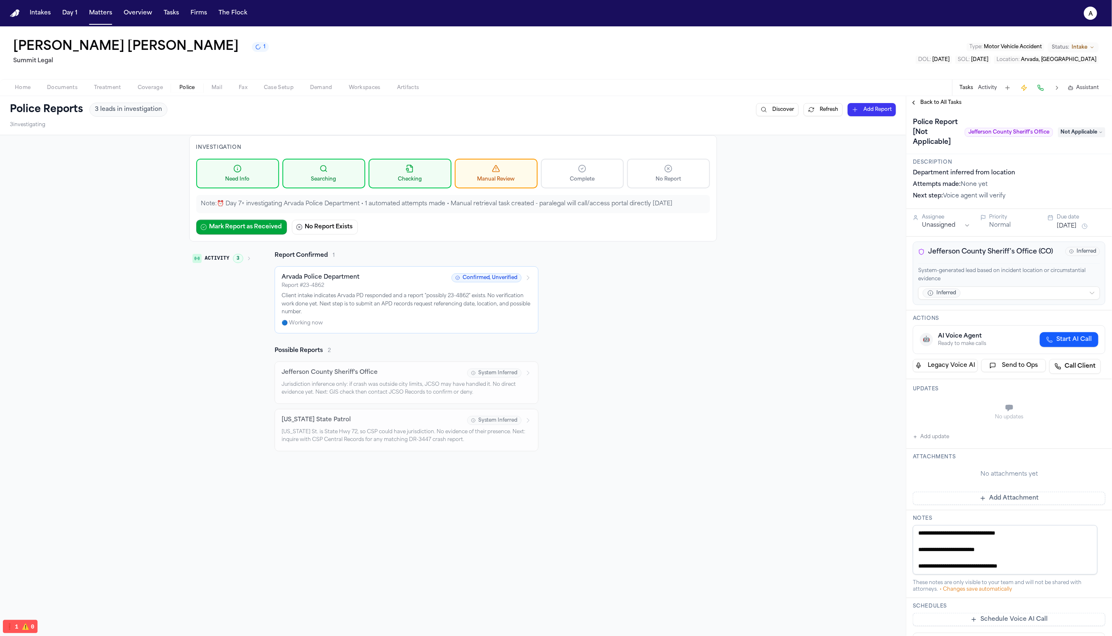
scroll to position [126, 0]
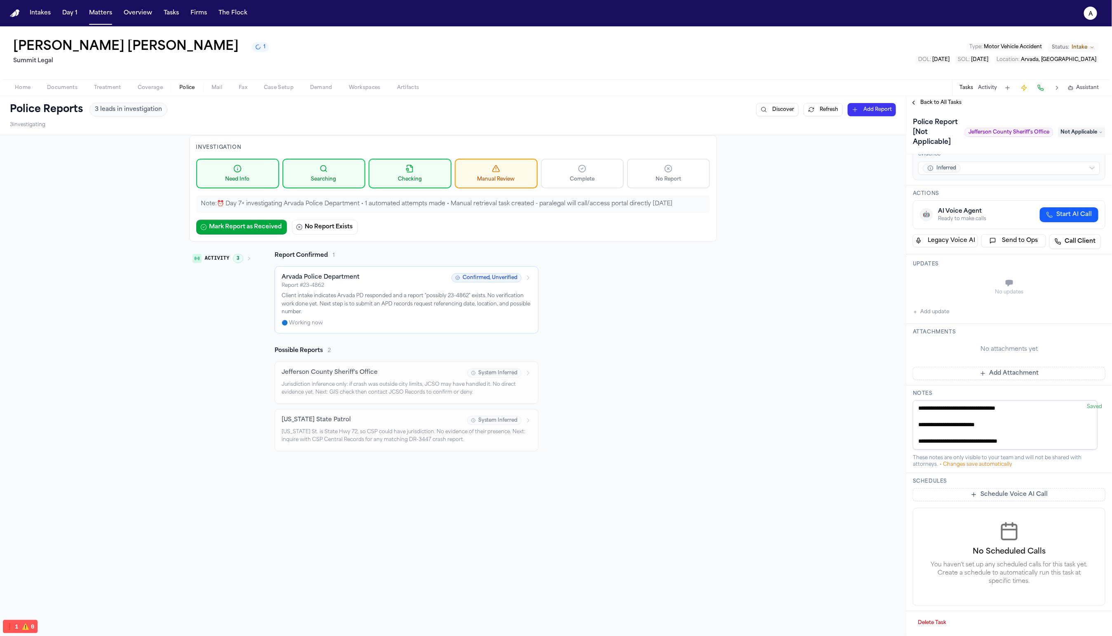
click at [934, 628] on button "Delete Task" at bounding box center [932, 623] width 38 height 13
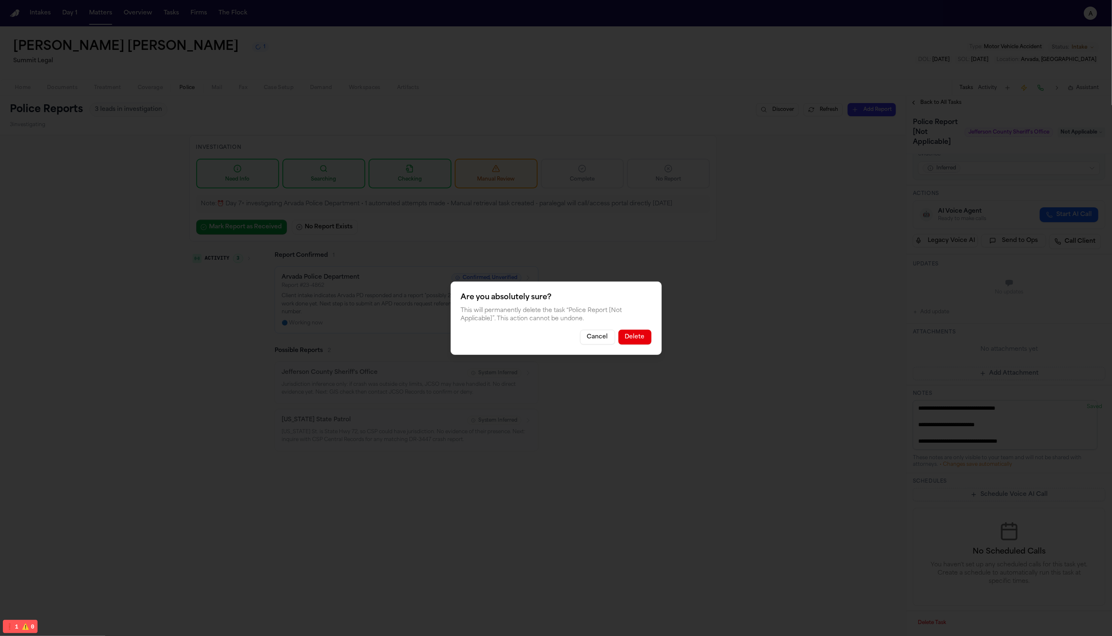
click at [632, 337] on button "Delete" at bounding box center [635, 337] width 33 height 15
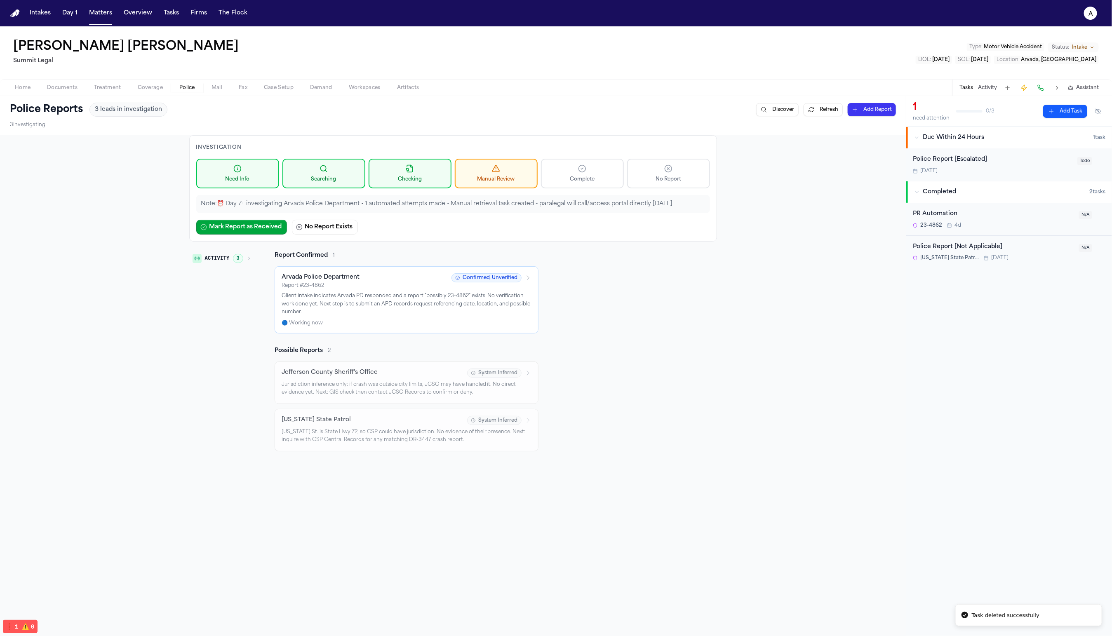
click at [989, 252] on div "Police Report [Not Applicable] Colorado State Patrol Tomorrow" at bounding box center [993, 251] width 161 height 19
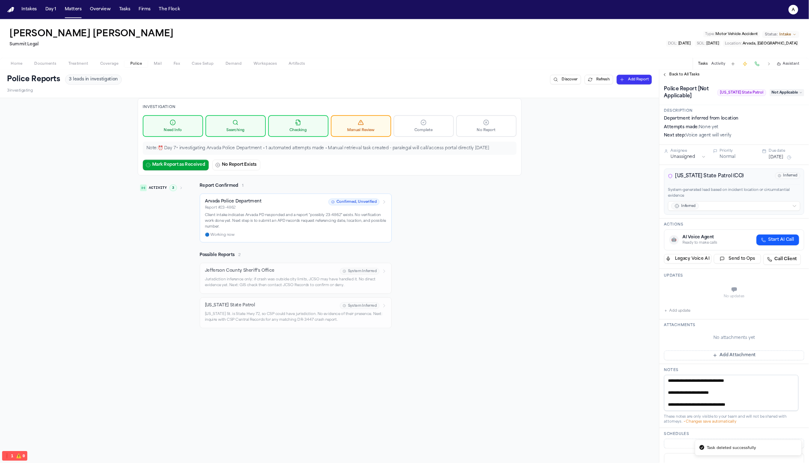
scroll to position [116, 0]
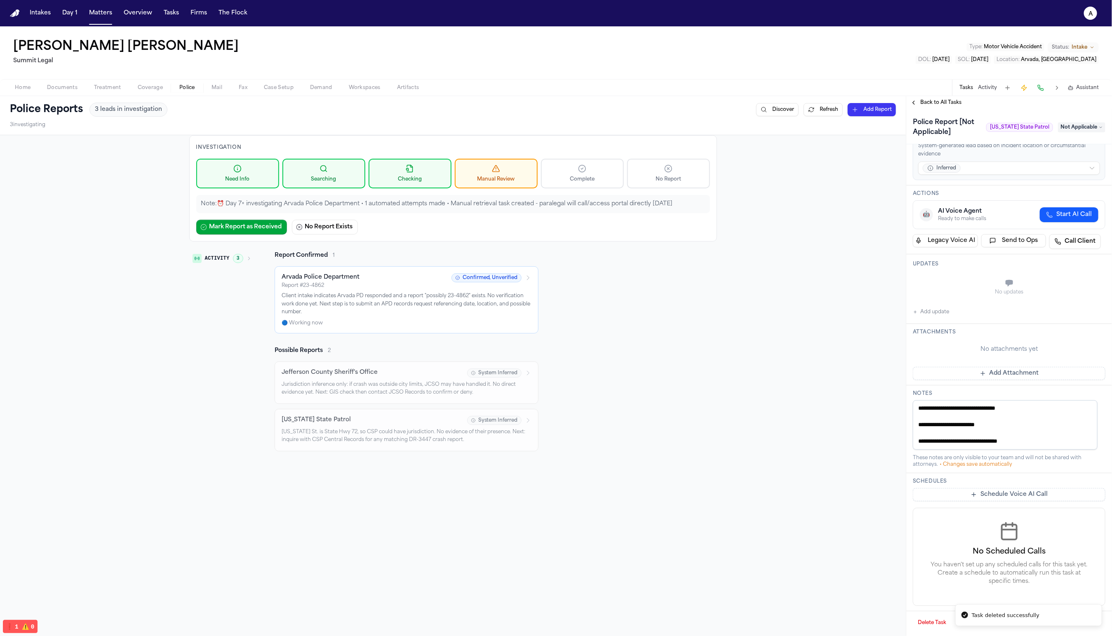
click at [933, 624] on button "Delete Task" at bounding box center [932, 623] width 38 height 13
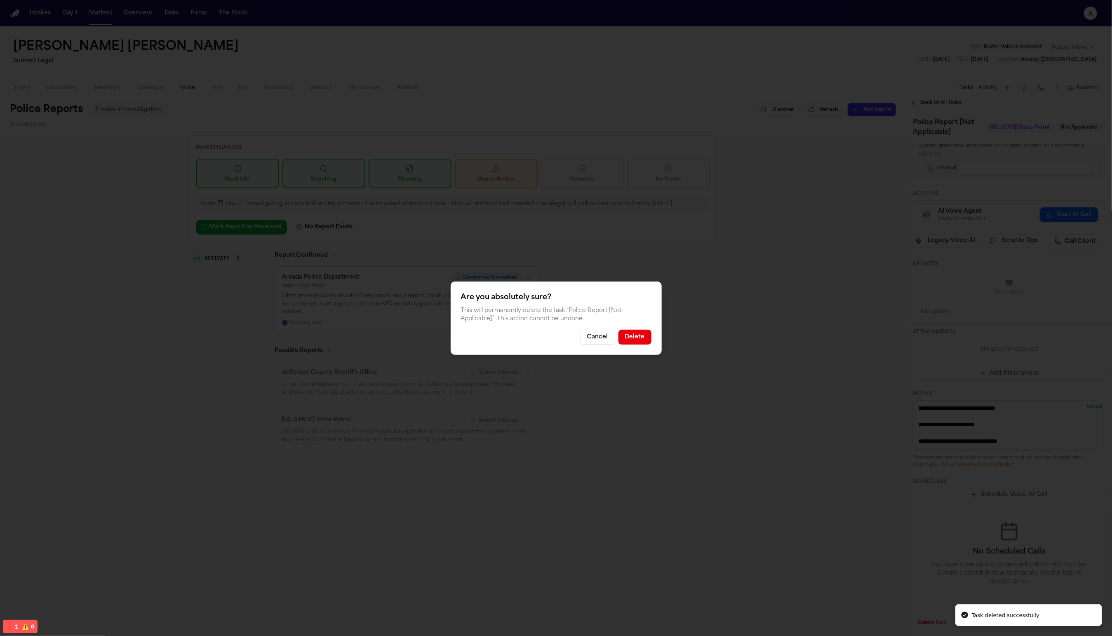
click at [638, 340] on button "Delete" at bounding box center [635, 337] width 33 height 15
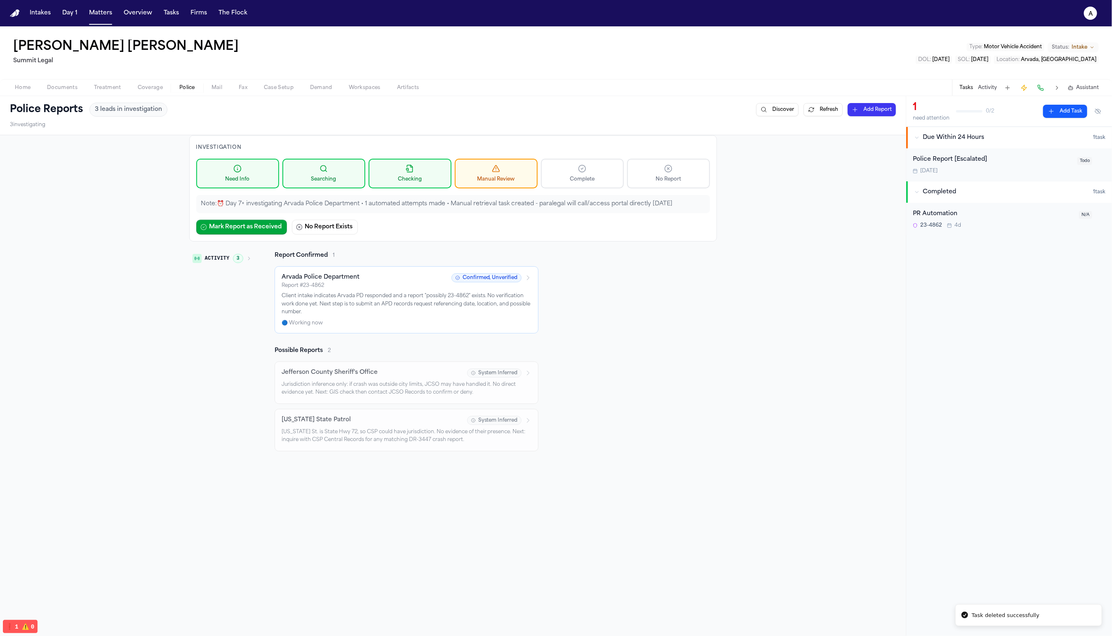
click at [775, 393] on div "Investigation Need Info Searching Checking Manual Review Complete No Report Not…" at bounding box center [453, 433] width 906 height 597
click at [707, 299] on div "Activity 3 Report Confirmed 1 Arvada Police Department Report # 23-4862 Confirm…" at bounding box center [453, 352] width 528 height 200
drag, startPoint x: 722, startPoint y: 185, endPoint x: 75, endPoint y: 166, distance: 647.3
click at [75, 166] on div "Investigation Need Info Searching Checking Manual Review Complete No Report Not…" at bounding box center [453, 433] width 906 height 597
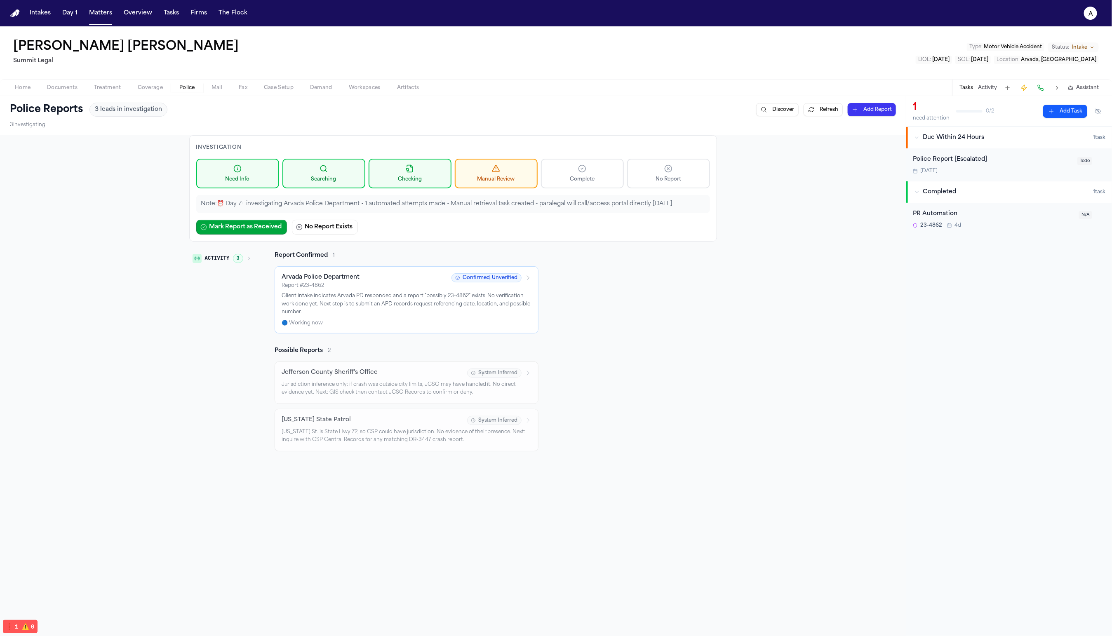
click at [696, 410] on div "Activity 3 Report Confirmed 1 Arvada Police Department Report # 23-4862 Confirm…" at bounding box center [453, 352] width 528 height 200
click at [579, 170] on circle at bounding box center [582, 168] width 7 height 7
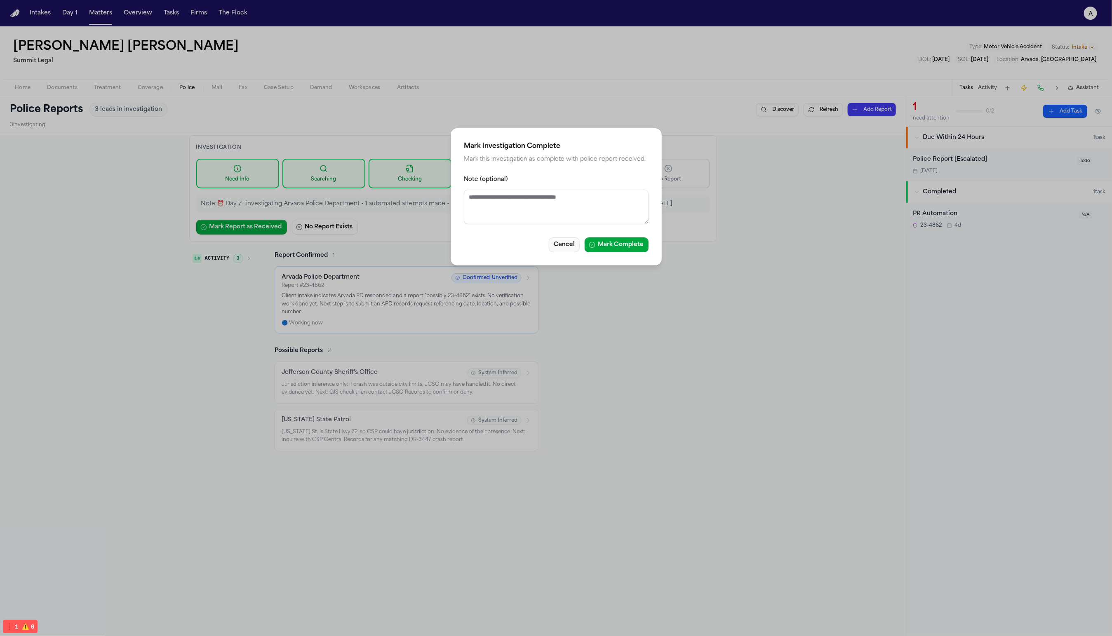
click at [567, 252] on button "Cancel" at bounding box center [564, 245] width 31 height 15
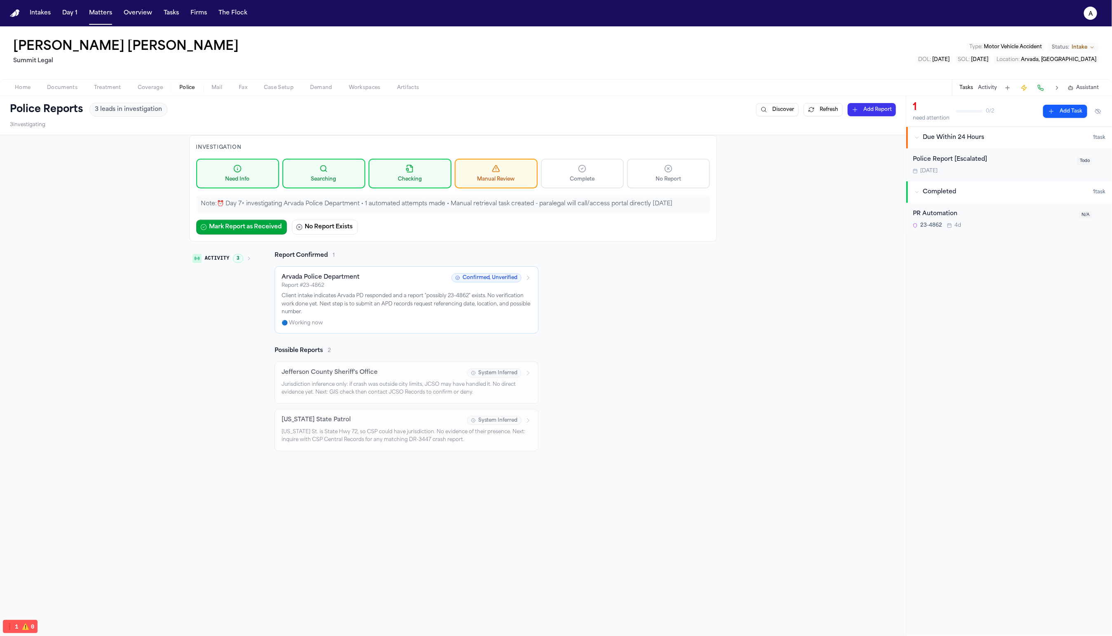
click at [594, 174] on button "Complete" at bounding box center [582, 174] width 83 height 30
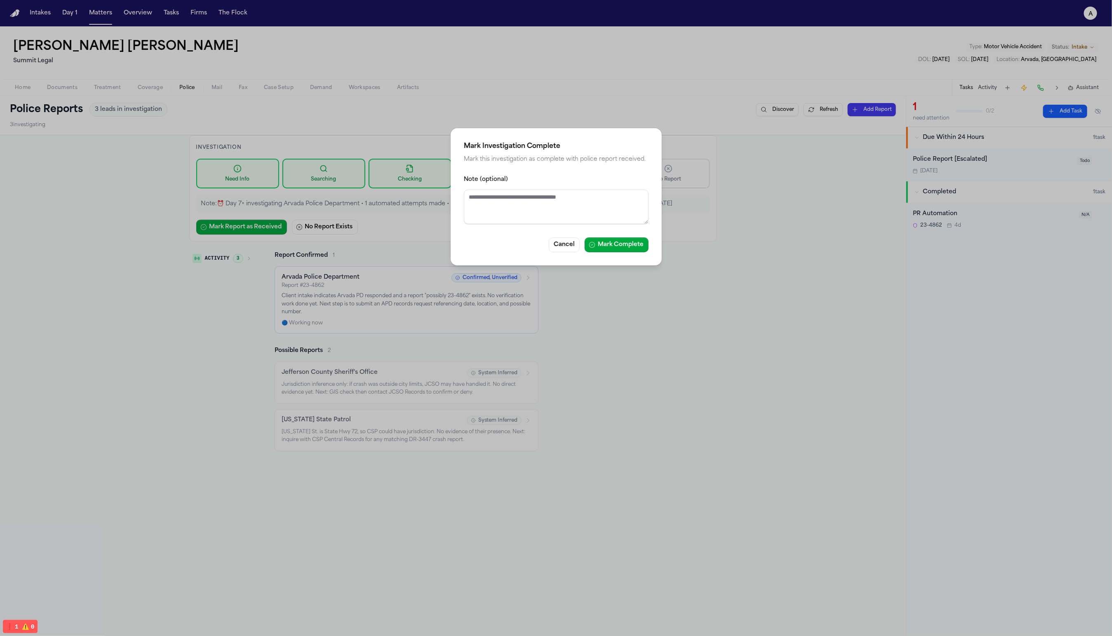
click at [390, 295] on div "Mark Investigation Complete Mark this investigation as complete with police rep…" at bounding box center [556, 318] width 1112 height 636
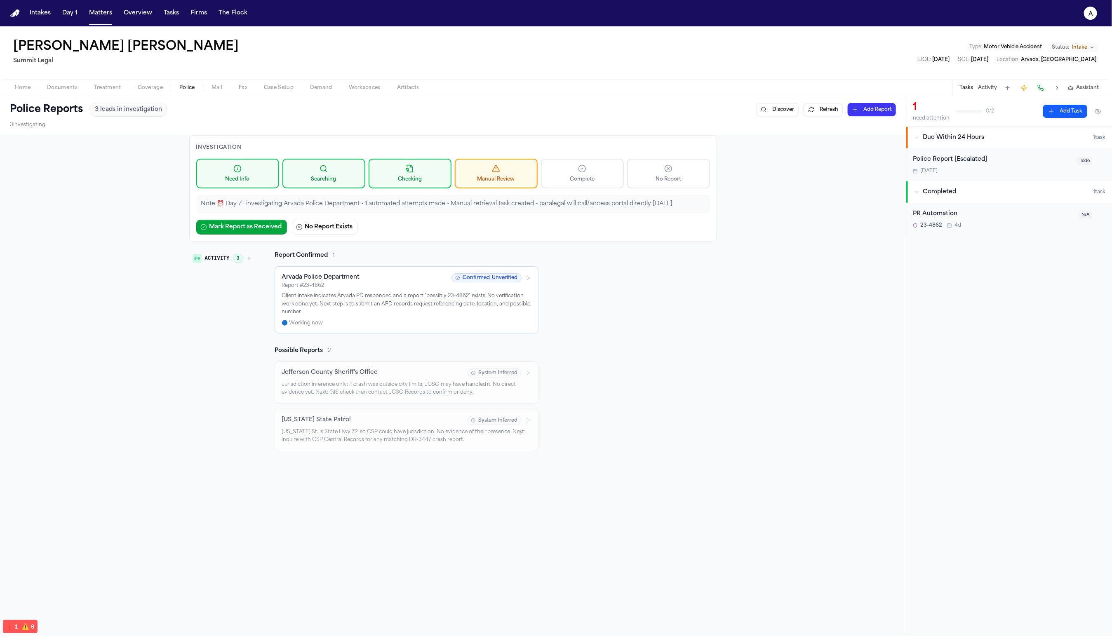
click at [554, 323] on div "Activity 3 Report Confirmed 1 Arvada Police Department Report # 23-4862 Confirm…" at bounding box center [453, 352] width 528 height 200
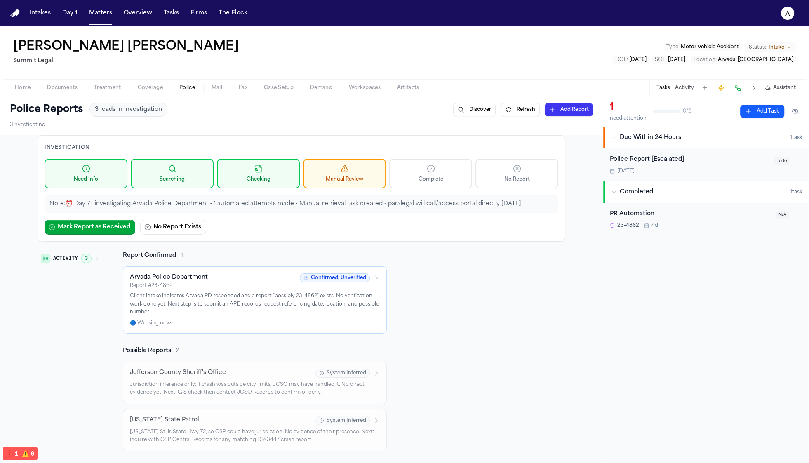
click at [502, 274] on div "Activity 3 Report Confirmed 1 Arvada Police Department Report # 23-4862 Confirm…" at bounding box center [302, 352] width 528 height 200
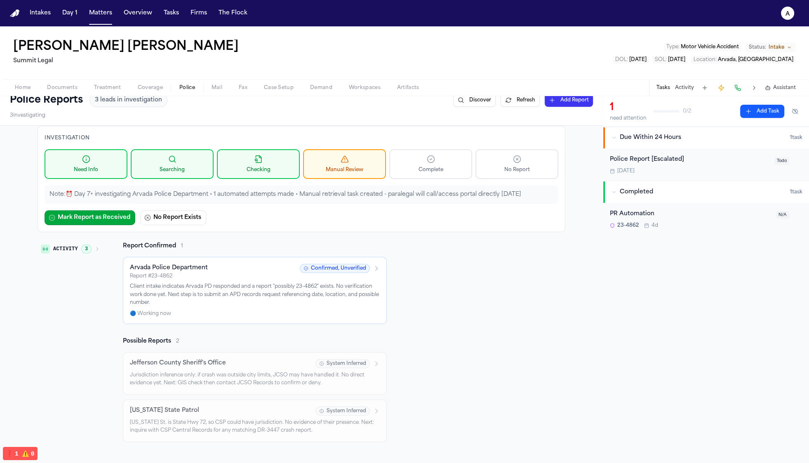
click at [473, 310] on div "Activity 3 Report Confirmed 1 Arvada Police Department Report # 23-4862 Confirm…" at bounding box center [302, 342] width 528 height 200
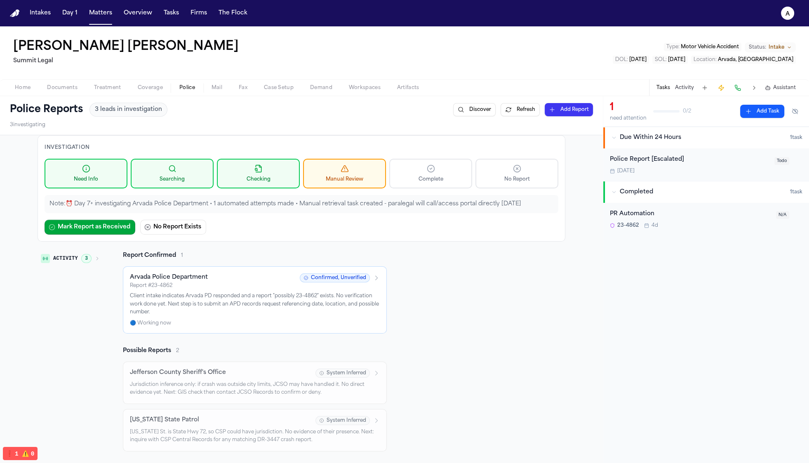
click at [435, 176] on span "Complete" at bounding box center [431, 179] width 25 height 7
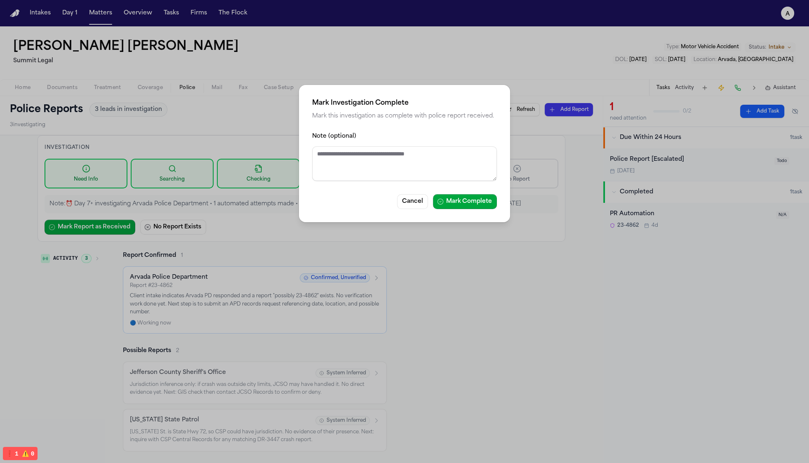
click at [502, 390] on div "Mark Investigation Complete Mark this investigation as complete with police rep…" at bounding box center [404, 231] width 809 height 463
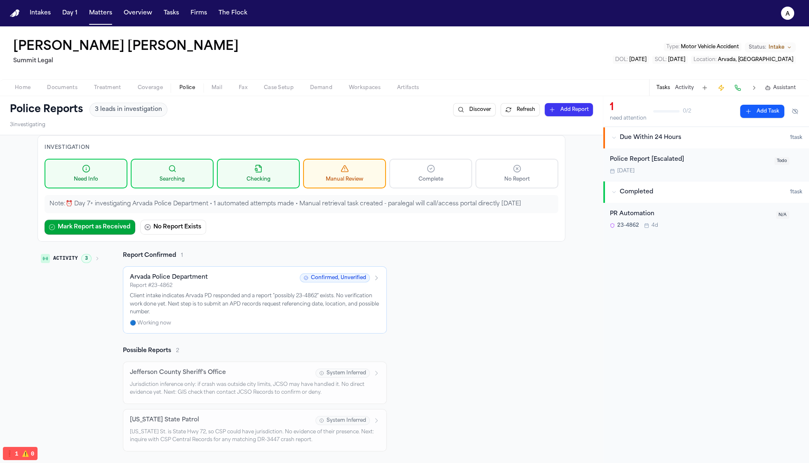
click at [479, 320] on div "Activity 3 Report Confirmed 1 Arvada Police Department Report # 23-4862 Confirm…" at bounding box center [302, 352] width 528 height 200
drag, startPoint x: 491, startPoint y: 306, endPoint x: 487, endPoint y: 296, distance: 10.6
click at [490, 304] on div "Activity 3 Report Confirmed 1 Arvada Police Department Report # 23-4862 Confirm…" at bounding box center [302, 352] width 528 height 200
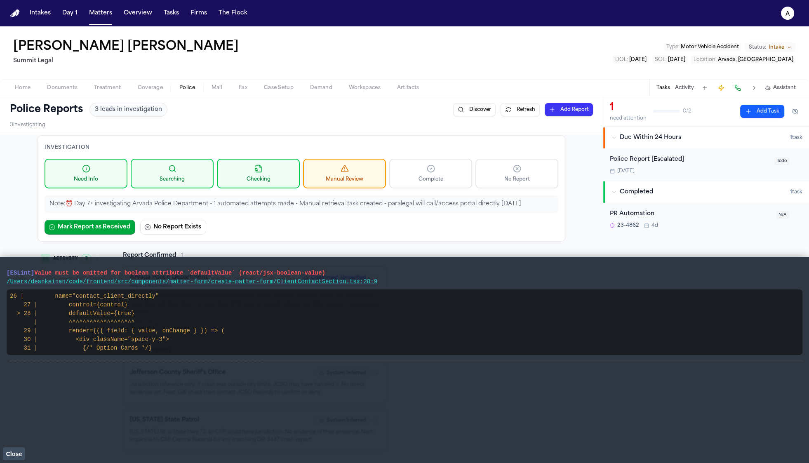
click at [14, 451] on span "Close" at bounding box center [14, 454] width 16 height 7
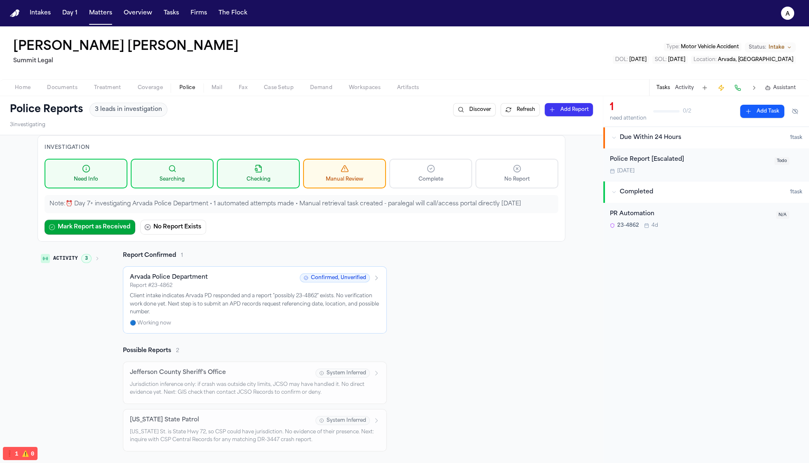
click at [510, 110] on button "Refresh" at bounding box center [520, 109] width 39 height 13
click at [487, 318] on div "Activity 3 Report Confirmed 1 Arvada Police Department Report # 23-4862 Confirm…" at bounding box center [302, 352] width 528 height 200
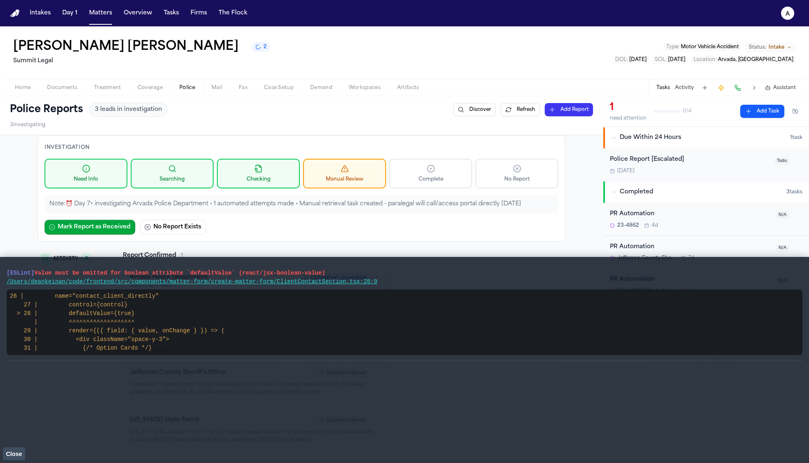
click at [11, 449] on button "Close" at bounding box center [14, 453] width 22 height 12
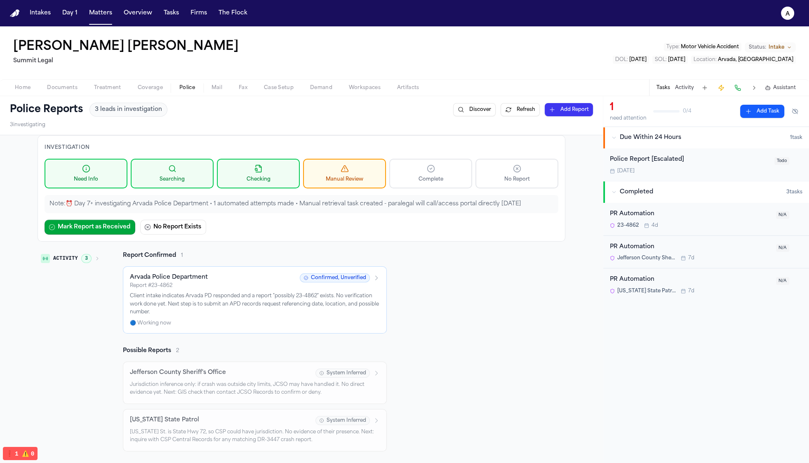
click at [563, 294] on div "Investigation Need Info Searching Checking Manual Review Complete No Report Not…" at bounding box center [301, 347] width 603 height 424
click at [309, 214] on div "Investigation Need Info Searching Checking Manual Review Complete No Report Not…" at bounding box center [302, 188] width 528 height 106
click at [315, 206] on p "Note: ⏰ Day 7+ investigating Arvada Police Department • 1 automated attempts ma…" at bounding box center [301, 204] width 504 height 8
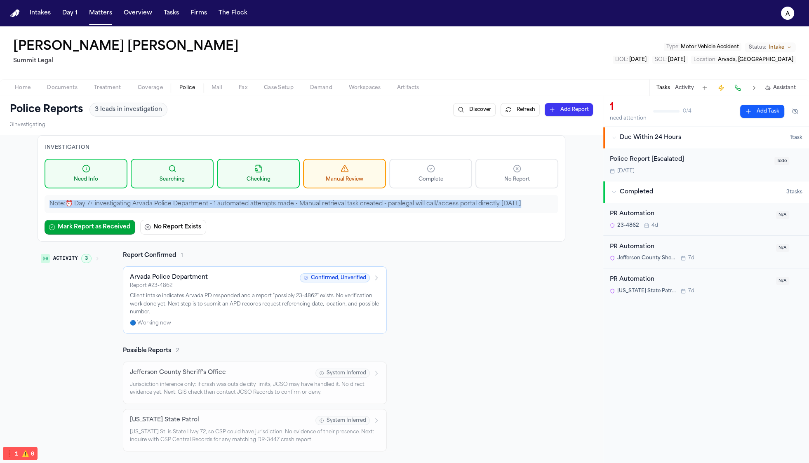
click at [315, 206] on p "Note: ⏰ Day 7+ investigating Arvada Police Department • 1 automated attempts ma…" at bounding box center [301, 204] width 504 height 8
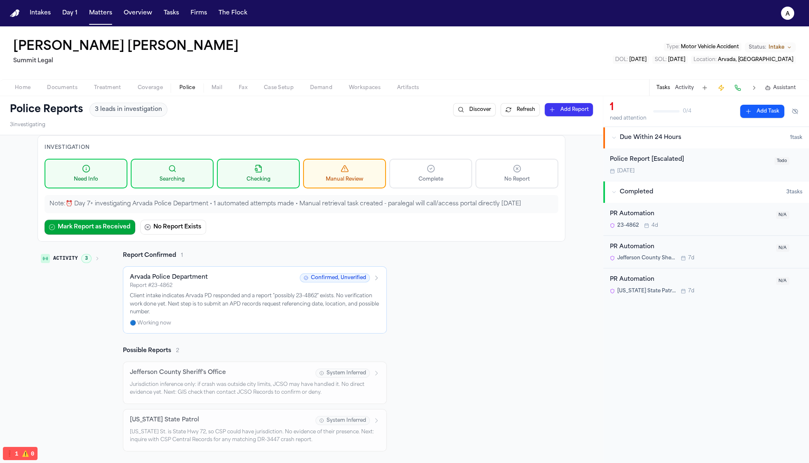
click at [316, 228] on div "Mark Report as Received No Report Exists" at bounding box center [302, 227] width 514 height 15
click at [179, 209] on div "Note: ⏰ Day 7+ investigating Arvada Police Department • 1 automated attempts ma…" at bounding box center [302, 204] width 514 height 18
click at [379, 258] on div "Report Confirmed 1" at bounding box center [255, 256] width 264 height 8
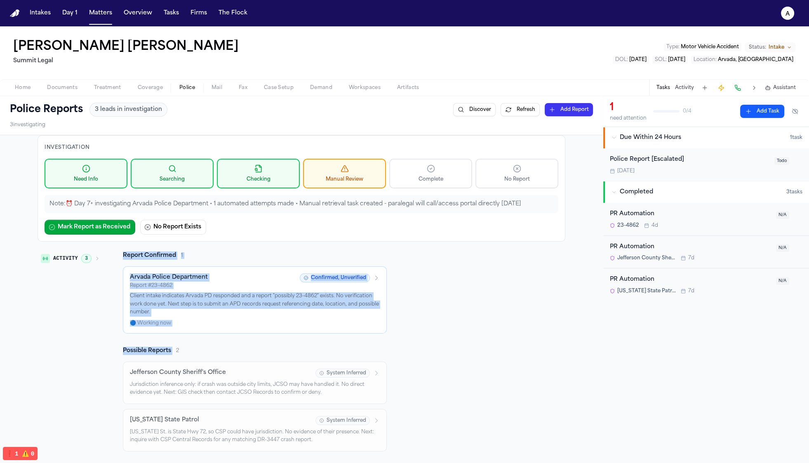
drag, startPoint x: 417, startPoint y: 338, endPoint x: 64, endPoint y: 320, distance: 353.4
click at [64, 320] on div "Activity 3 Report Confirmed 1 Arvada Police Department Report # 23-4862 Confirm…" at bounding box center [302, 352] width 528 height 200
click at [160, 348] on h2 "Possible Reports" at bounding box center [147, 351] width 48 height 8
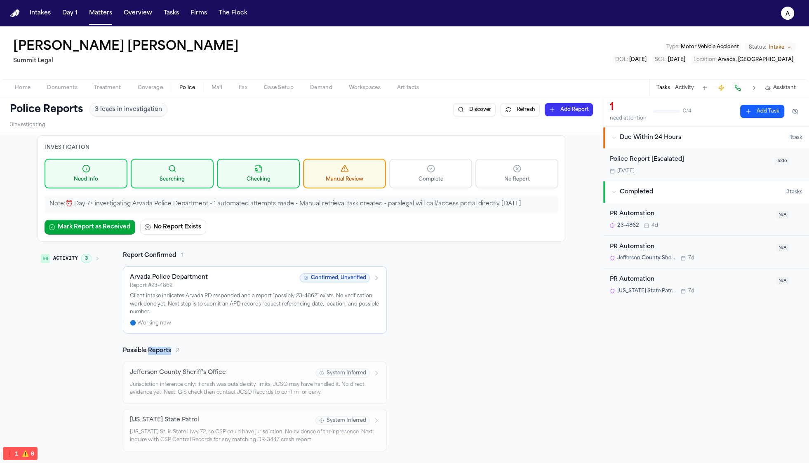
click at [160, 348] on h2 "Possible Reports" at bounding box center [147, 351] width 48 height 8
click at [397, 273] on div "Activity 3 Report Confirmed 1 Arvada Police Department Report # 23-4862 Confirm…" at bounding box center [302, 352] width 528 height 200
click at [170, 16] on button "Tasks" at bounding box center [171, 13] width 22 height 15
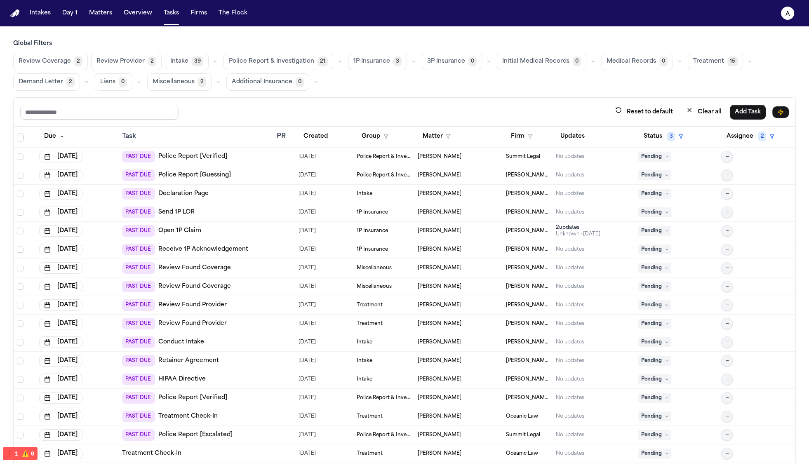
scroll to position [858, 0]
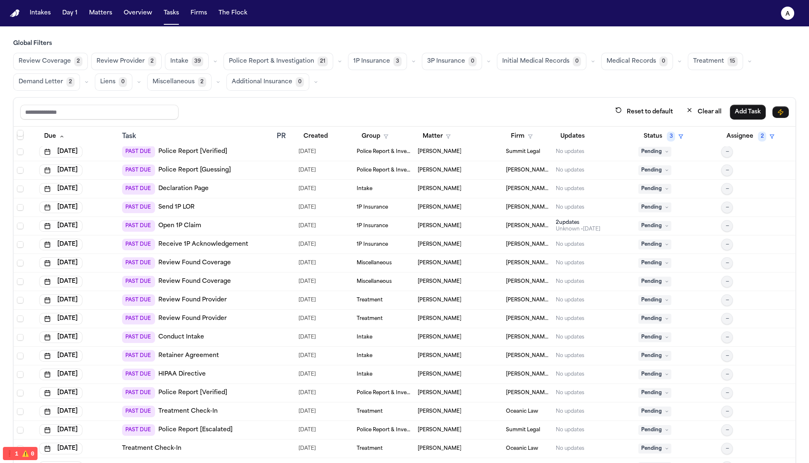
click at [264, 54] on button "Police Report & Investigation 21" at bounding box center [279, 61] width 110 height 17
click at [266, 61] on span "Police Report & Investigation" at bounding box center [270, 61] width 85 height 8
click at [667, 138] on button "Status 3" at bounding box center [663, 136] width 50 height 15
click at [692, 185] on button "Inactive" at bounding box center [701, 186] width 27 height 11
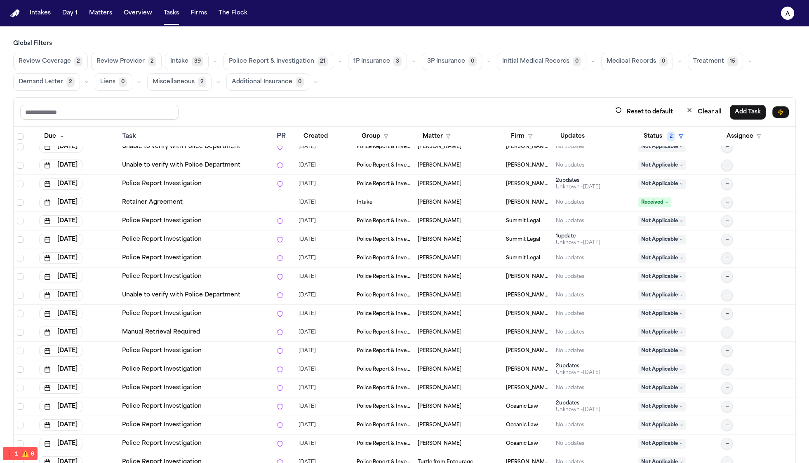
scroll to position [0, 0]
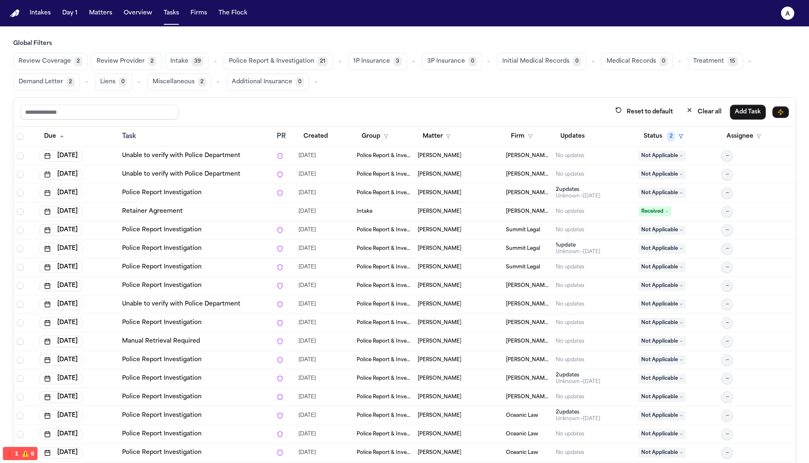
click at [238, 229] on div "Police Report Investigation" at bounding box center [196, 230] width 148 height 8
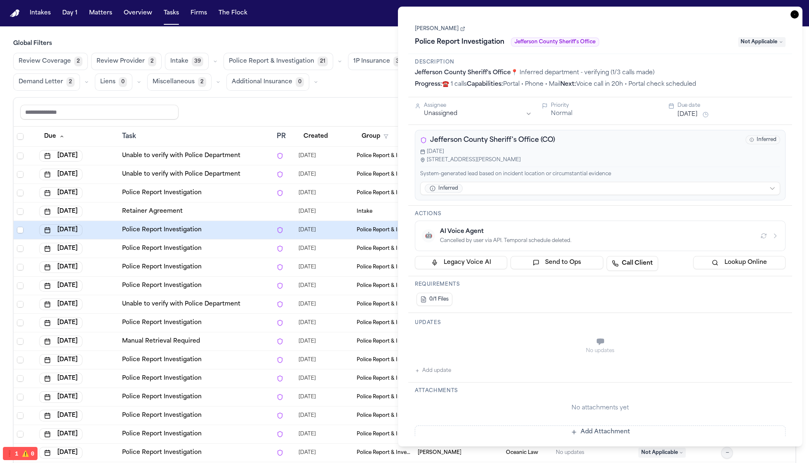
click at [226, 251] on div "Police Report Investigation" at bounding box center [196, 249] width 148 height 8
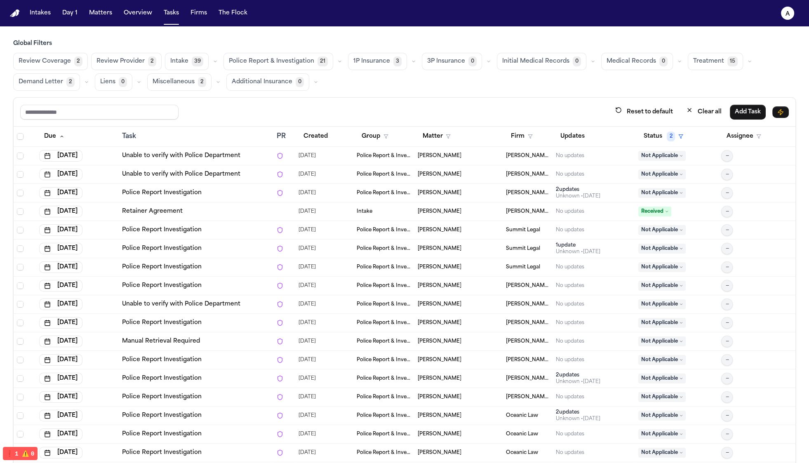
click at [227, 268] on div "Police Report Investigation" at bounding box center [196, 267] width 148 height 8
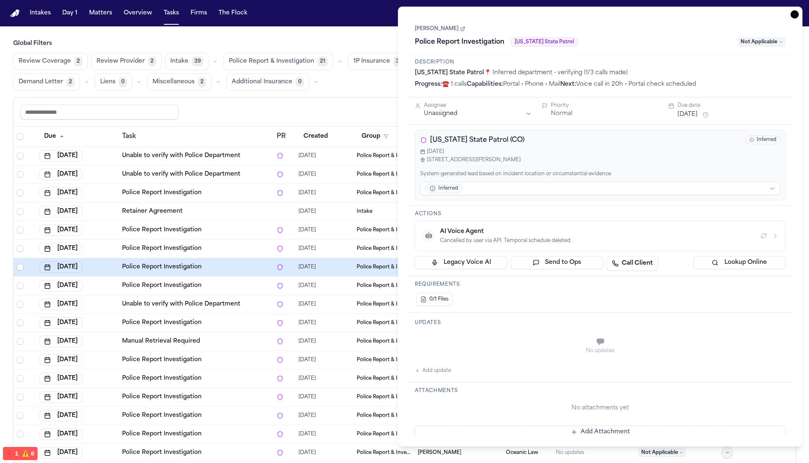
click at [230, 254] on td "Police Report Investigation" at bounding box center [196, 249] width 155 height 19
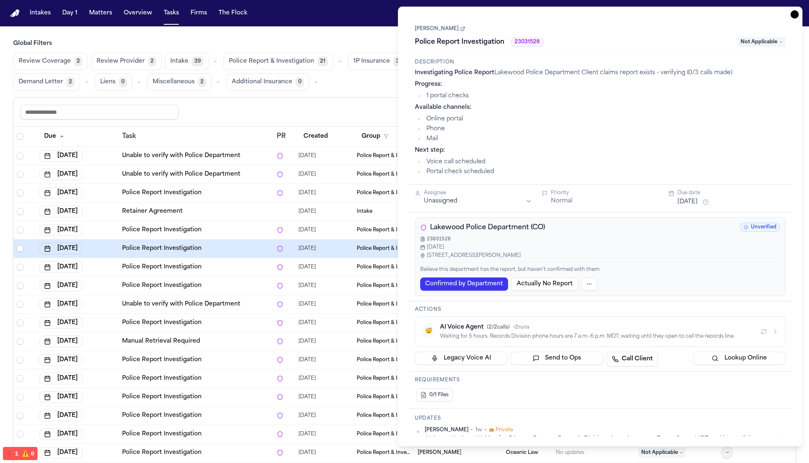
click at [232, 274] on td "Police Report Investigation" at bounding box center [196, 267] width 155 height 19
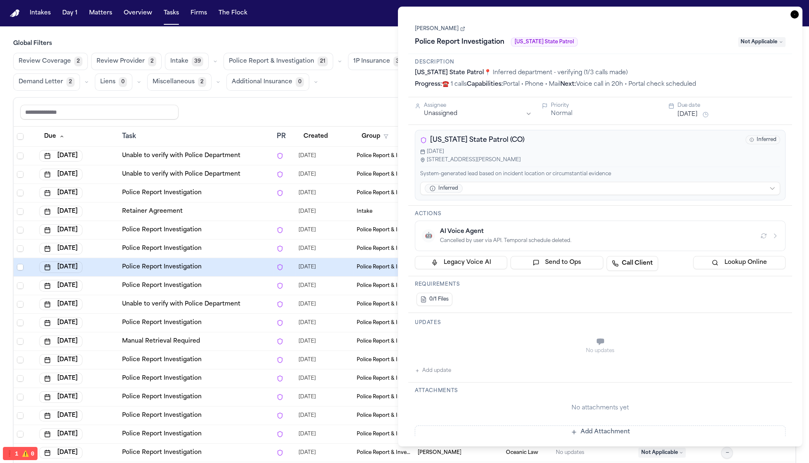
click at [245, 291] on td "Police Report Investigation" at bounding box center [196, 286] width 155 height 19
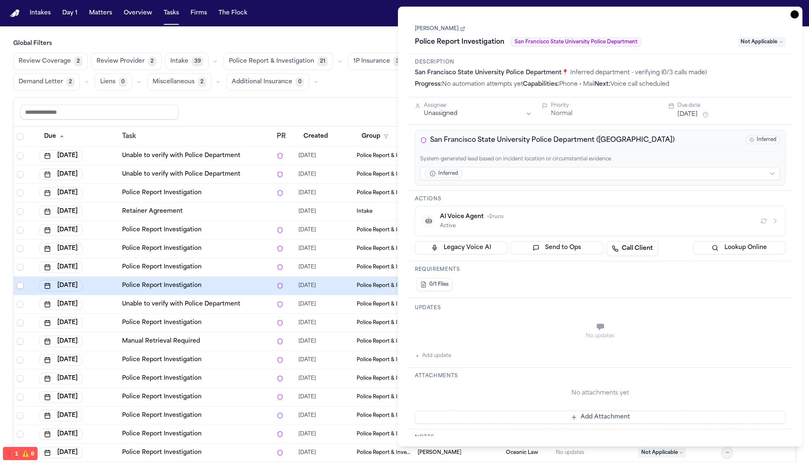
click at [248, 317] on td "Police Report Investigation" at bounding box center [196, 323] width 155 height 19
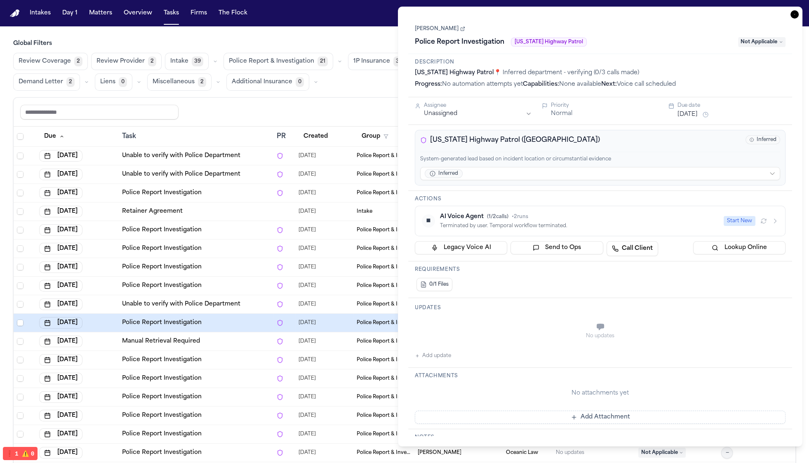
click at [235, 296] on td "Unable to verify with Police Department" at bounding box center [196, 304] width 155 height 19
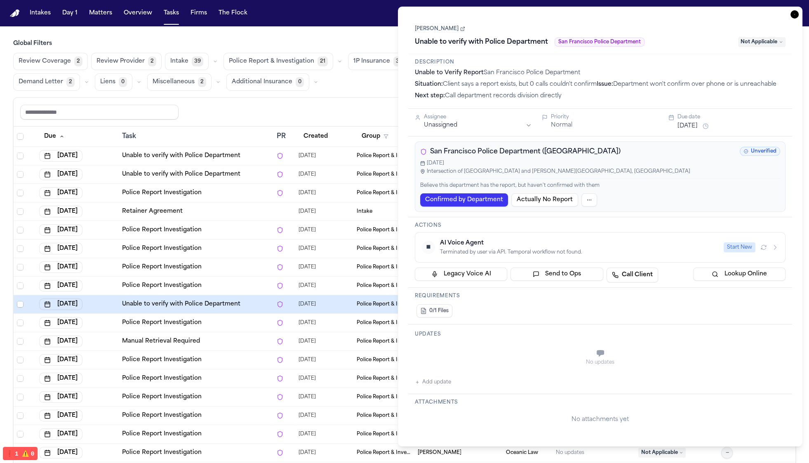
click at [452, 29] on link "[PERSON_NAME]" at bounding box center [440, 29] width 50 height 7
click at [438, 30] on link "[PERSON_NAME]" at bounding box center [440, 29] width 50 height 7
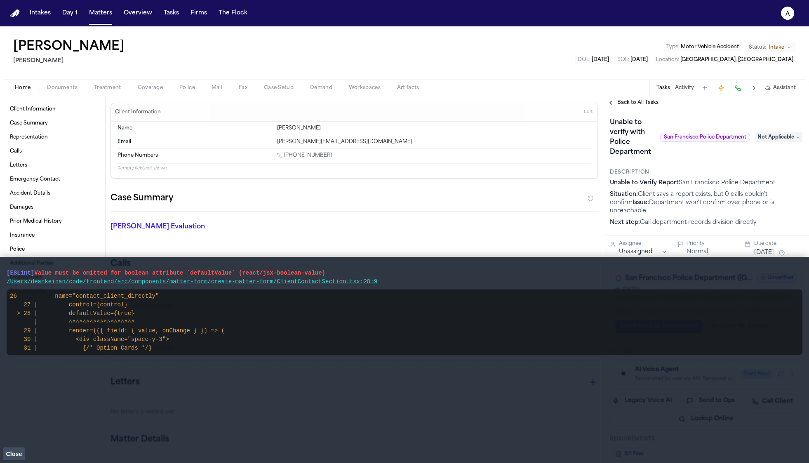
click at [23, 453] on button "Close" at bounding box center [14, 453] width 22 height 12
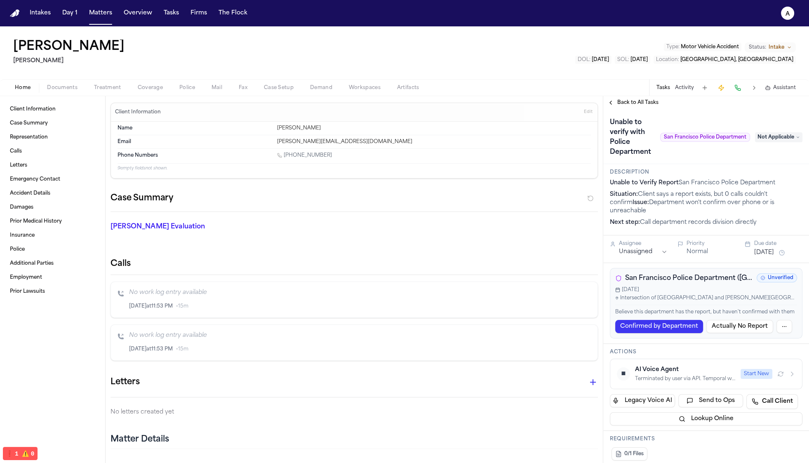
click at [178, 90] on button "Police" at bounding box center [187, 88] width 32 height 10
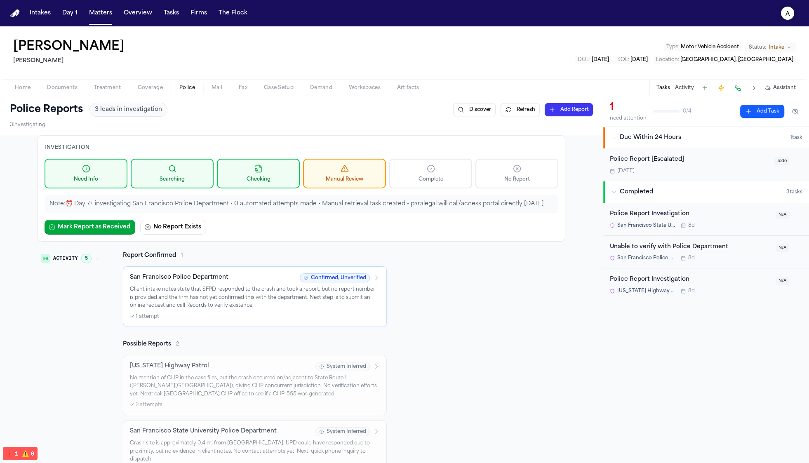
click at [790, 14] on icon "a" at bounding box center [787, 13] width 13 height 13
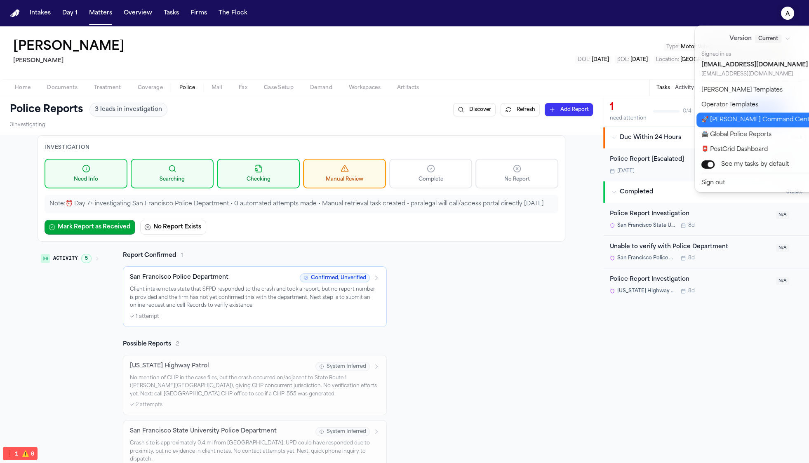
click at [735, 122] on button "🚀 Bland Command Center" at bounding box center [765, 120] width 137 height 15
select select "**"
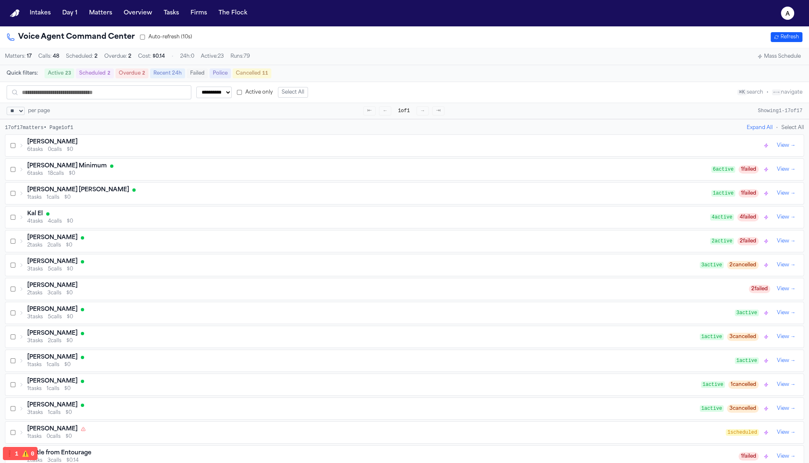
click at [790, 55] on button "Mass Schedule" at bounding box center [779, 57] width 50 height 10
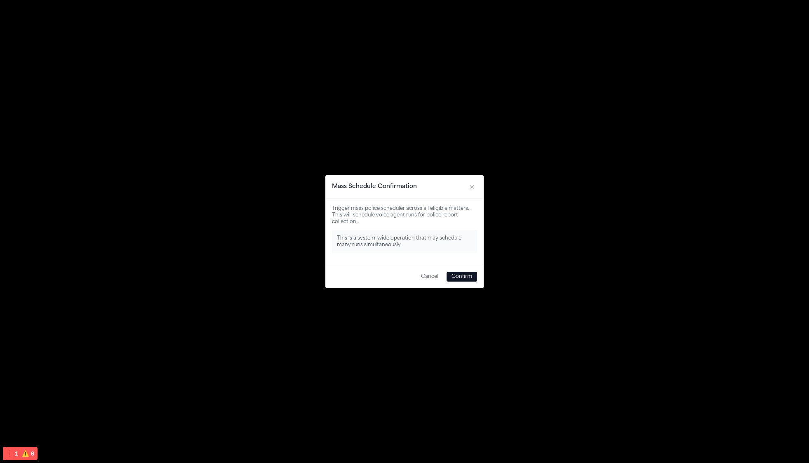
click at [452, 276] on button "Confirm" at bounding box center [462, 277] width 31 height 10
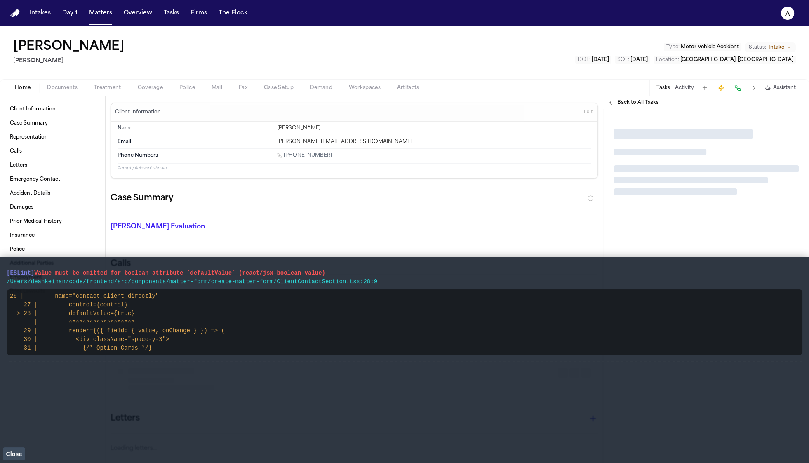
drag, startPoint x: 164, startPoint y: 89, endPoint x: 170, endPoint y: 89, distance: 6.2
click at [165, 89] on button "Coverage" at bounding box center [150, 88] width 42 height 10
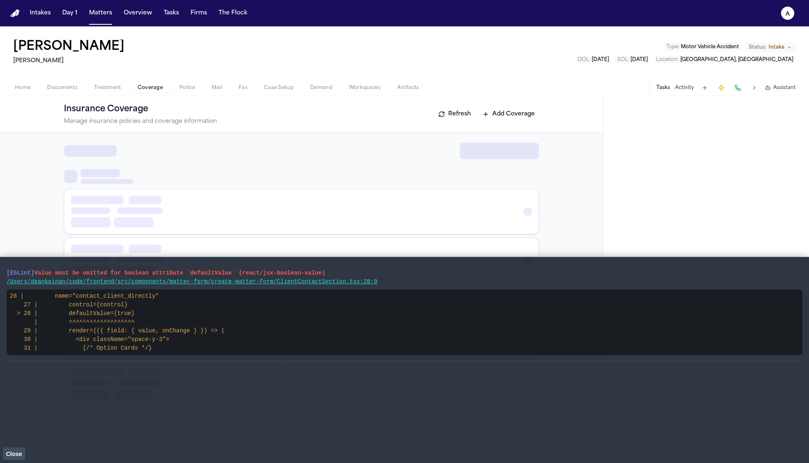
click at [183, 85] on span "Police" at bounding box center [187, 88] width 16 height 7
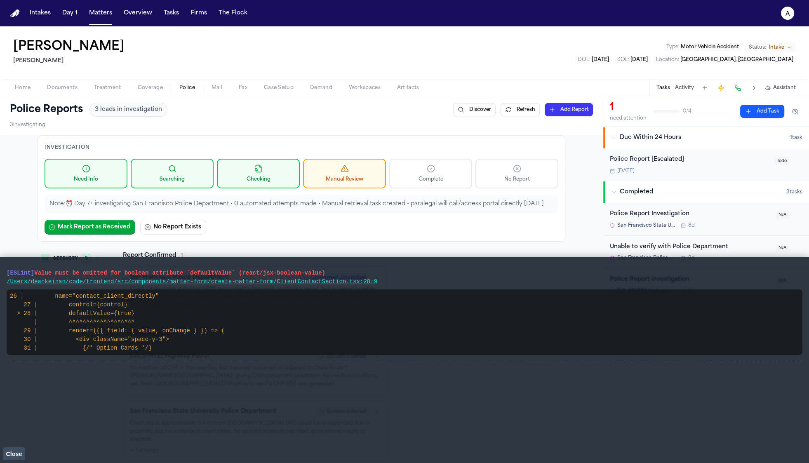
click at [15, 455] on span "Close" at bounding box center [14, 454] width 16 height 7
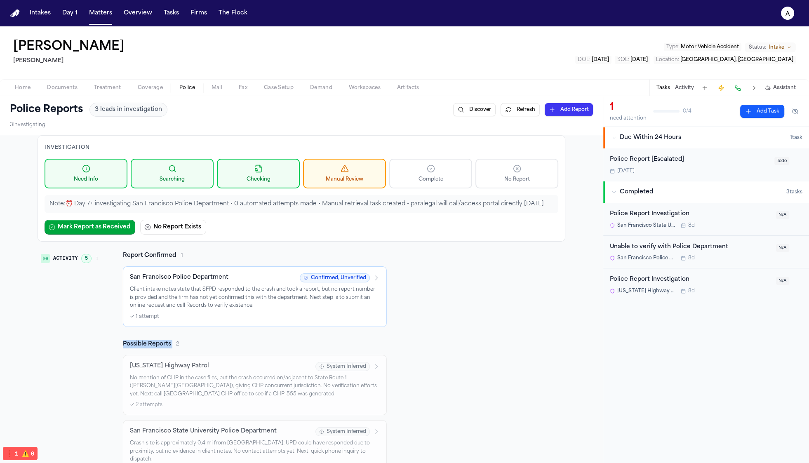
click at [515, 326] on div "Activity 5 Report Confirmed 1 San Francisco Police Department Confirmed, Unveri…" at bounding box center [302, 366] width 528 height 229
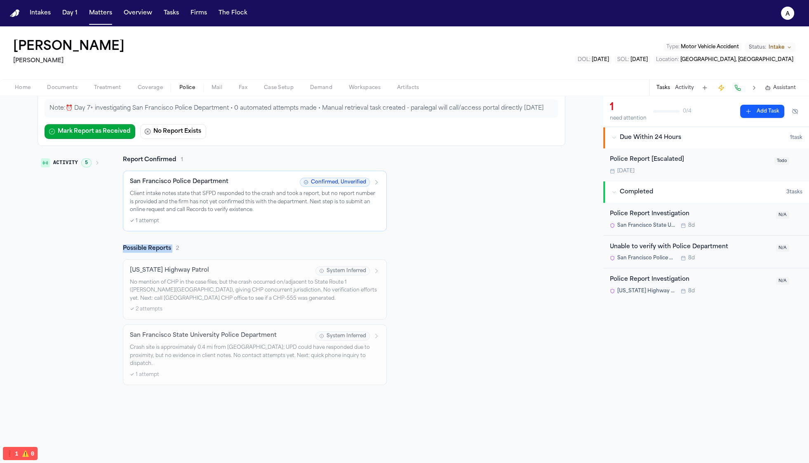
click at [539, 301] on div "Activity 5 Report Confirmed 1 San Francisco Police Department Confirmed, Unveri…" at bounding box center [302, 270] width 528 height 229
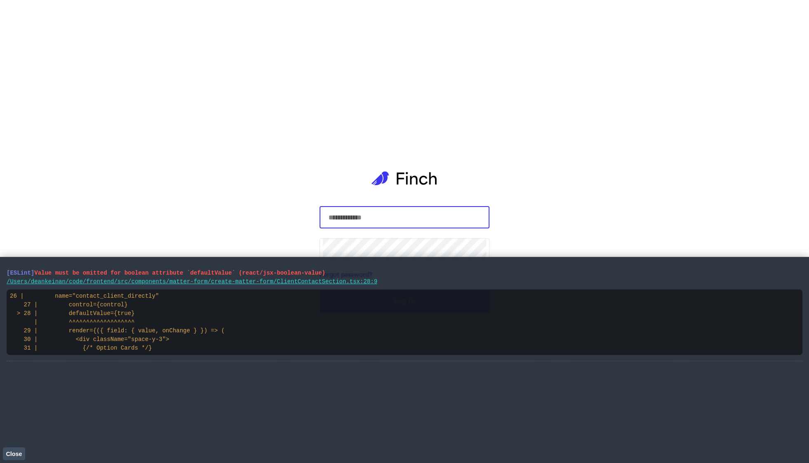
click at [12, 449] on button "Close" at bounding box center [14, 453] width 22 height 12
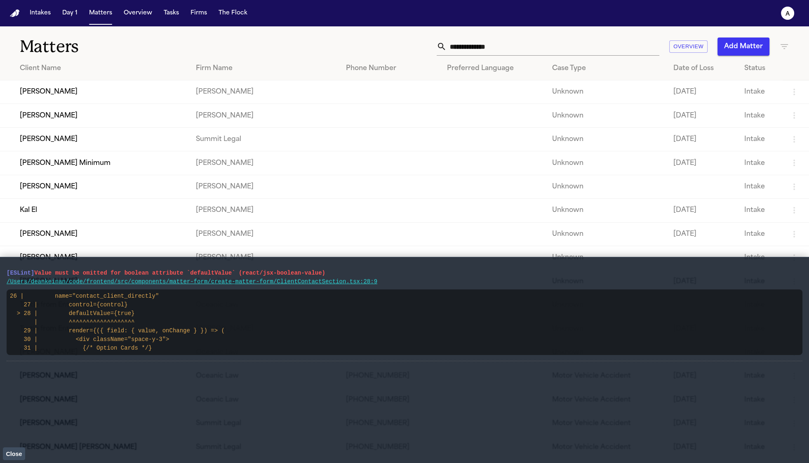
click at [7, 458] on button "Close" at bounding box center [14, 453] width 22 height 12
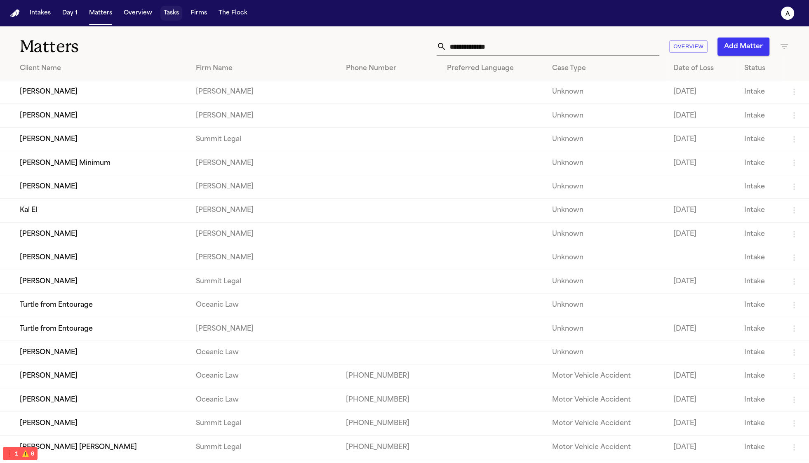
click at [174, 14] on button "Tasks" at bounding box center [171, 13] width 22 height 15
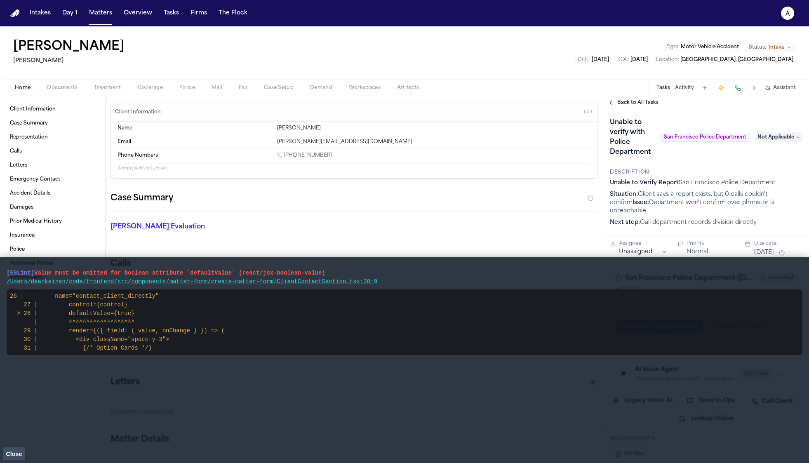
click at [20, 449] on button "Close" at bounding box center [14, 453] width 22 height 12
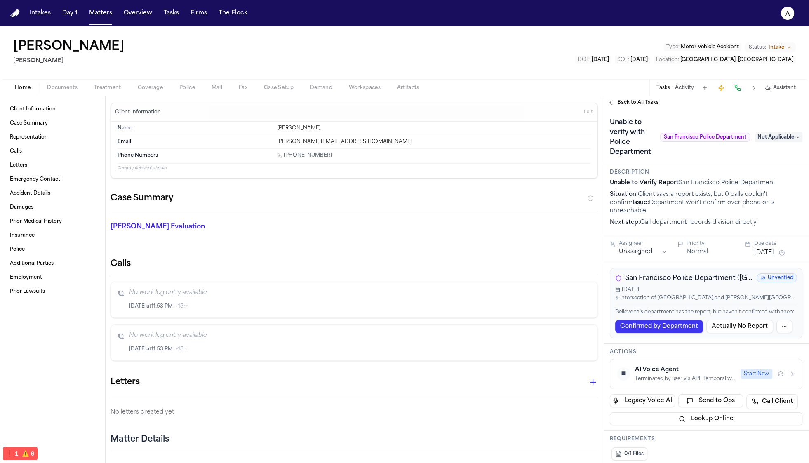
click at [648, 94] on div "Home Documents Treatment Coverage Police Mail Fax Case Setup Demand Workspaces …" at bounding box center [404, 87] width 809 height 16
click at [645, 101] on span "Back to All Tasks" at bounding box center [637, 102] width 41 height 7
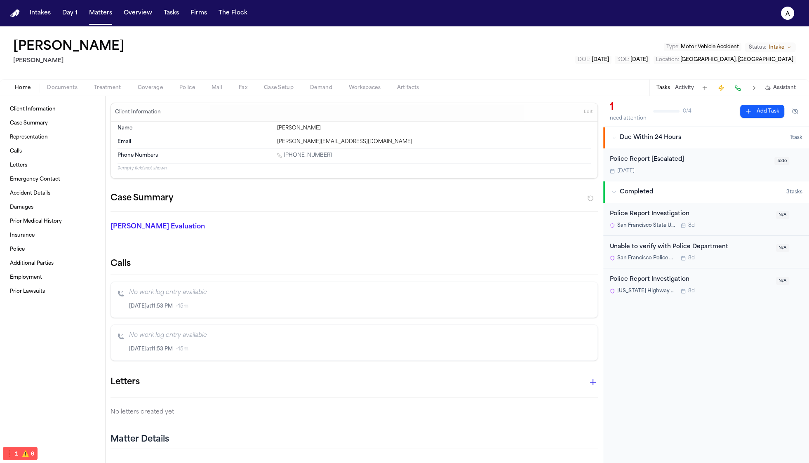
click at [186, 85] on span "Police" at bounding box center [187, 88] width 16 height 7
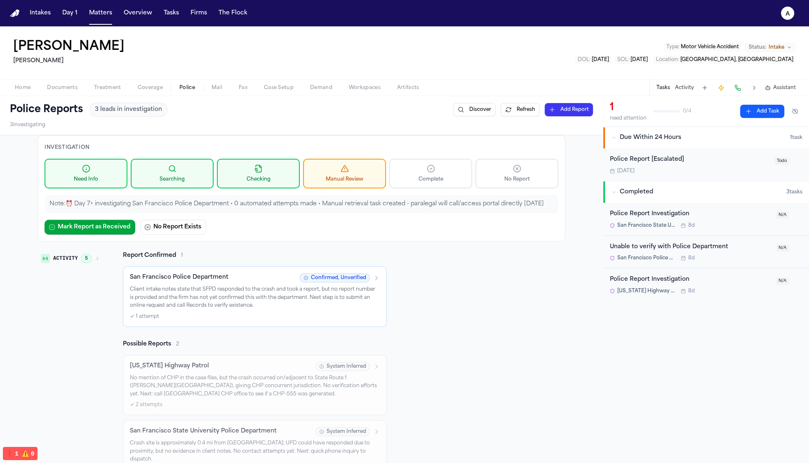
click at [530, 246] on div "Investigation Need Info Searching Checking Manual Review Complete No Report Not…" at bounding box center [302, 308] width 528 height 346
click at [657, 333] on div "1 need attention 0 / 4 Add Task Due Within 24 Hours 1 task Police Report [Escal…" at bounding box center [706, 279] width 206 height 367
drag, startPoint x: 573, startPoint y: 353, endPoint x: 565, endPoint y: 345, distance: 11.7
click at [573, 353] on div "Investigation Need Info Searching Checking Manual Review Complete No Report Not…" at bounding box center [301, 347] width 603 height 424
click at [505, 113] on button "Refresh" at bounding box center [520, 109] width 39 height 13
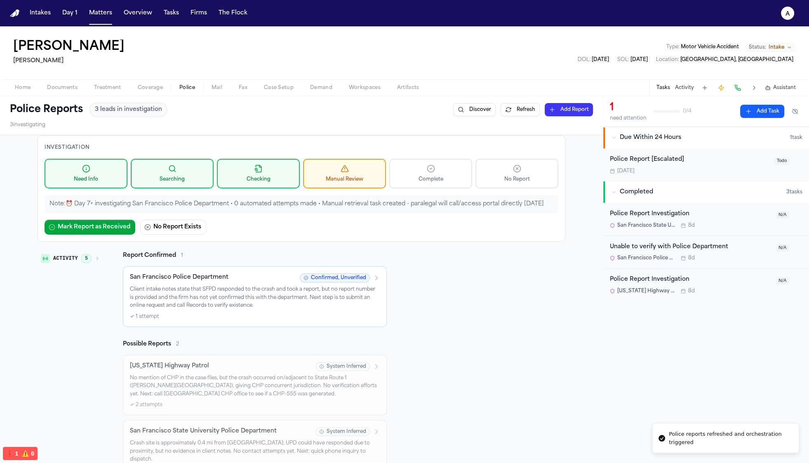
click at [469, 402] on div "Activity 5 Report Confirmed 1 San Francisco Police Department Confirmed, Unveri…" at bounding box center [302, 366] width 528 height 229
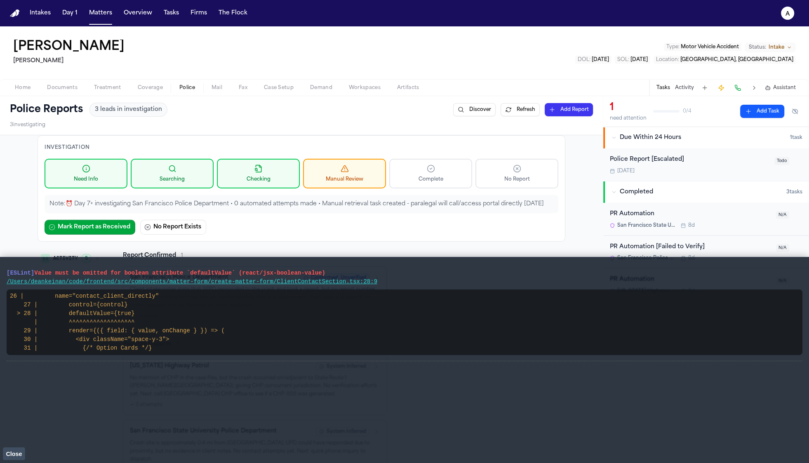
click at [11, 452] on span "Close" at bounding box center [14, 454] width 16 height 7
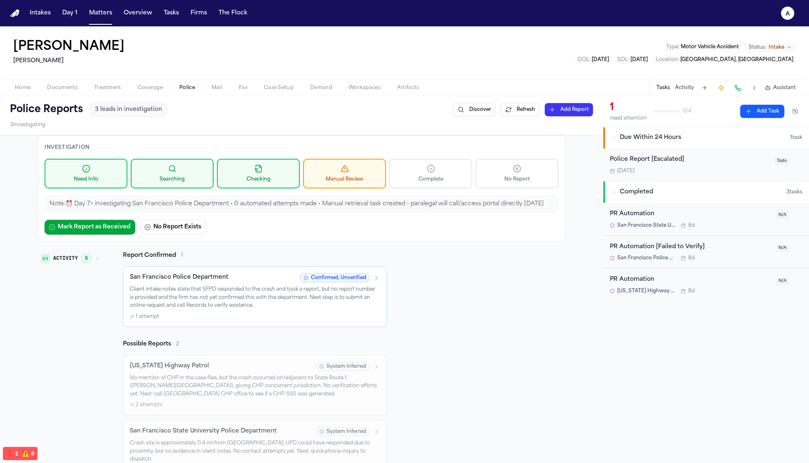
click at [524, 279] on div "Activity 5 Report Confirmed 1 San Francisco Police Department Confirmed, Unveri…" at bounding box center [302, 366] width 528 height 229
